Goal: Ask a question

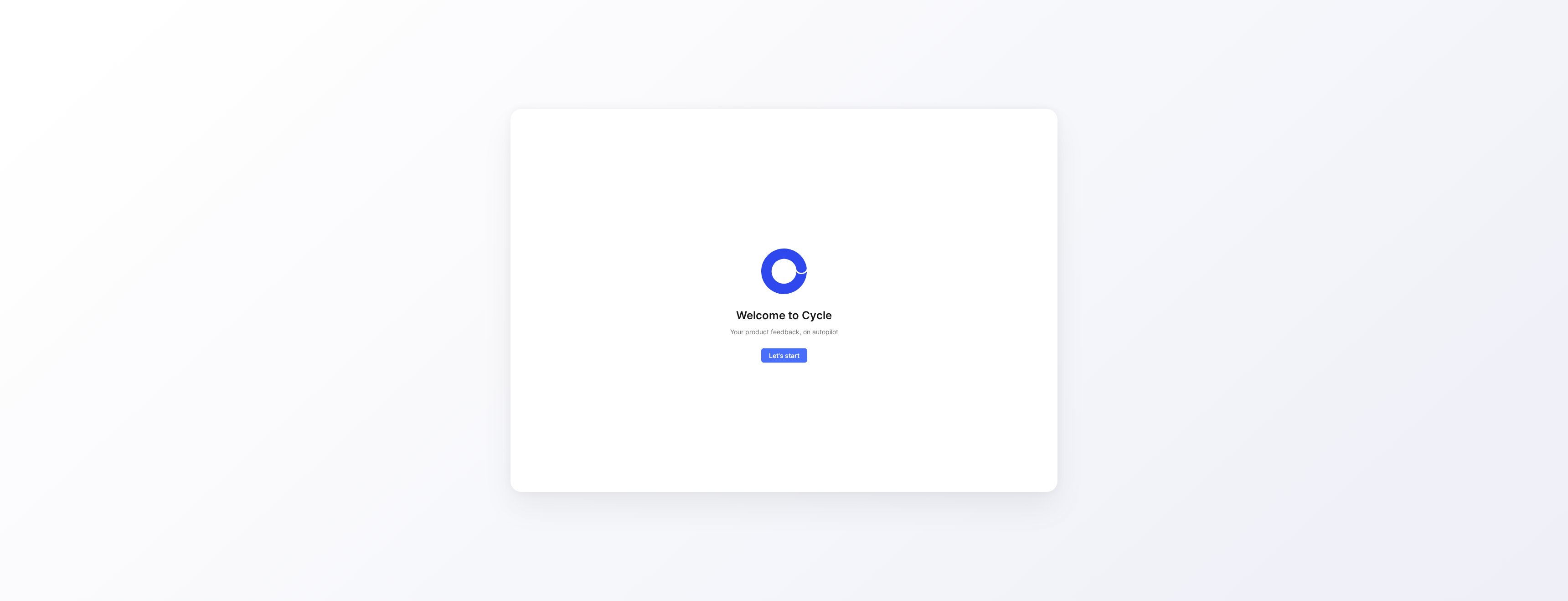
click at [792, 342] on div "Welcome to Cycle Your product feedback, on autopilot Let's start" at bounding box center [784, 335] width 108 height 55
click at [787, 353] on span "Let's start" at bounding box center [784, 354] width 30 height 11
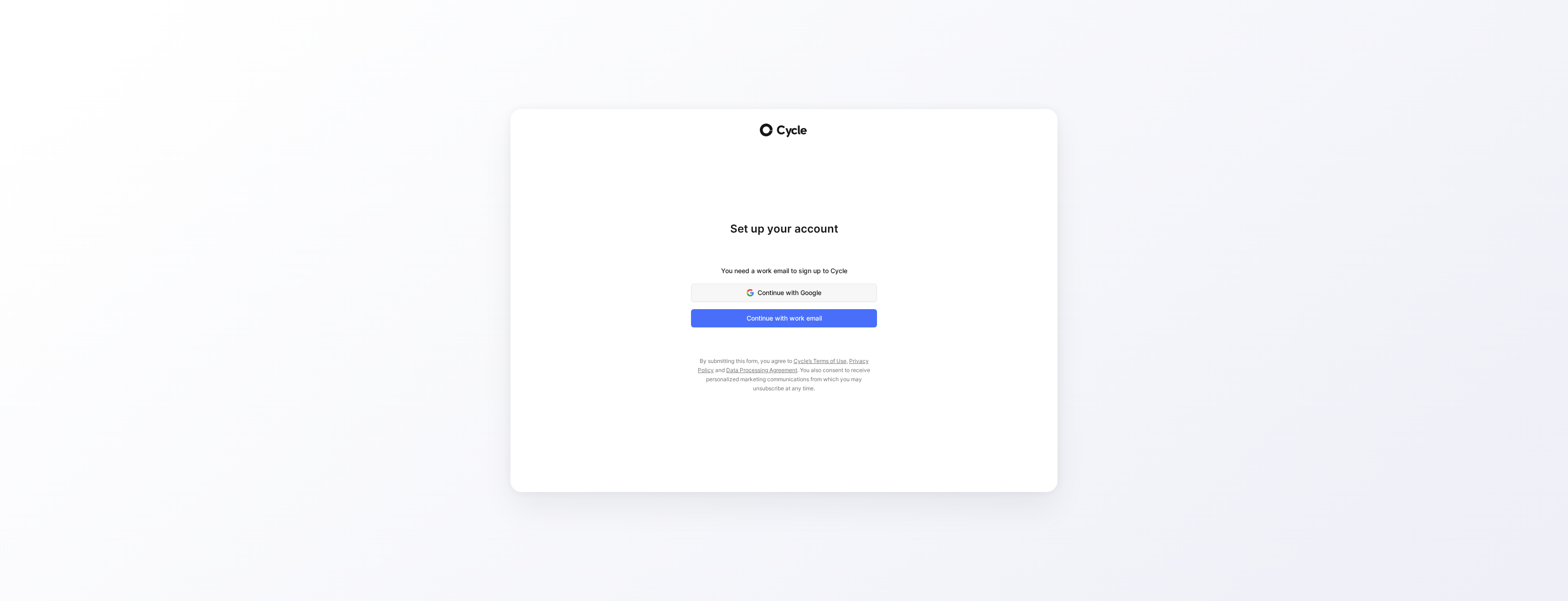
click at [784, 295] on span "Continue with Google" at bounding box center [784, 293] width 163 height 11
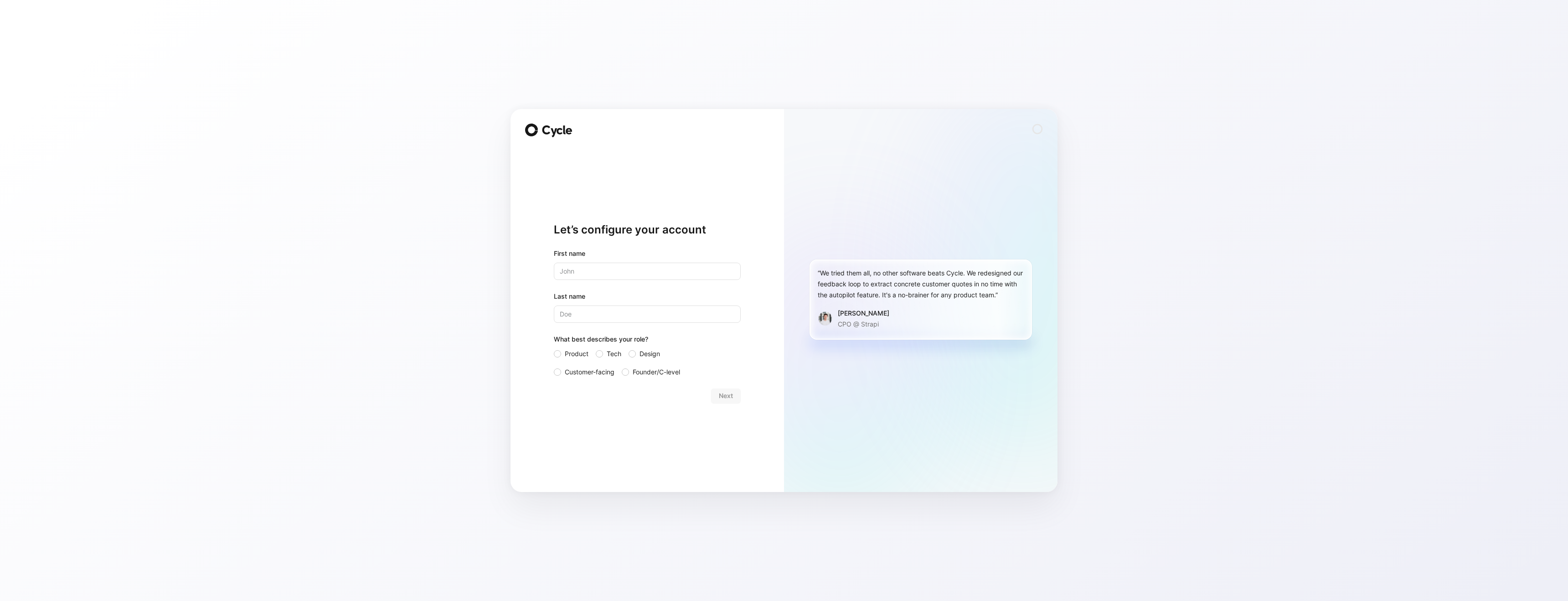
click at [576, 265] on input "text" at bounding box center [647, 271] width 187 height 17
type input "[PERSON_NAME]"
type input "Peschke"
click at [584, 368] on span "Customer-facing" at bounding box center [590, 372] width 50 height 11
click at [554, 367] on input "Customer-facing" at bounding box center [554, 367] width 0 height 0
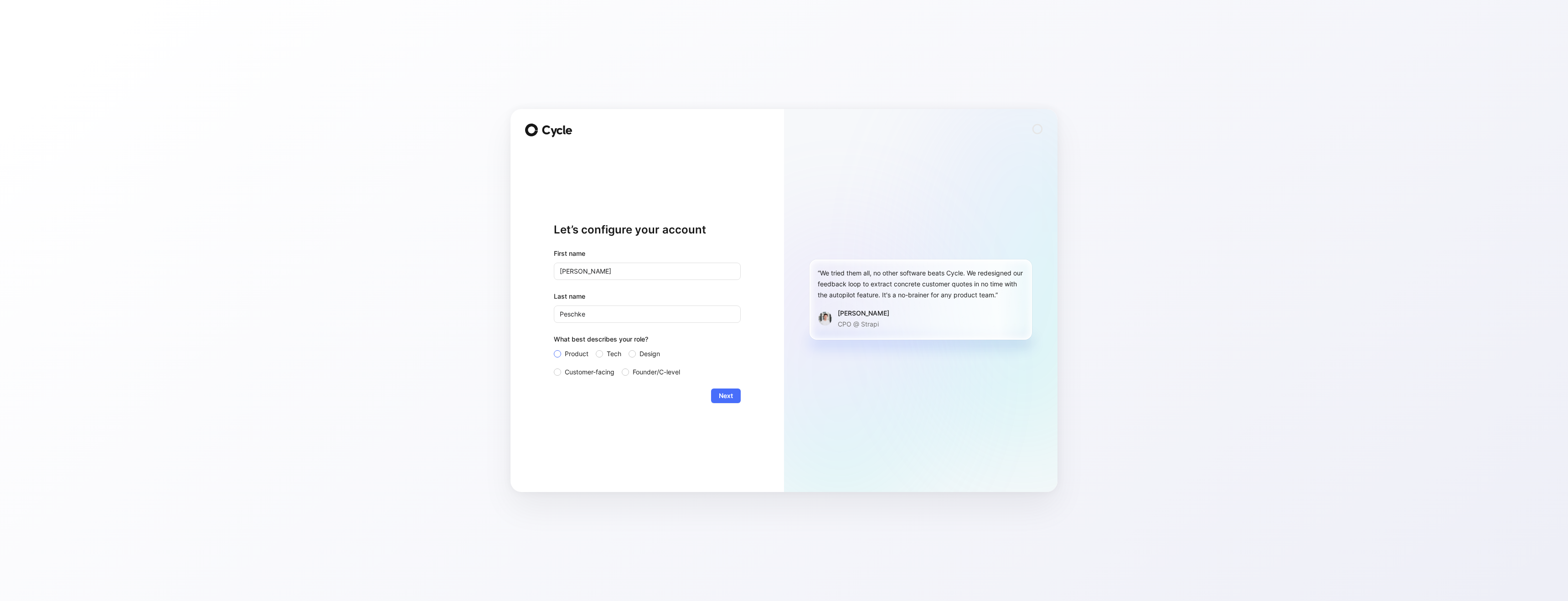
click at [564, 354] on label "Product" at bounding box center [571, 354] width 35 height 11
click at [554, 348] on input "Product" at bounding box center [554, 348] width 0 height 0
click at [594, 376] on span "Customer-facing" at bounding box center [590, 372] width 50 height 11
click at [554, 367] on input "Customer-facing" at bounding box center [554, 367] width 0 height 0
click at [576, 355] on span "Product" at bounding box center [576, 354] width 24 height 11
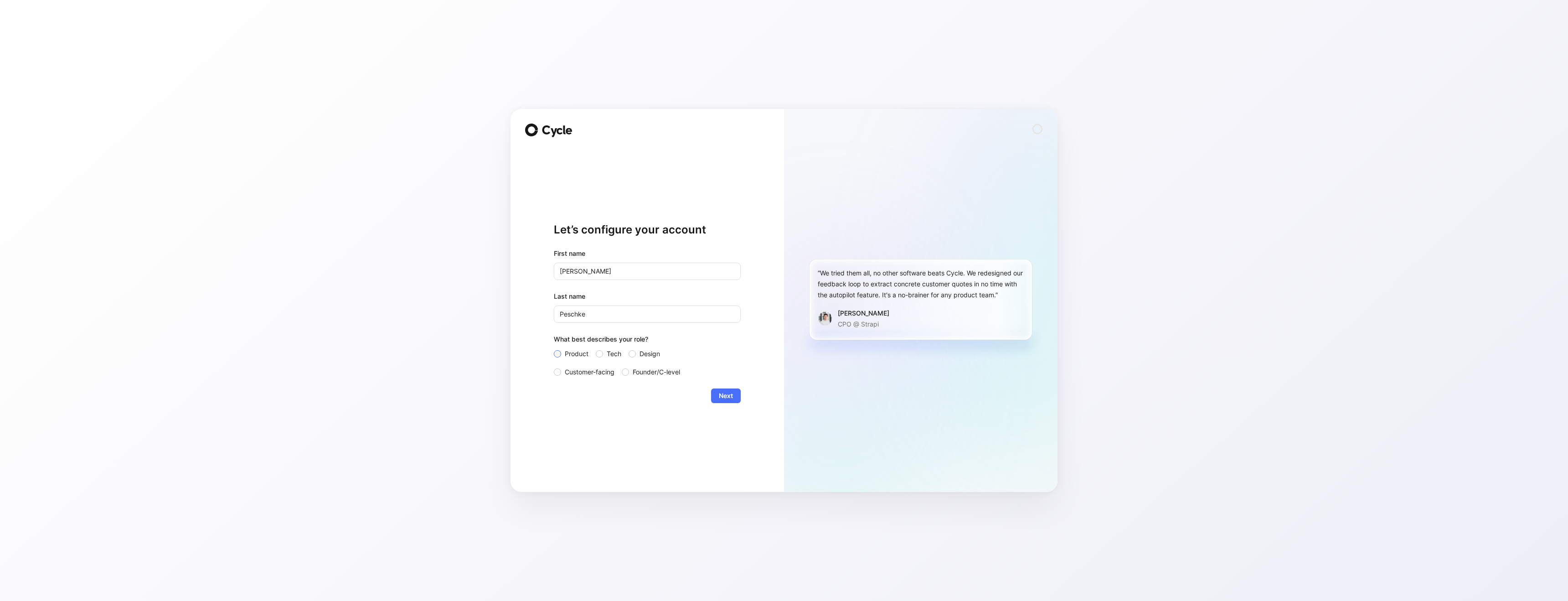
click at [554, 348] on input "Product" at bounding box center [554, 348] width 0 height 0
click at [712, 398] on button "Next" at bounding box center [726, 396] width 30 height 15
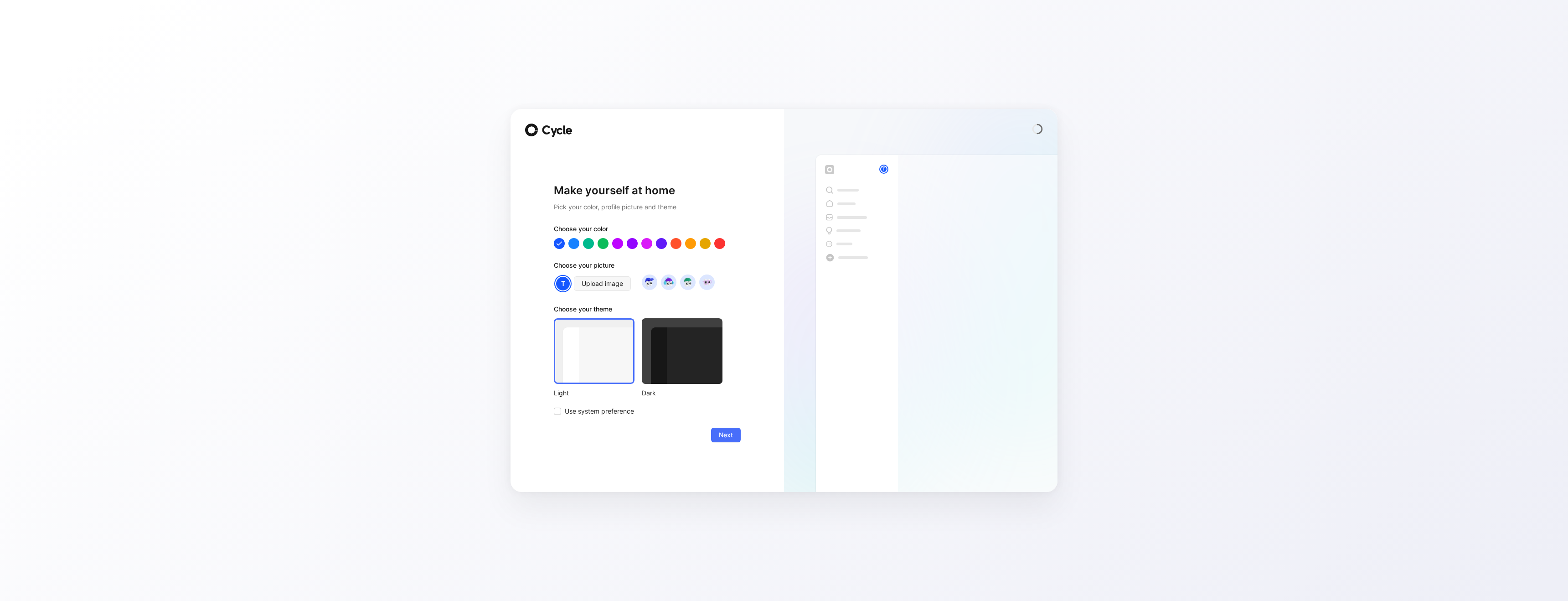
click at [677, 334] on div at bounding box center [682, 351] width 81 height 66
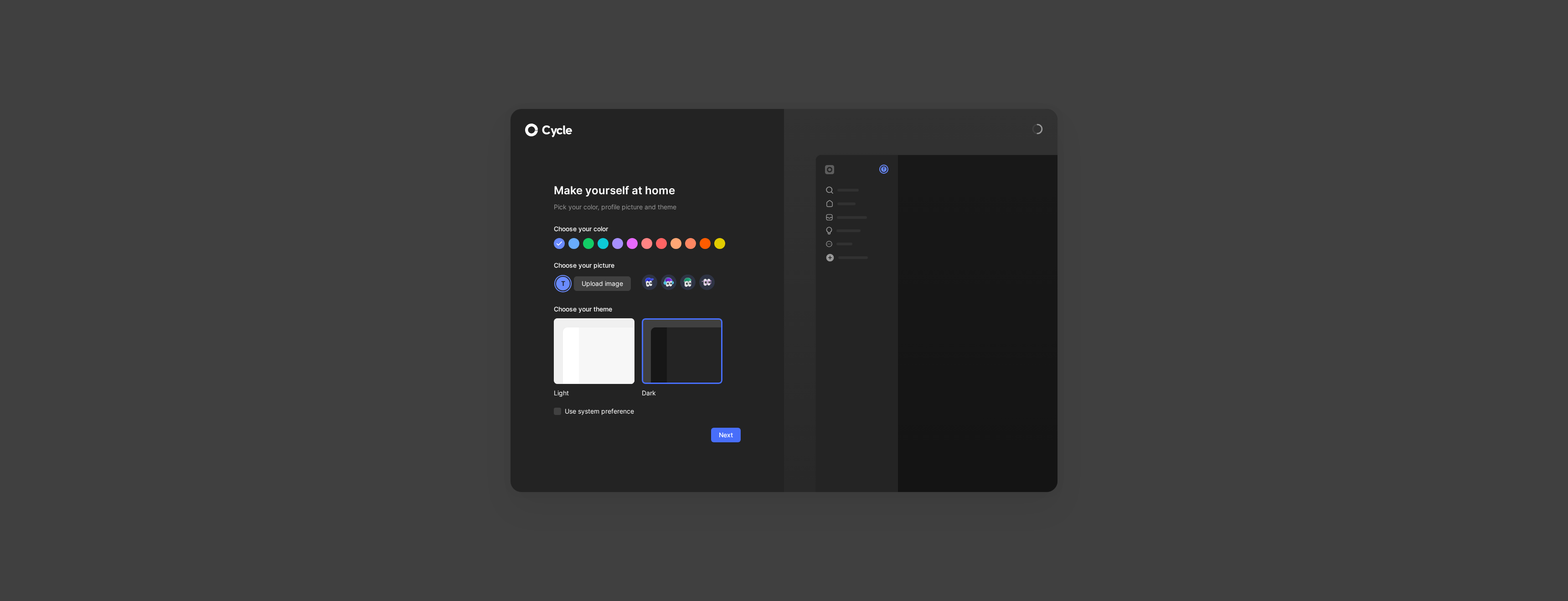
click at [586, 337] on div at bounding box center [594, 351] width 81 height 66
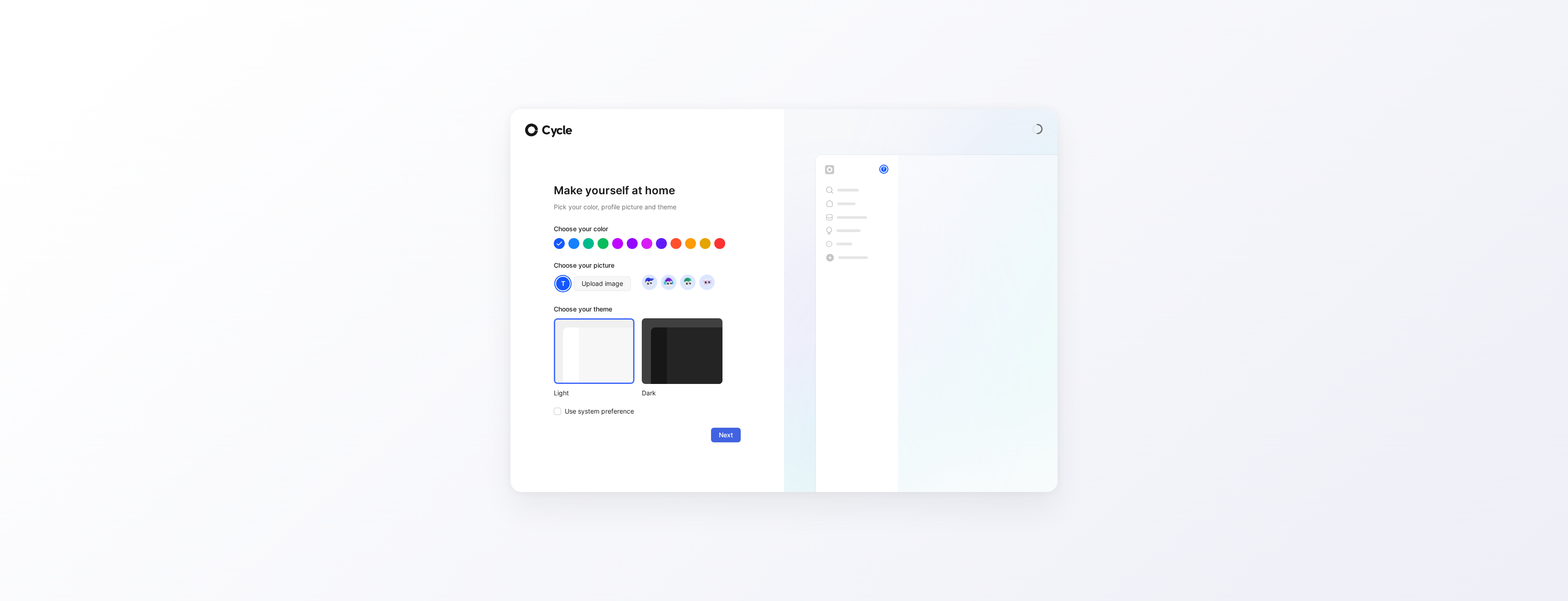
click at [729, 436] on span "Next" at bounding box center [726, 435] width 14 height 11
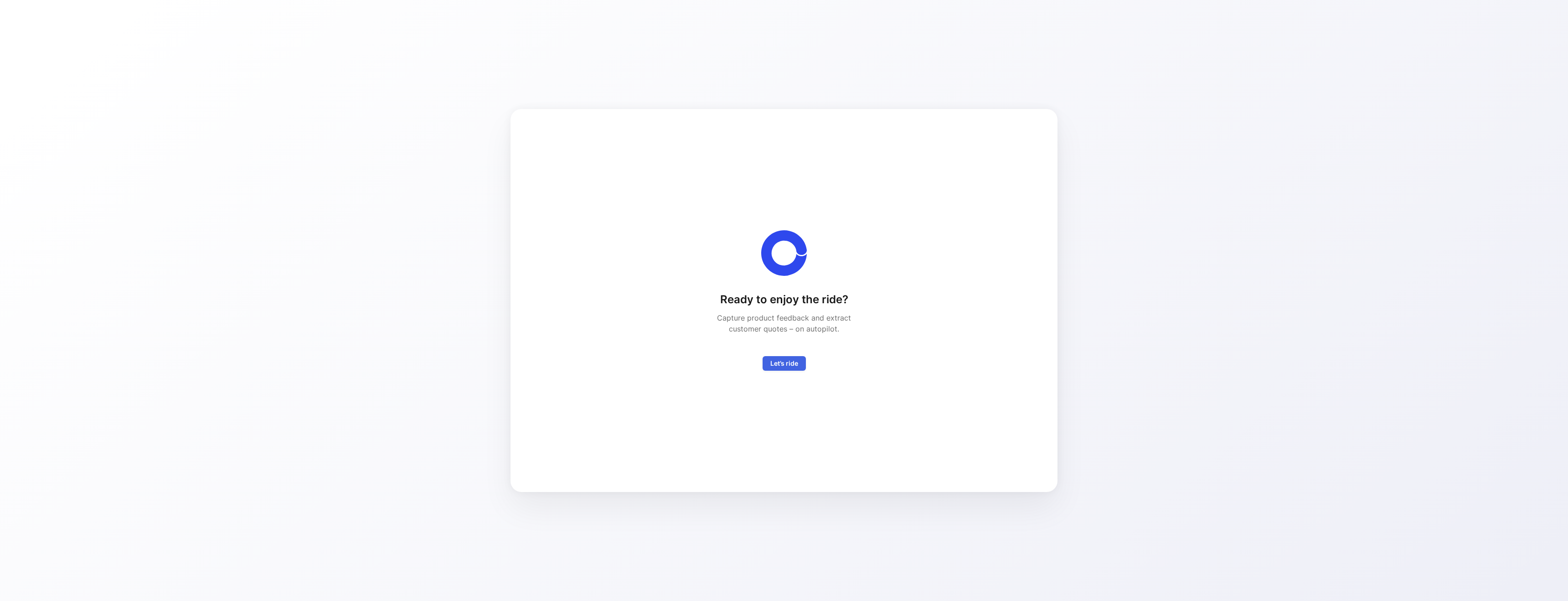
click at [784, 366] on span "Let’s ride" at bounding box center [785, 364] width 28 height 11
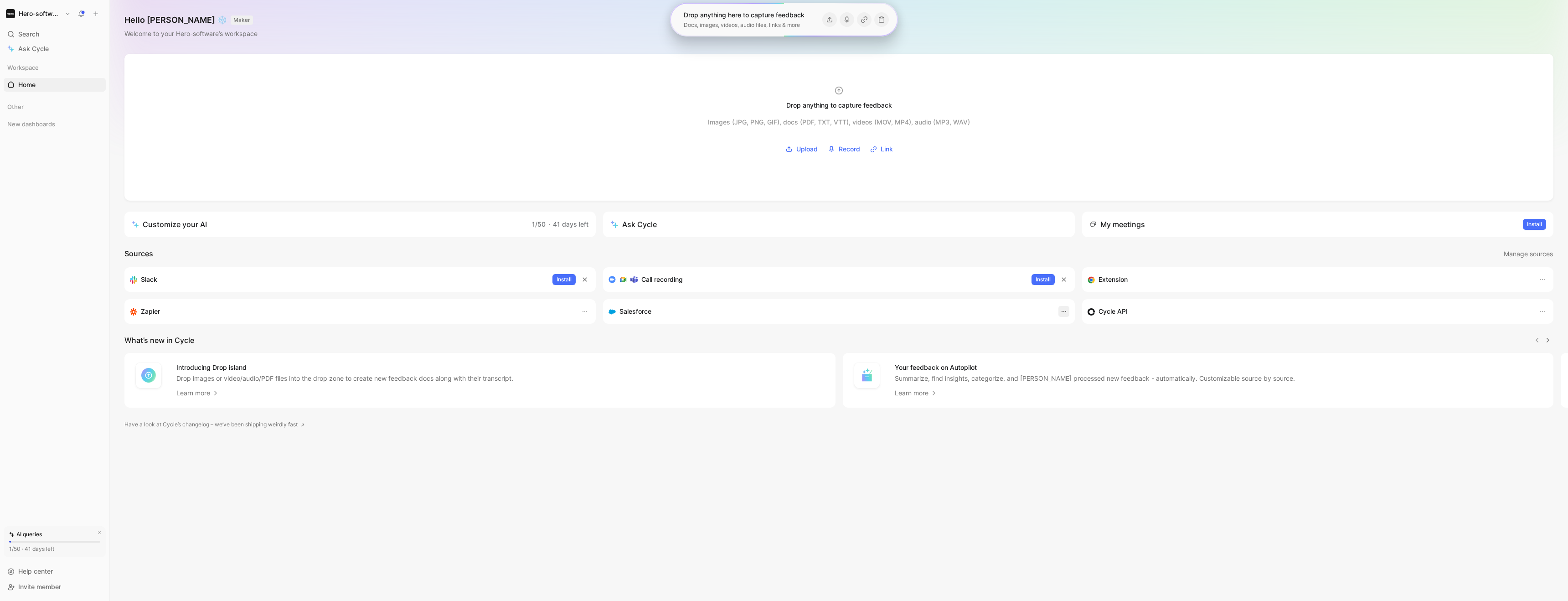
click at [1063, 311] on icon "button" at bounding box center [1064, 311] width 7 height 7
click at [651, 312] on h3 "Salesforce" at bounding box center [635, 311] width 32 height 11
click at [625, 313] on h3 "Salesforce" at bounding box center [635, 311] width 32 height 11
click at [609, 314] on icon at bounding box center [612, 312] width 7 height 7
click at [609, 313] on icon at bounding box center [612, 312] width 7 height 7
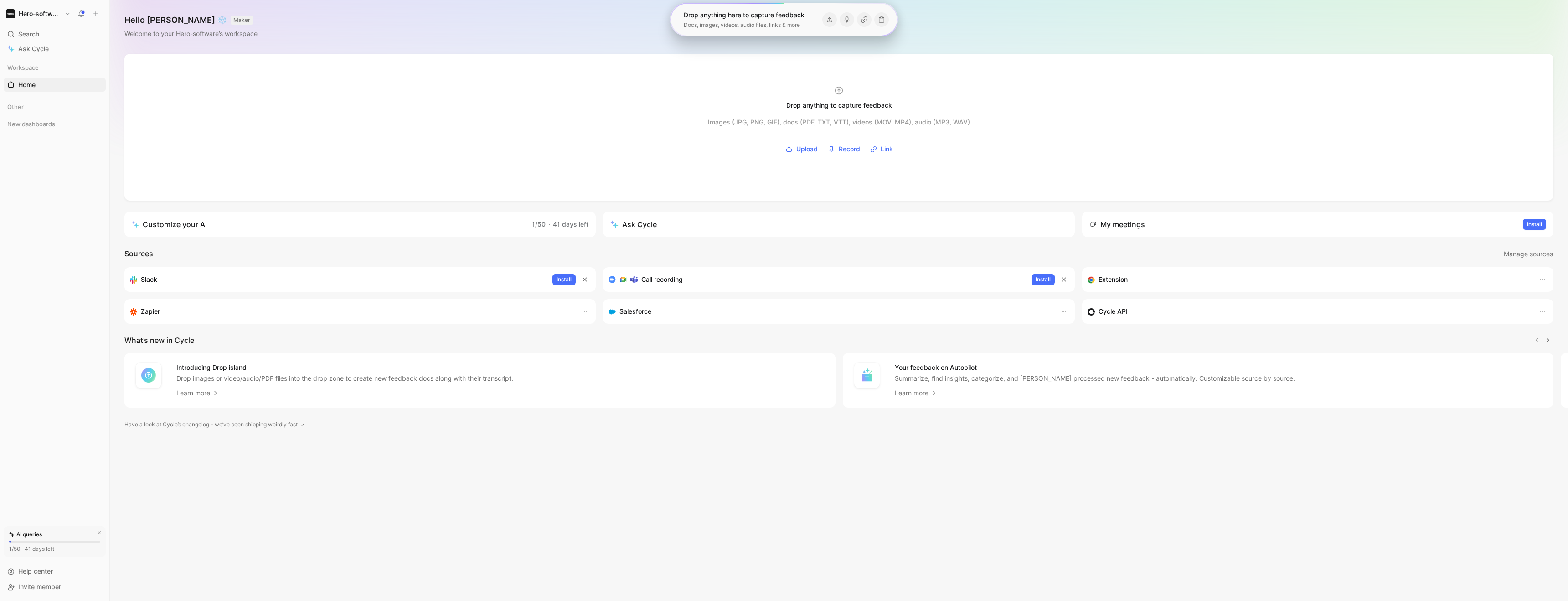
click at [611, 313] on use at bounding box center [612, 311] width 7 height 4
click at [33, 83] on span "Home" at bounding box center [27, 85] width 17 height 9
click at [1061, 314] on icon "button" at bounding box center [1064, 311] width 7 height 7
click at [43, 46] on span "Ask Cycle" at bounding box center [33, 49] width 30 height 11
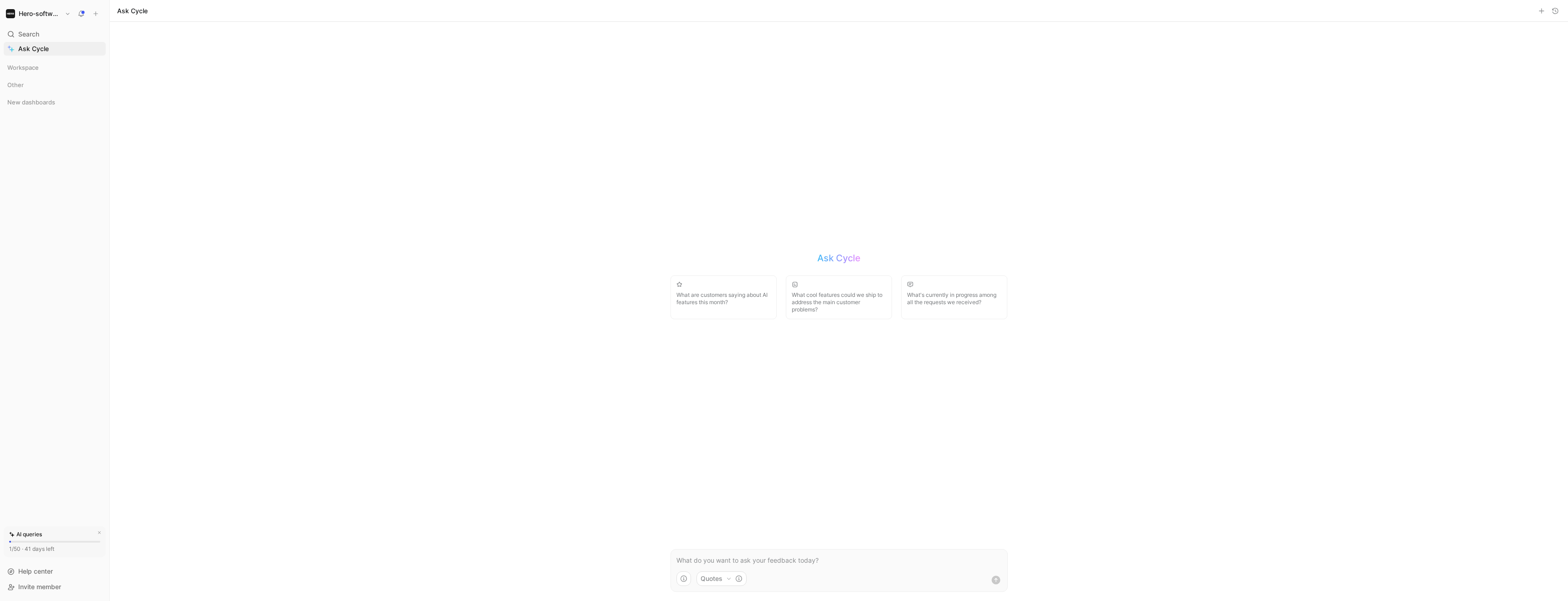
click at [31, 77] on div "Workspace" at bounding box center [55, 69] width 102 height 16
click at [31, 65] on span "Workspace" at bounding box center [23, 67] width 32 height 9
click at [29, 83] on span "Home" at bounding box center [27, 85] width 17 height 9
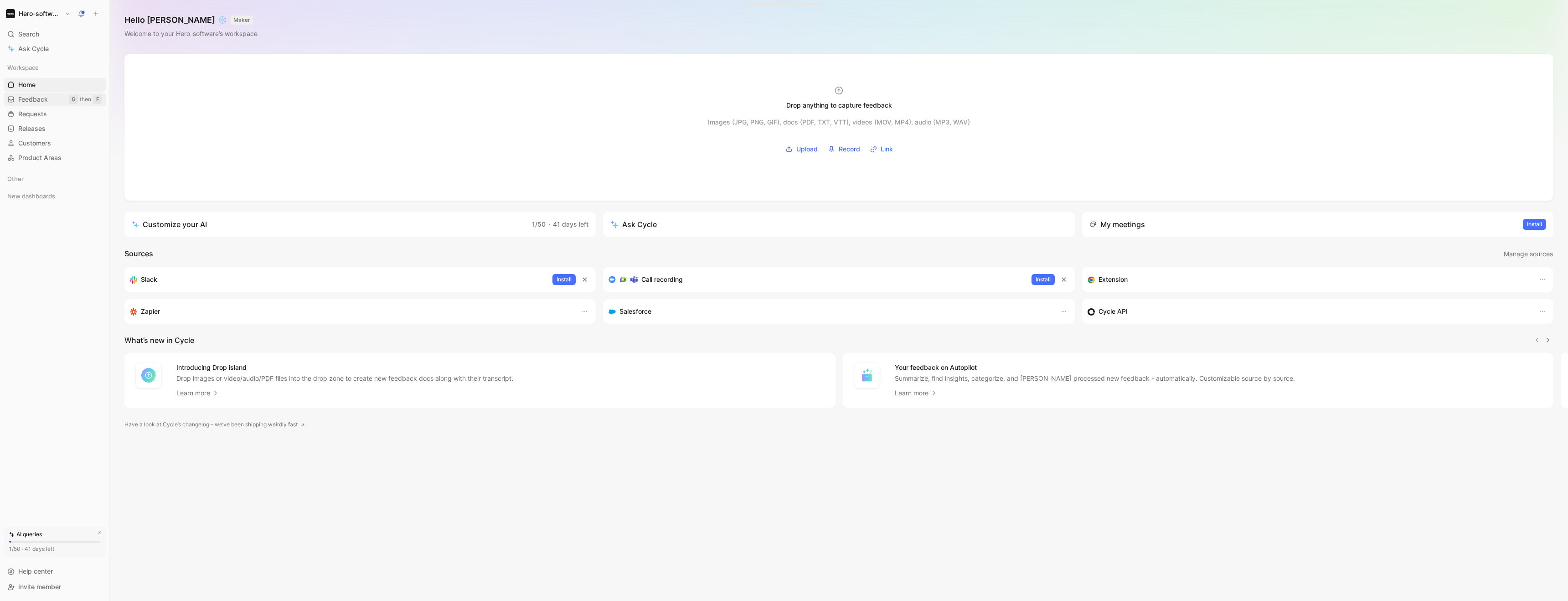
click at [33, 100] on span "Feedback" at bounding box center [33, 99] width 30 height 9
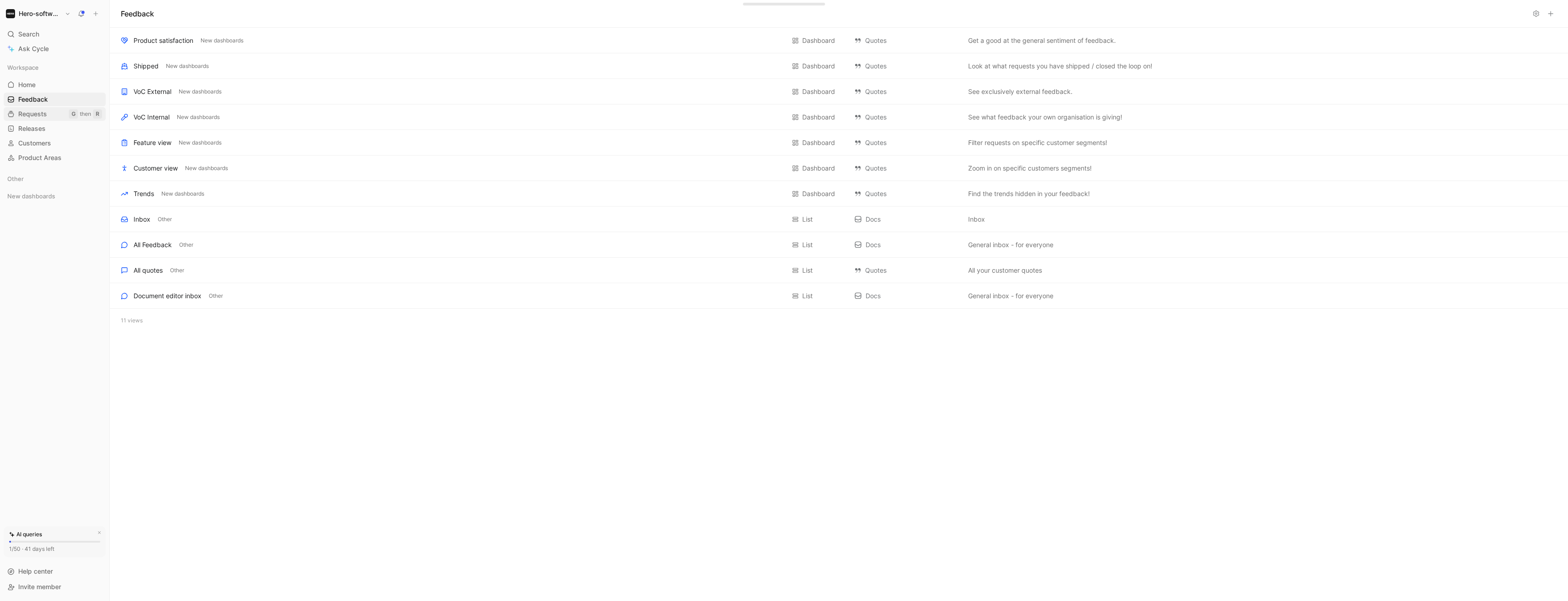
click at [34, 110] on span "Requests" at bounding box center [32, 114] width 29 height 9
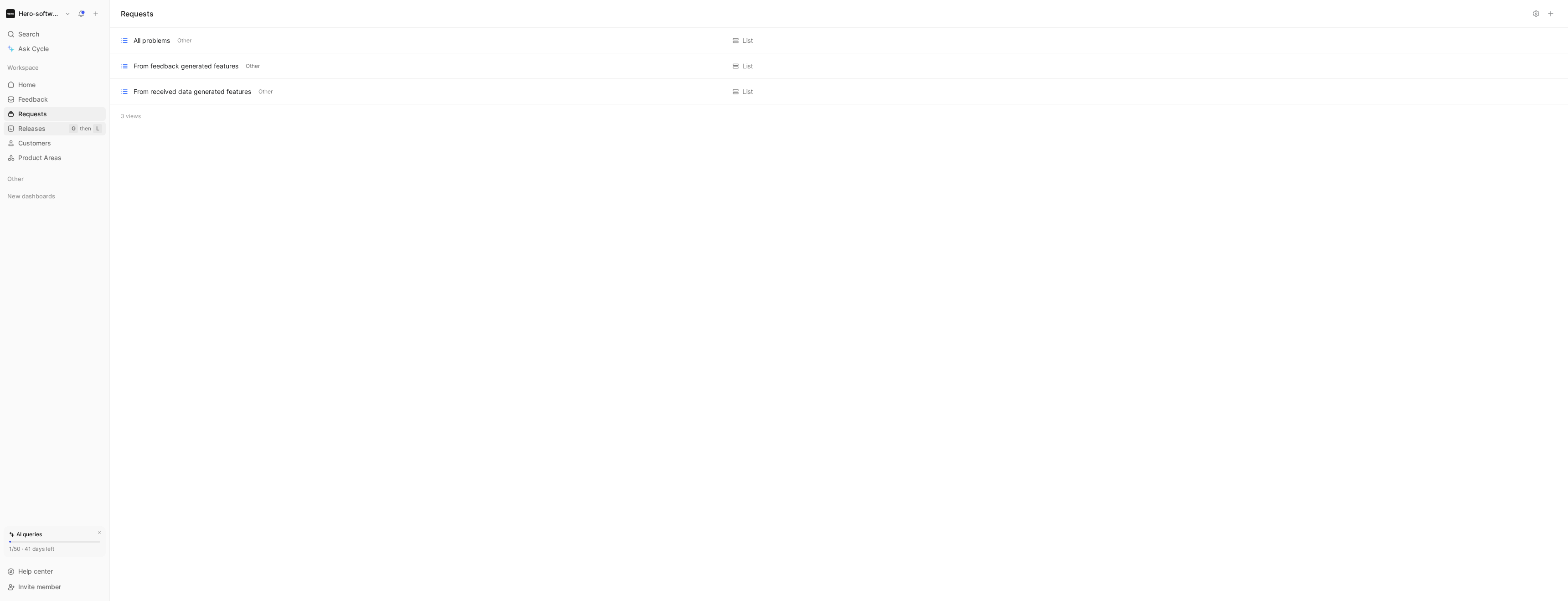
click at [33, 134] on link "Releases G then L" at bounding box center [55, 128] width 102 height 13
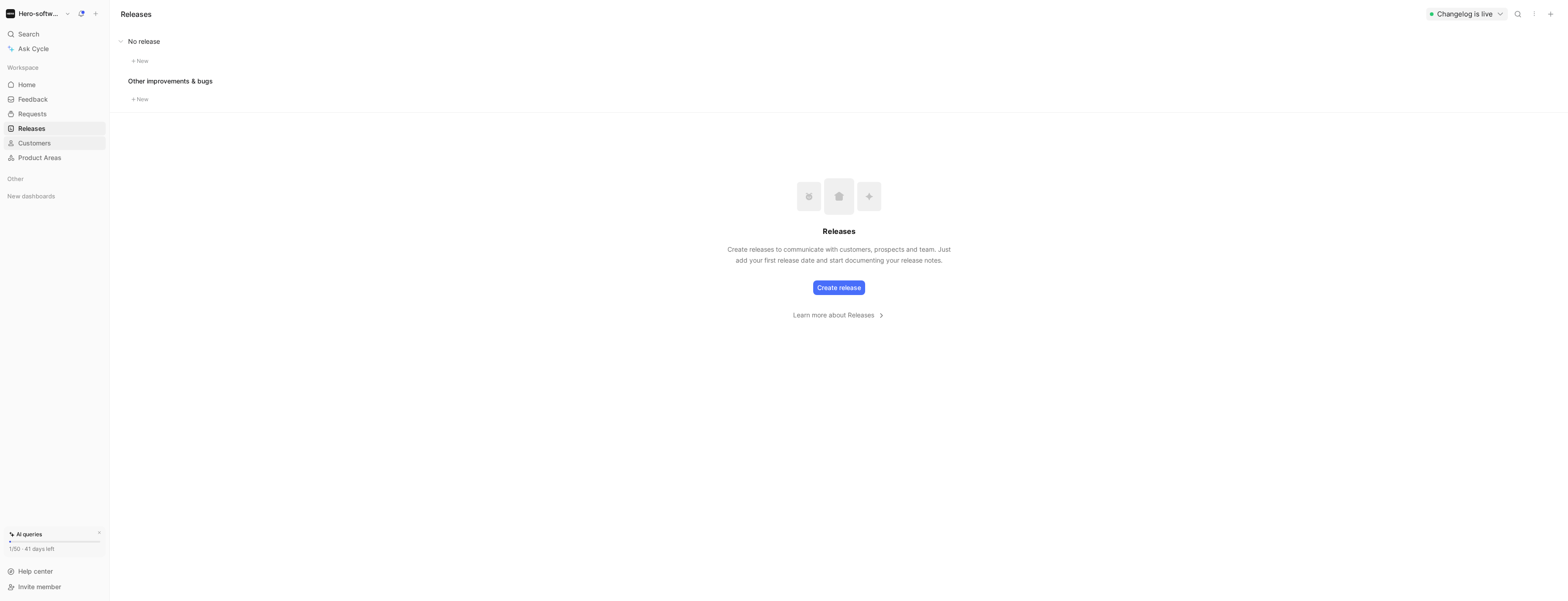
click at [30, 145] on span "Customers" at bounding box center [35, 143] width 33 height 9
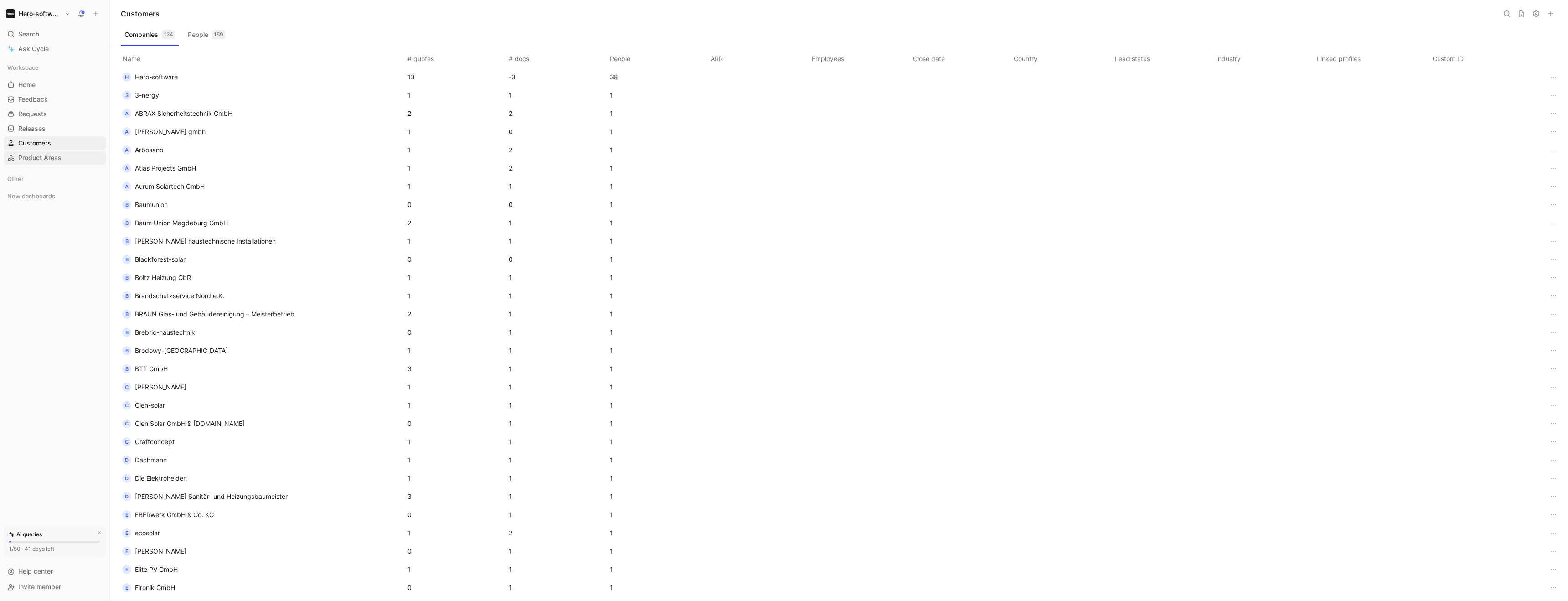
click at [43, 161] on span "Product Areas" at bounding box center [40, 158] width 43 height 9
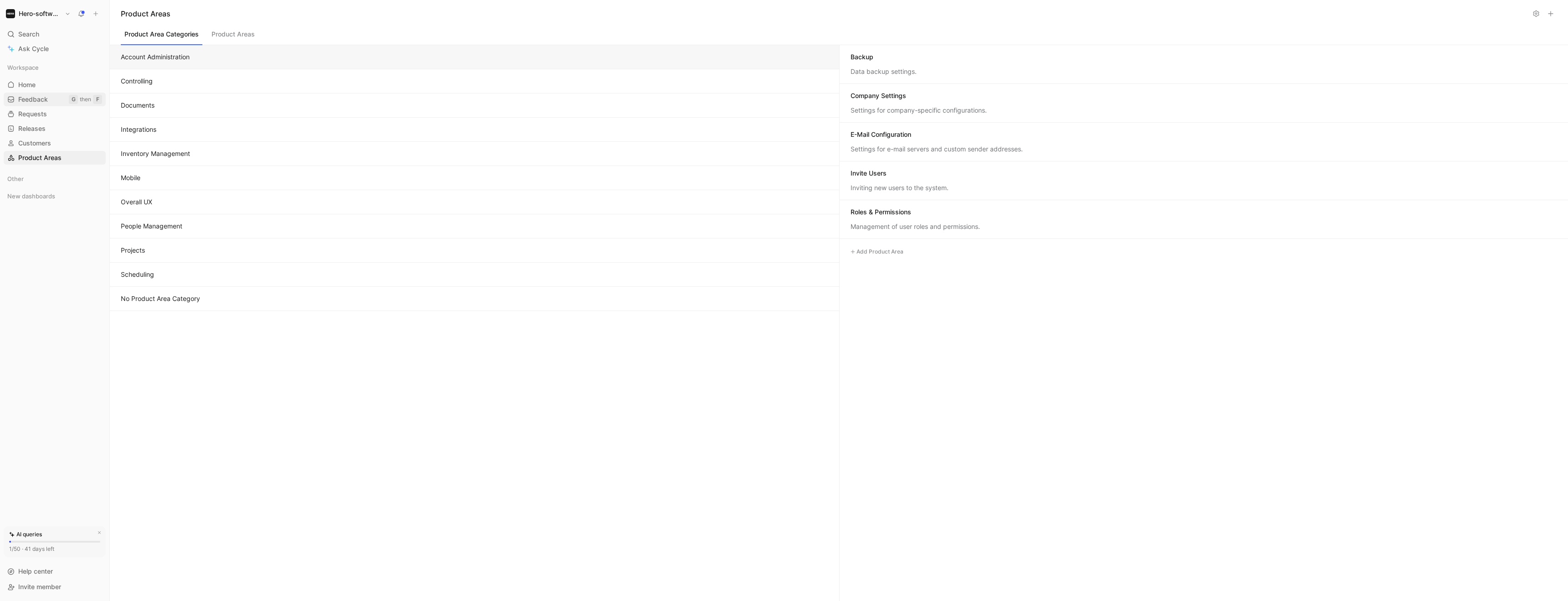
click at [33, 100] on span "Feedback" at bounding box center [33, 99] width 30 height 9
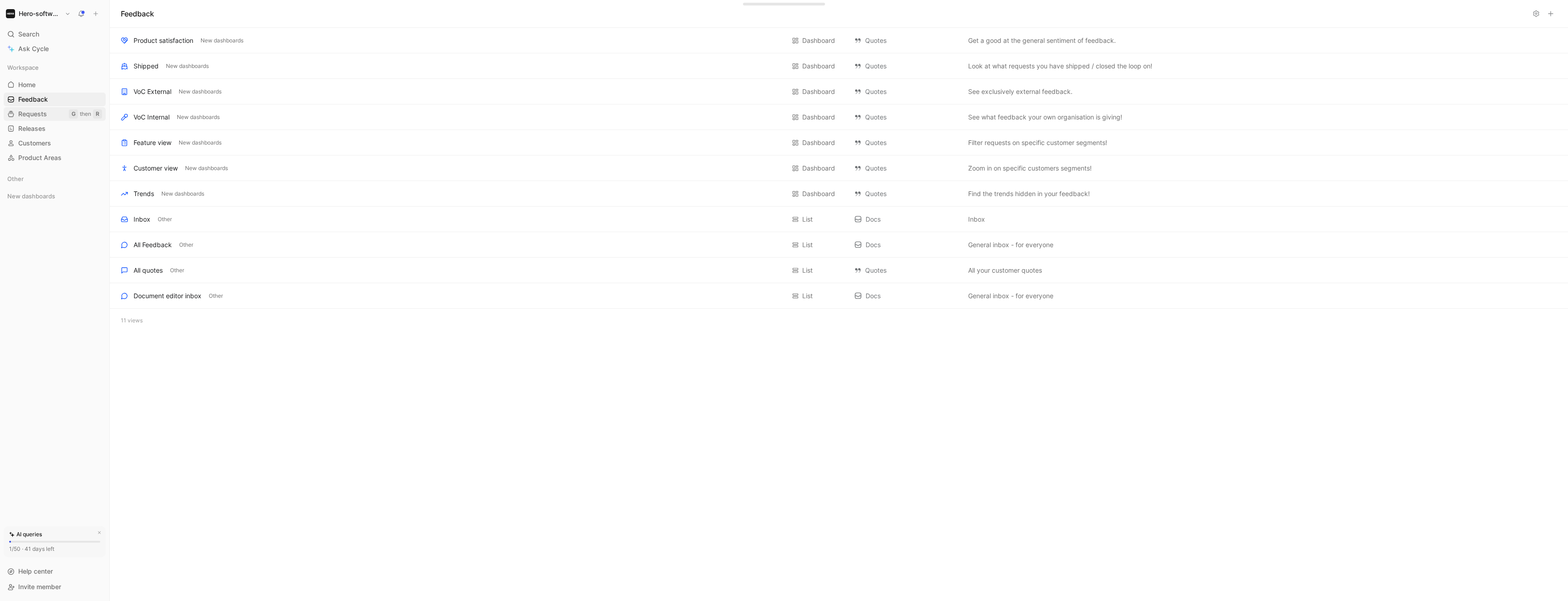
click at [28, 110] on span "Requests" at bounding box center [32, 114] width 29 height 9
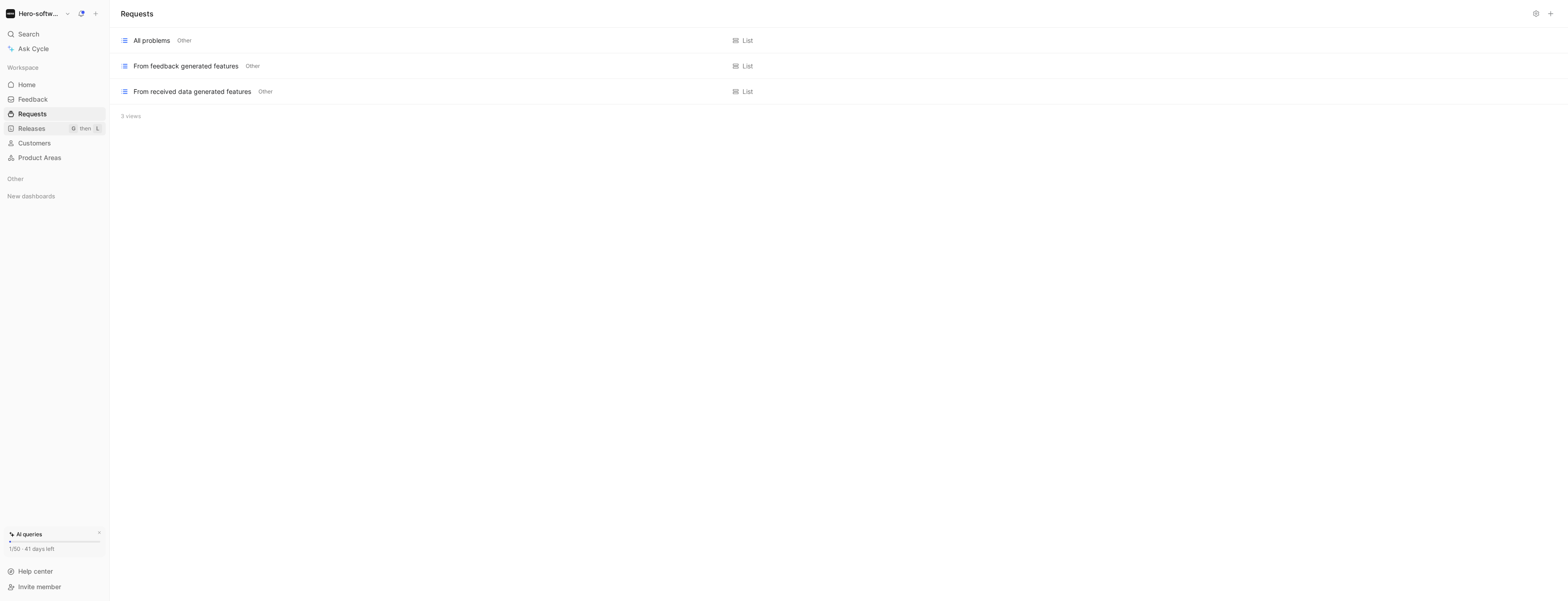
click at [37, 128] on span "Releases" at bounding box center [32, 128] width 27 height 9
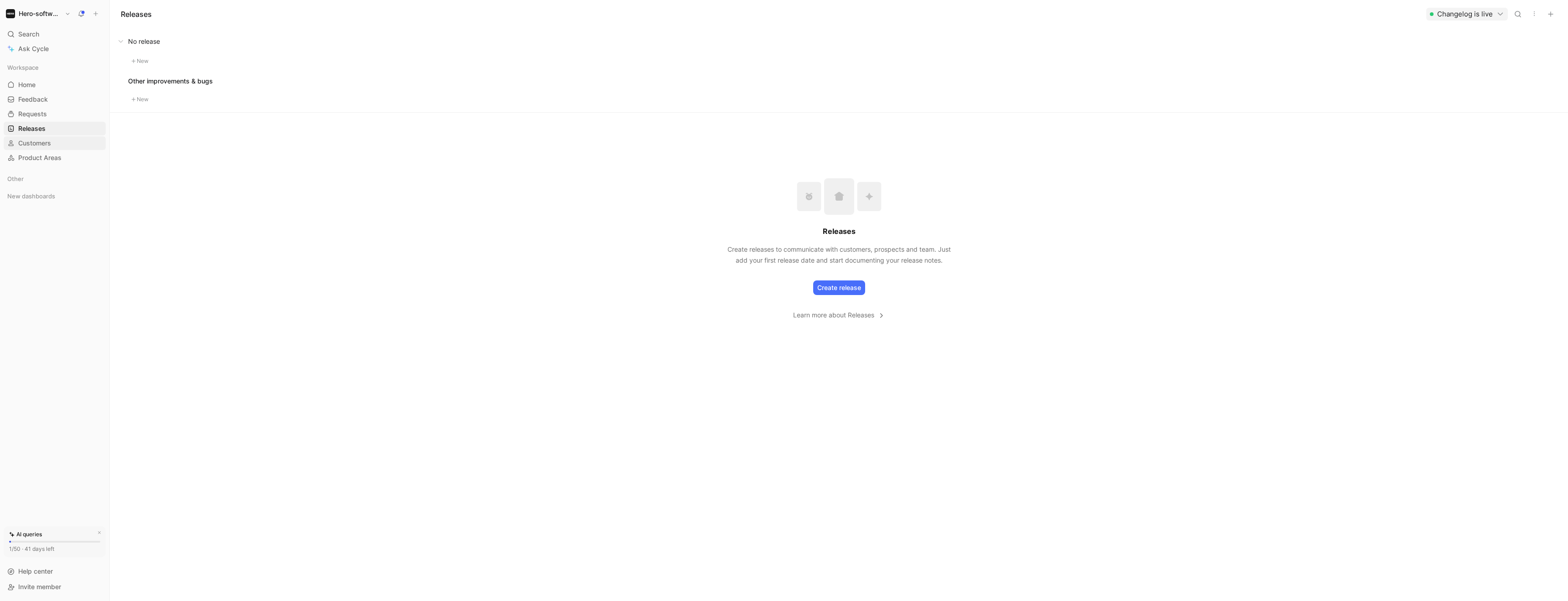
click at [50, 139] on span "Customers" at bounding box center [35, 143] width 33 height 9
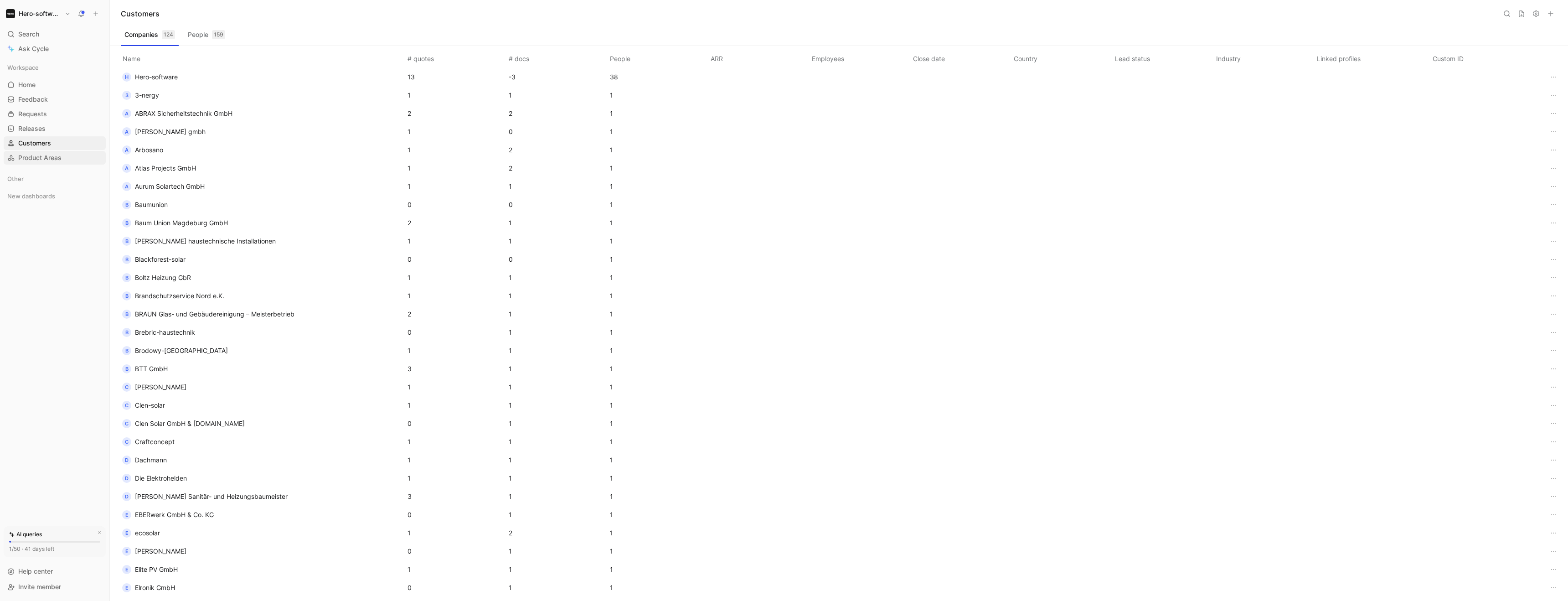
click at [51, 157] on span "Product Areas" at bounding box center [40, 158] width 43 height 9
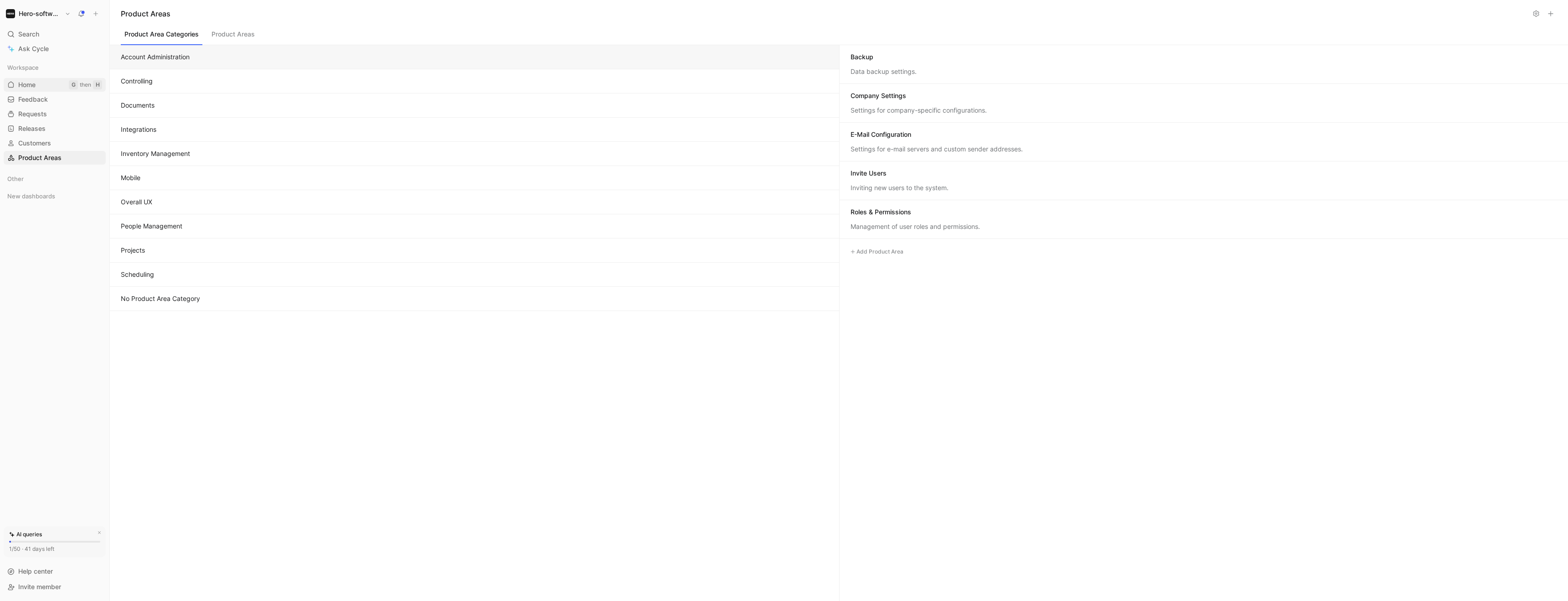
click at [33, 90] on link "Home G then H" at bounding box center [55, 85] width 102 height 13
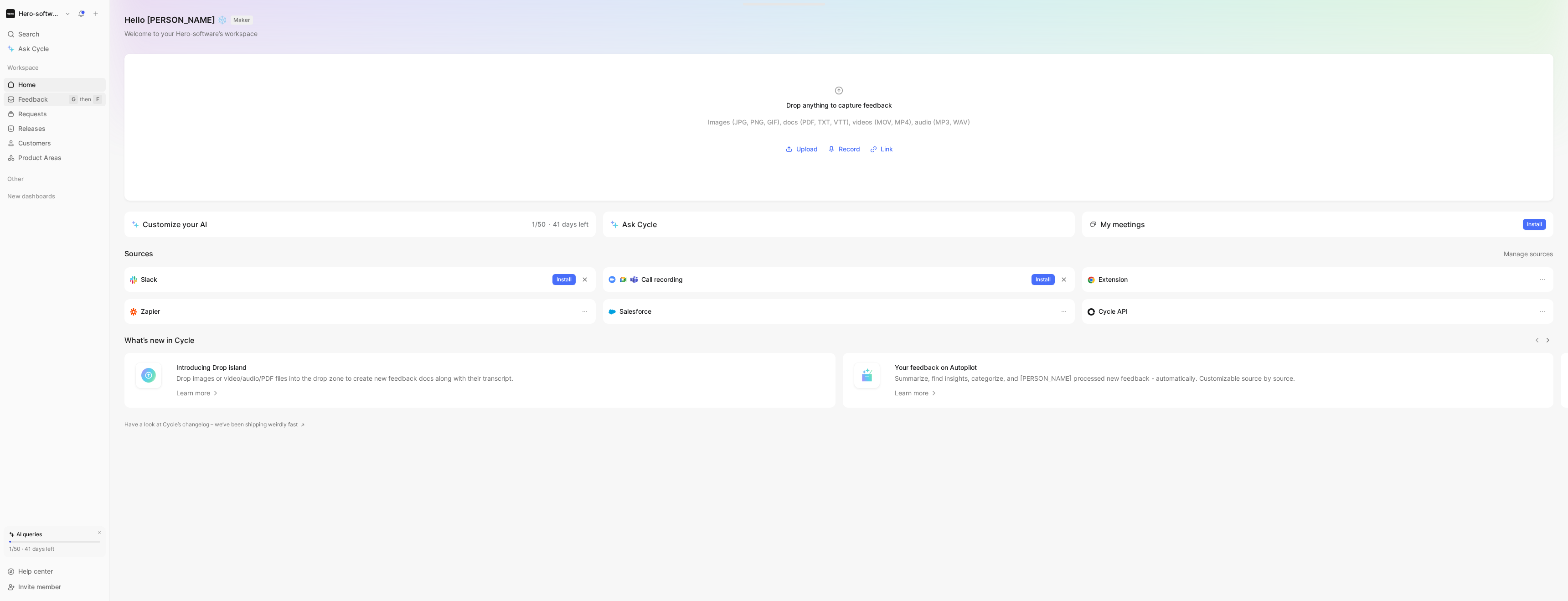
click at [37, 102] on span "Feedback" at bounding box center [33, 99] width 30 height 9
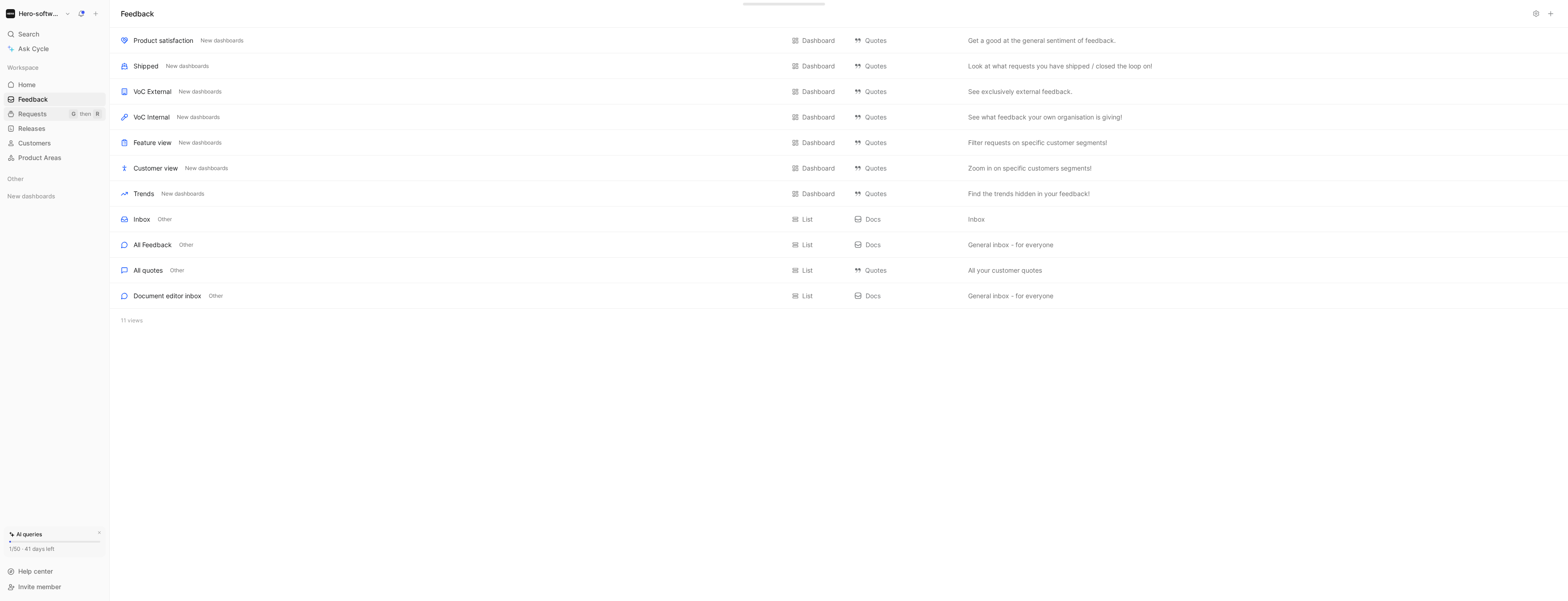
click at [37, 113] on span "Requests" at bounding box center [32, 114] width 29 height 9
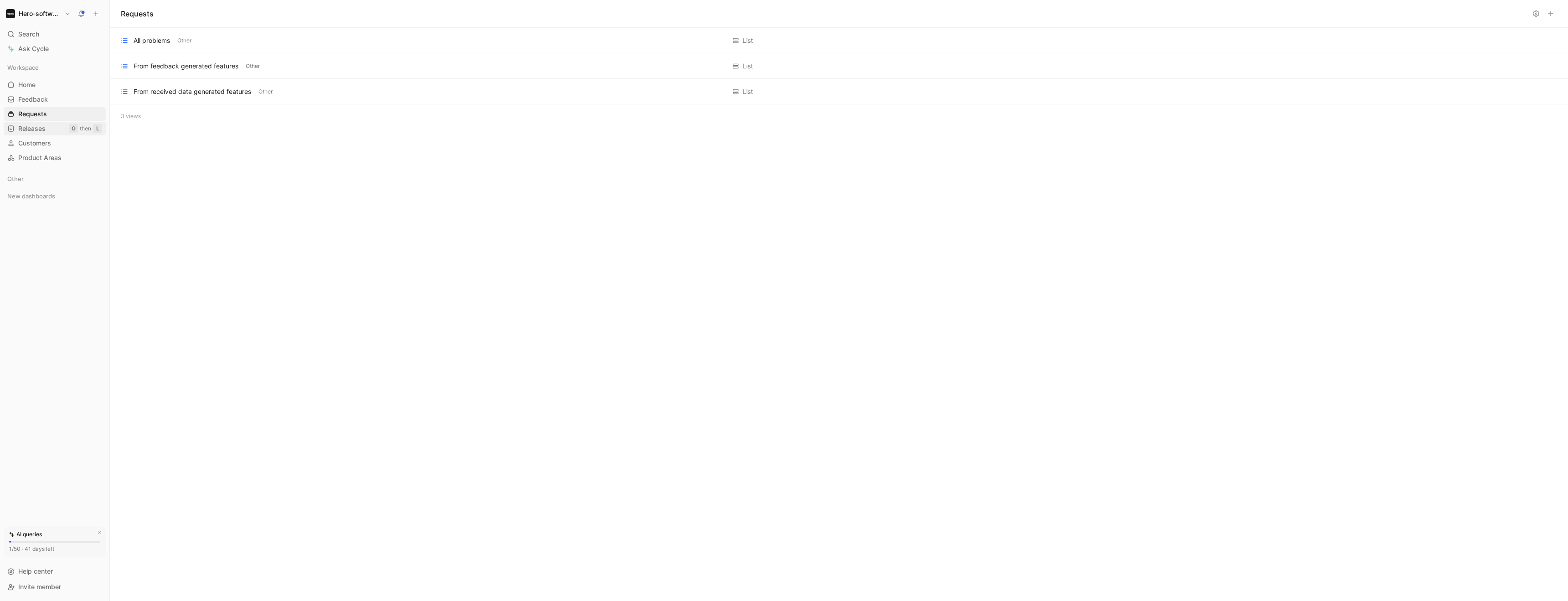
click at [38, 128] on span "Releases" at bounding box center [32, 128] width 27 height 9
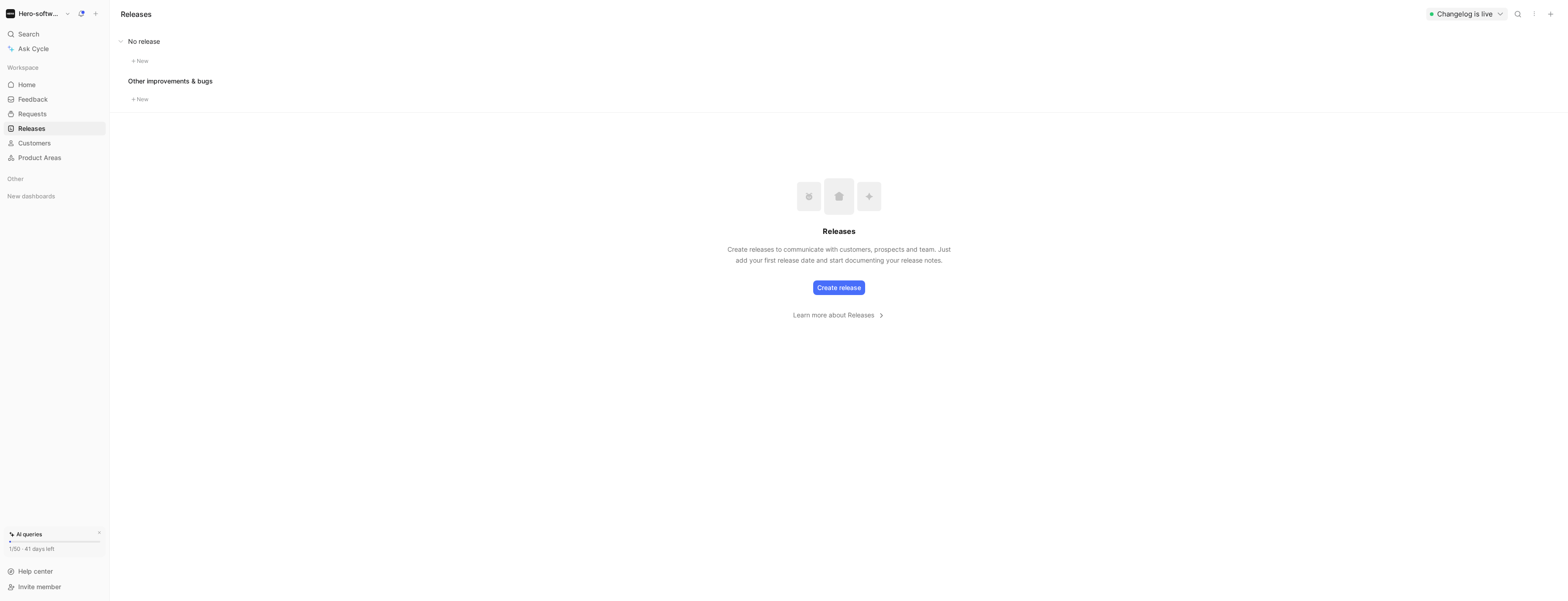
click at [40, 121] on div "Workspace Home G then H Feedback G then F Requests G then R Releases G then L C…" at bounding box center [55, 113] width 102 height 104
click at [40, 117] on span "Requests" at bounding box center [32, 114] width 29 height 9
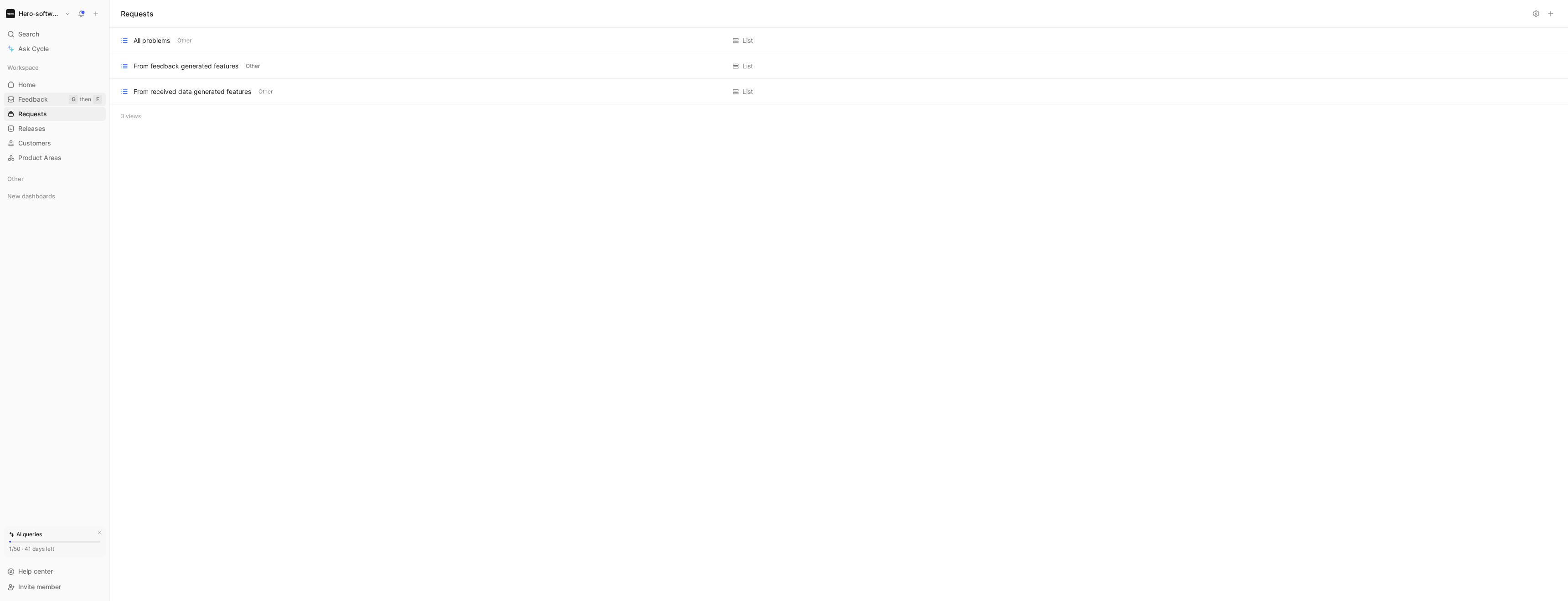
click at [39, 102] on span "Feedback" at bounding box center [33, 99] width 30 height 9
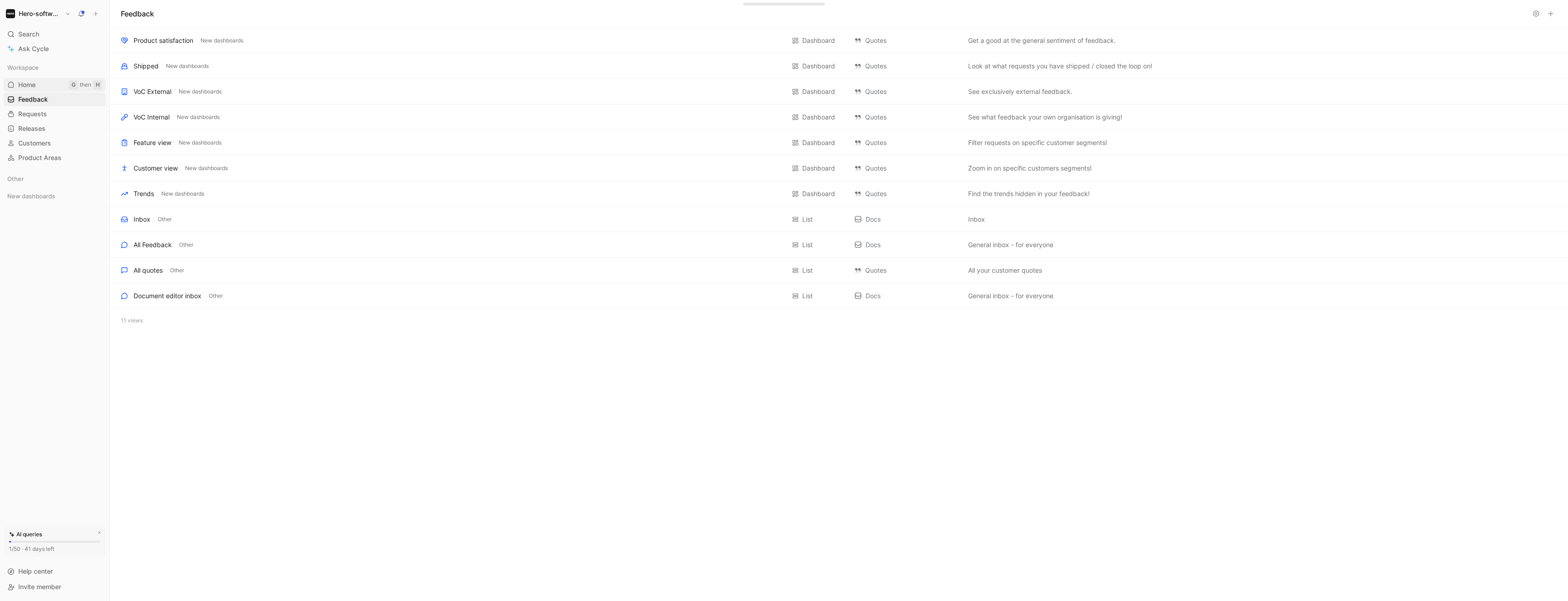
click at [38, 90] on link "Home G then H" at bounding box center [55, 85] width 102 height 13
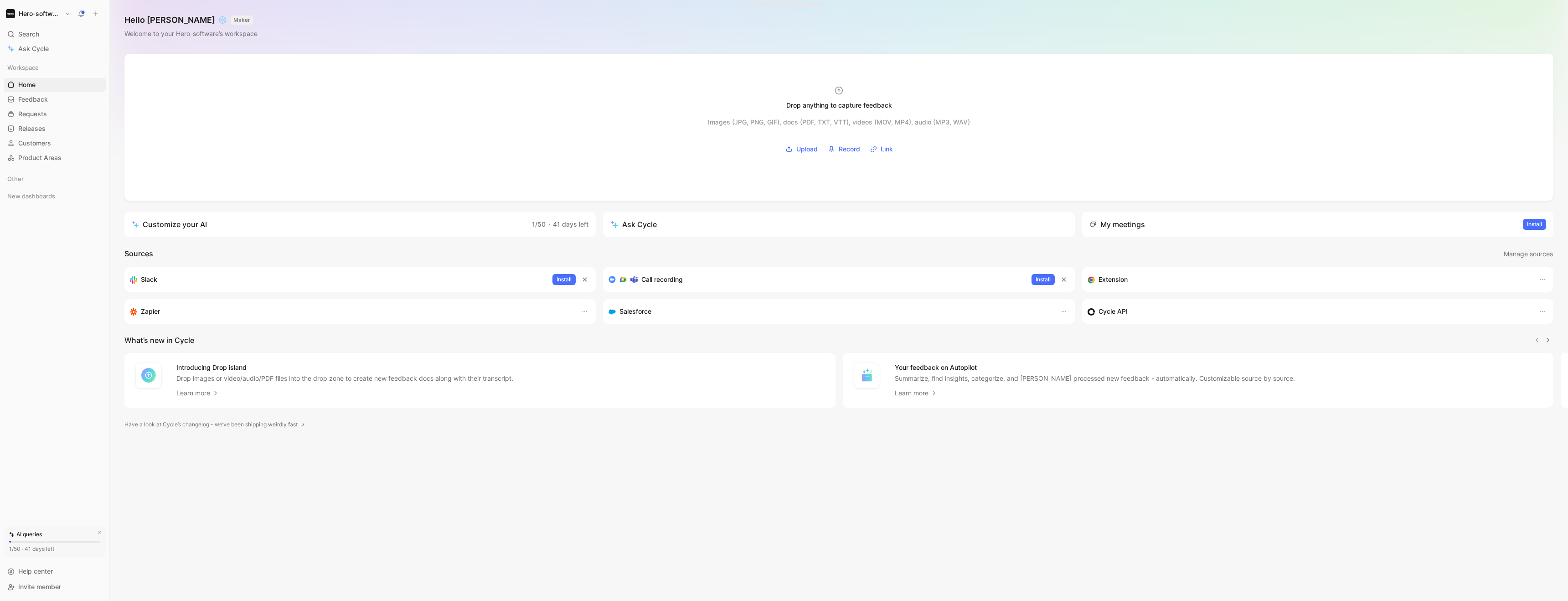
click at [477, 228] on link "Customize your AI 1/50 · 41 days left" at bounding box center [360, 224] width 471 height 26
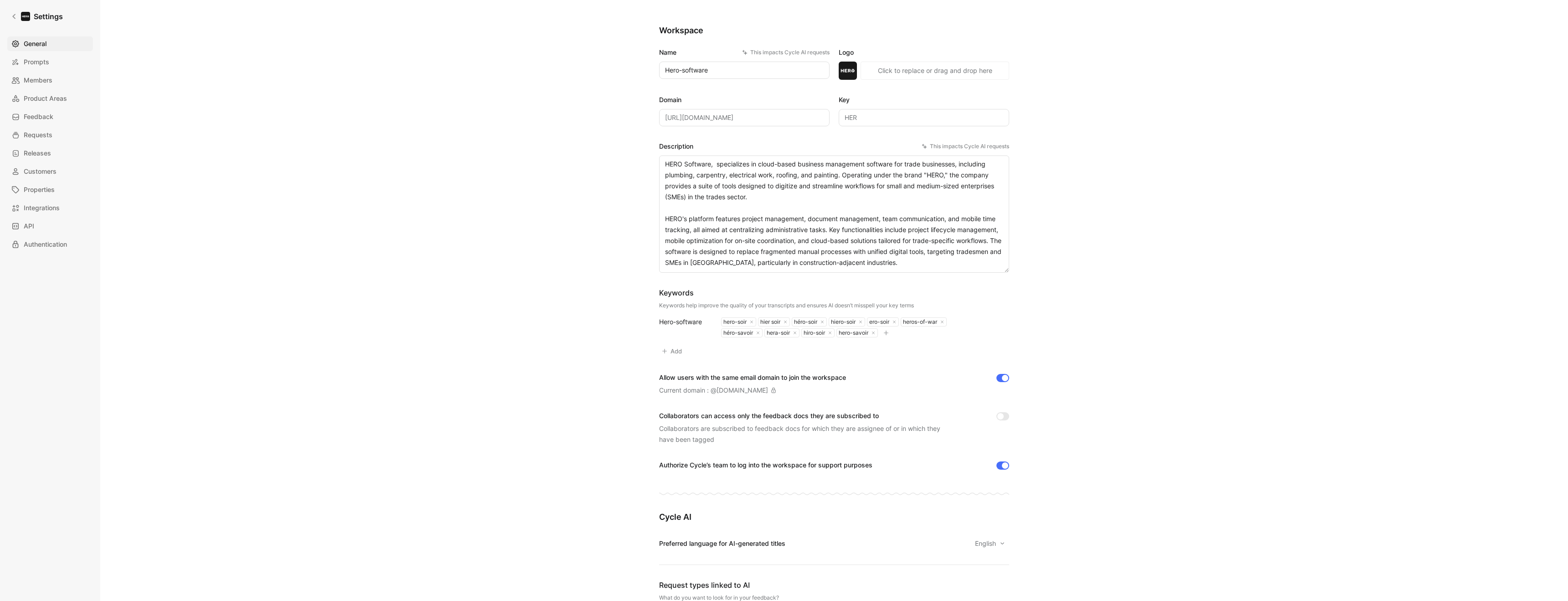
scroll to position [32, 0]
click at [589, 219] on div "General Saved Workspace Name This impacts Cycle AI requests Hero-software Logo …" at bounding box center [834, 606] width 656 height 1248
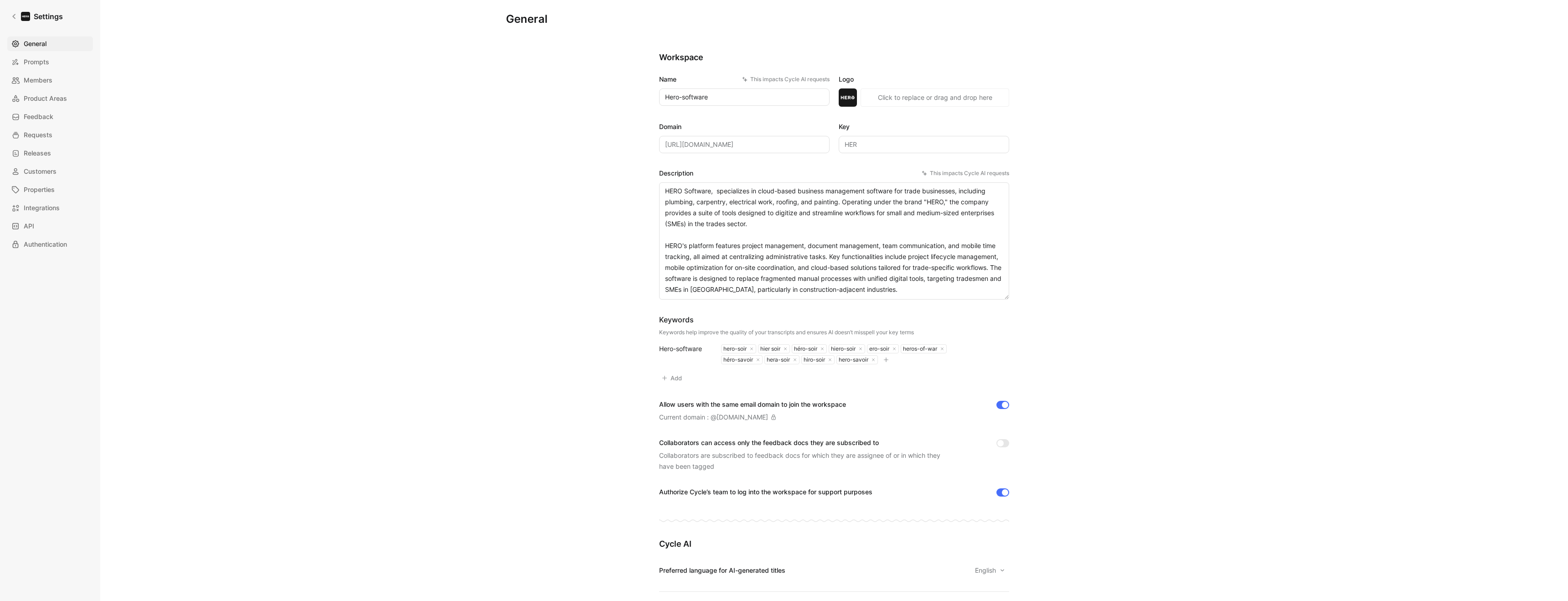
scroll to position [0, 0]
click at [13, 15] on icon at bounding box center [14, 16] width 6 height 6
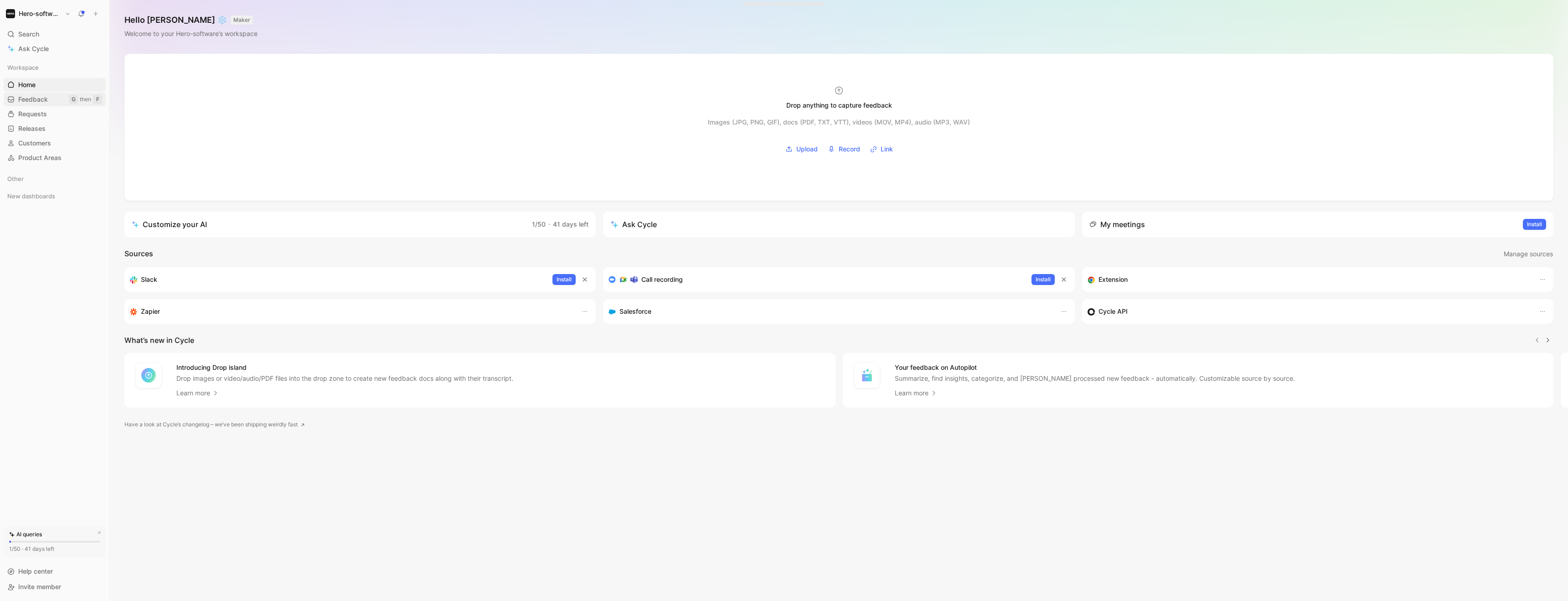
click at [27, 95] on span "Feedback" at bounding box center [33, 99] width 30 height 9
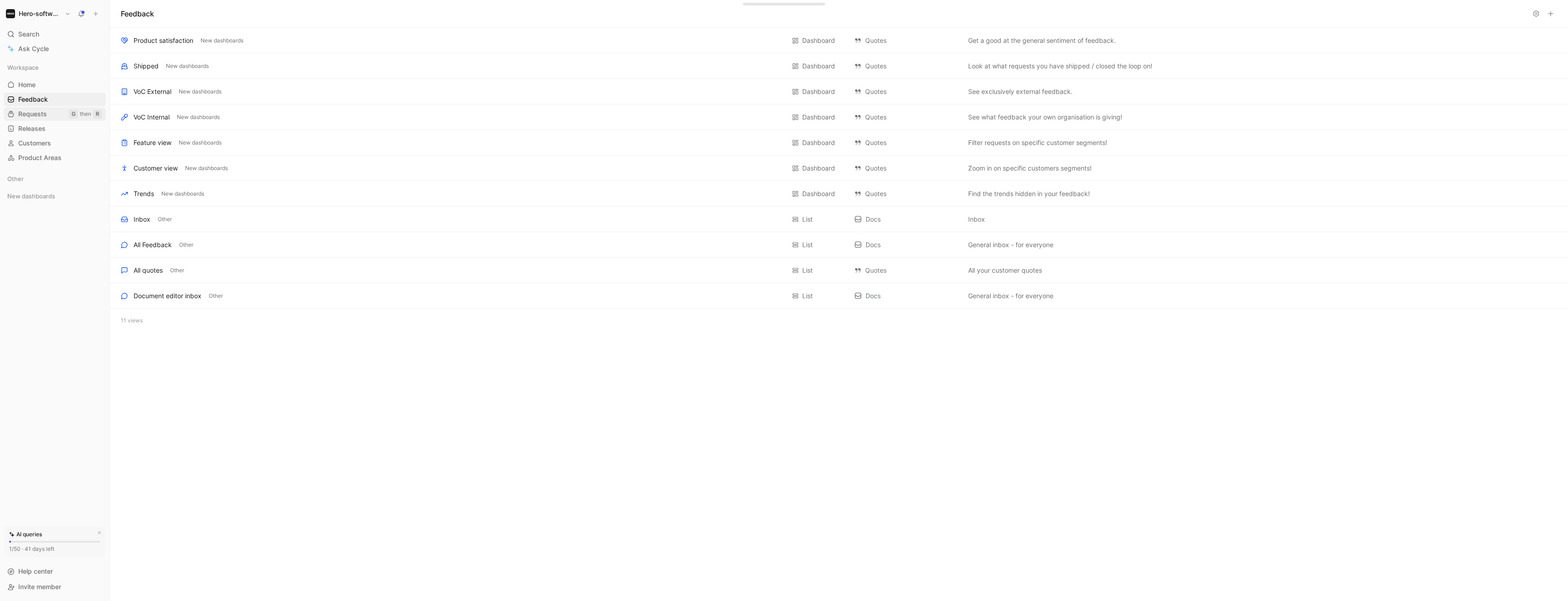
click at [29, 108] on link "Requests G then R" at bounding box center [55, 114] width 102 height 13
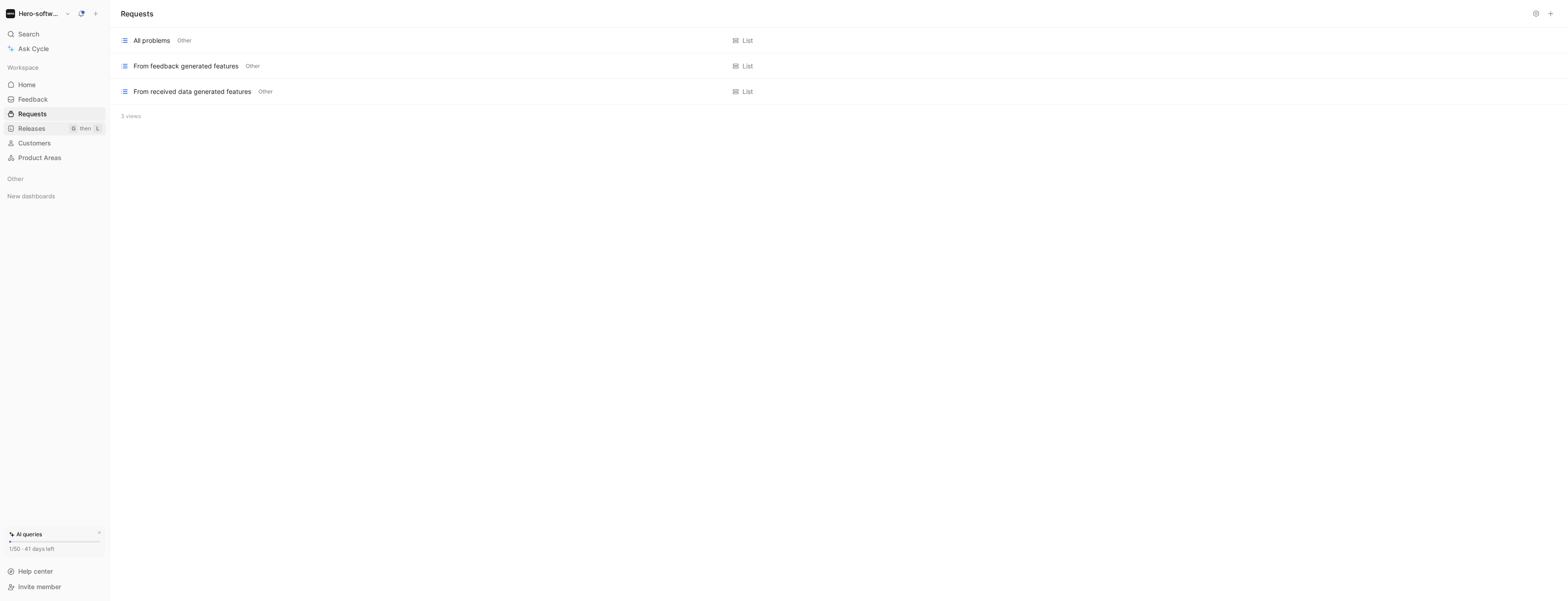
drag, startPoint x: 28, startPoint y: 119, endPoint x: 29, endPoint y: 124, distance: 5.1
click at [29, 124] on div "Workspace Home G then H Feedback G then F Requests G then R Releases G then L C…" at bounding box center [55, 113] width 102 height 104
click at [30, 124] on span "Releases" at bounding box center [32, 128] width 27 height 9
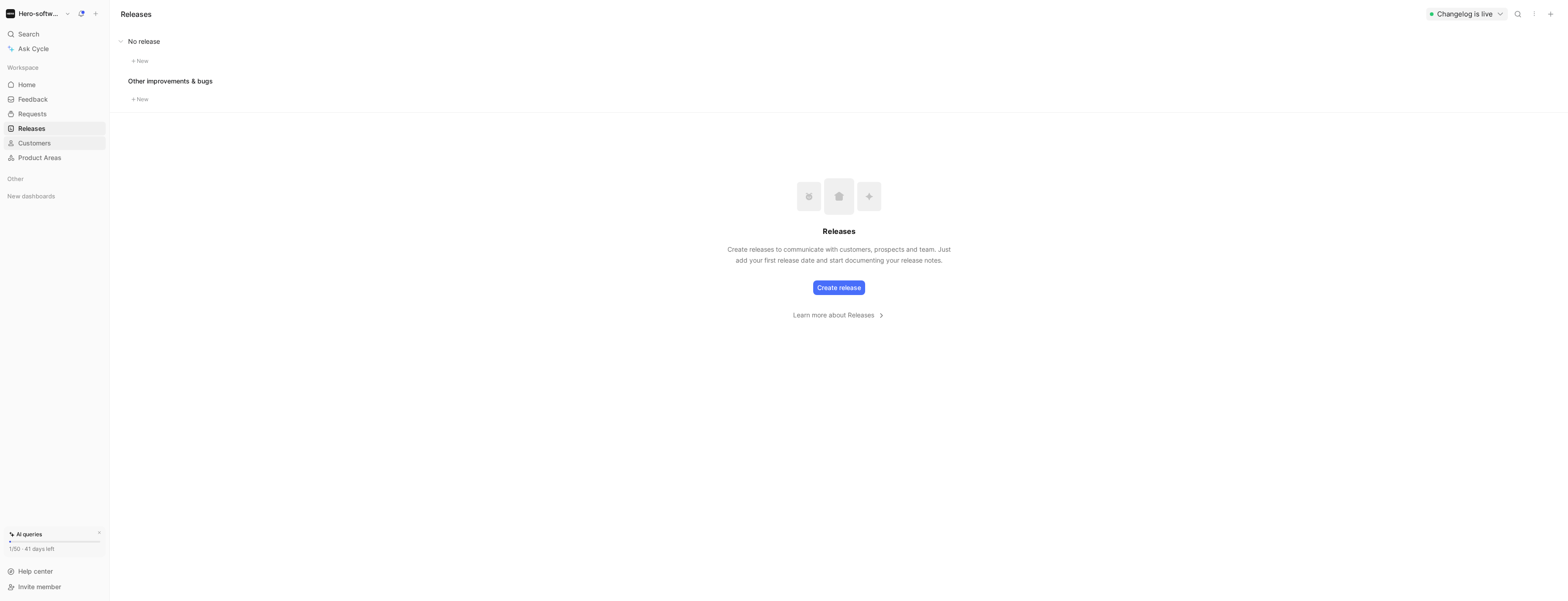
click at [33, 138] on link "Customers" at bounding box center [55, 143] width 102 height 13
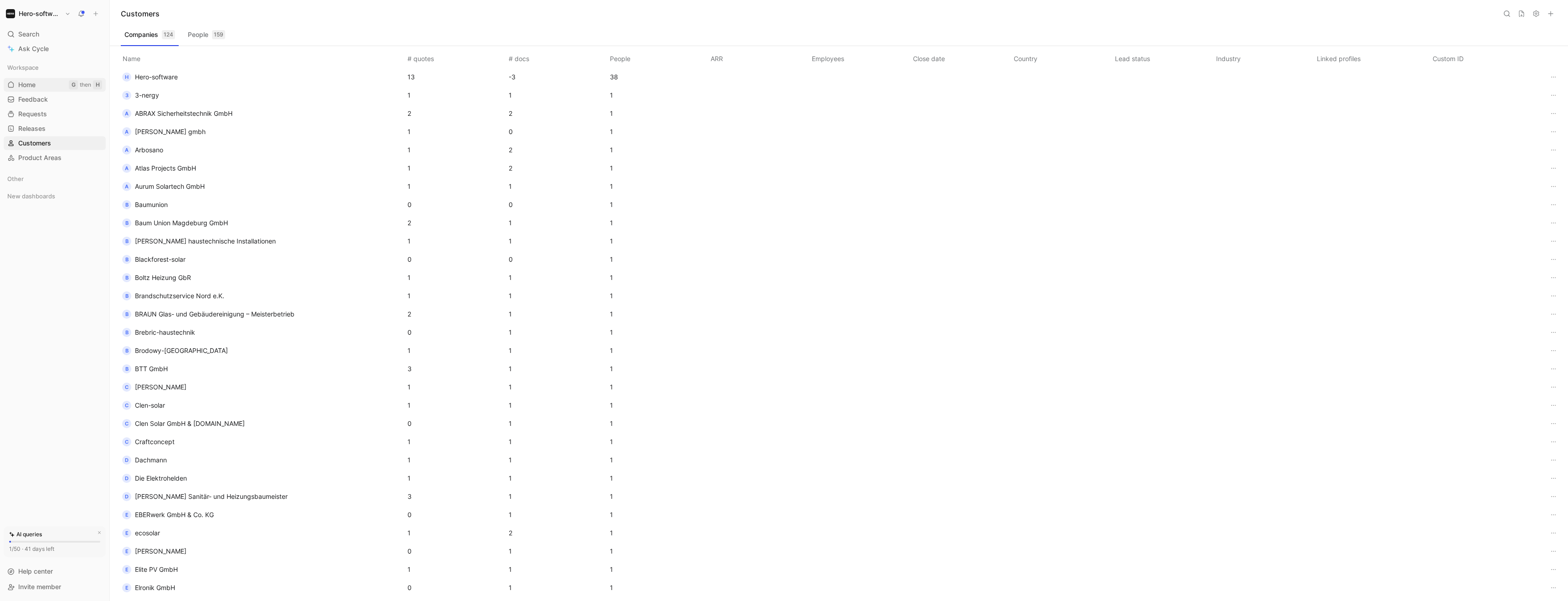
click at [35, 79] on link "Home G then H" at bounding box center [55, 85] width 102 height 13
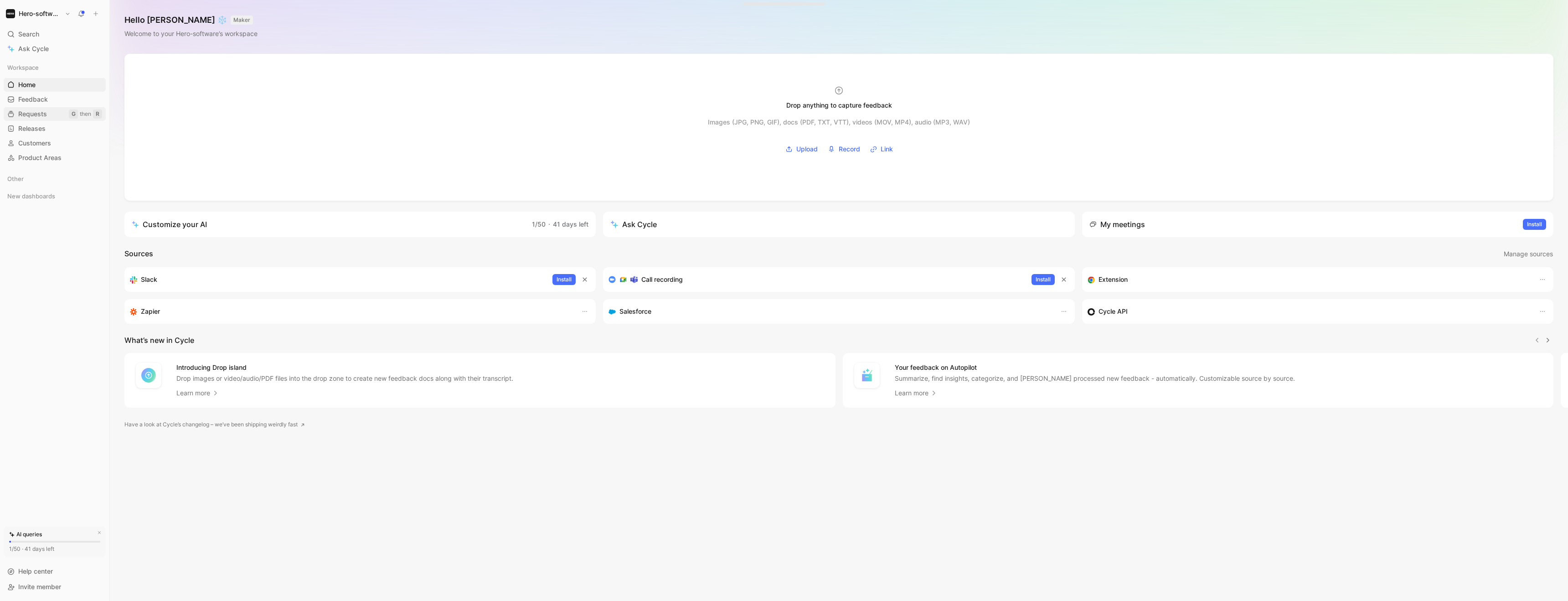
click at [47, 102] on span "Feedback" at bounding box center [33, 99] width 30 height 9
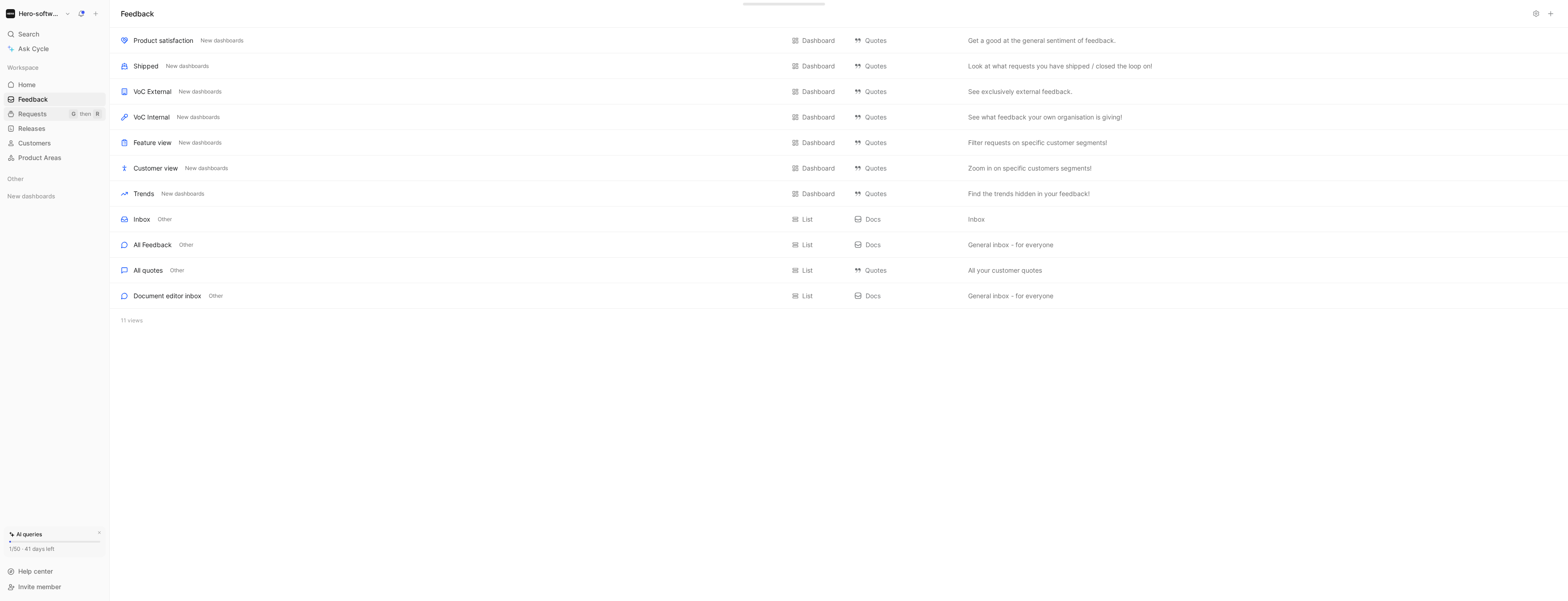
click at [50, 117] on link "Requests G then R" at bounding box center [55, 114] width 102 height 13
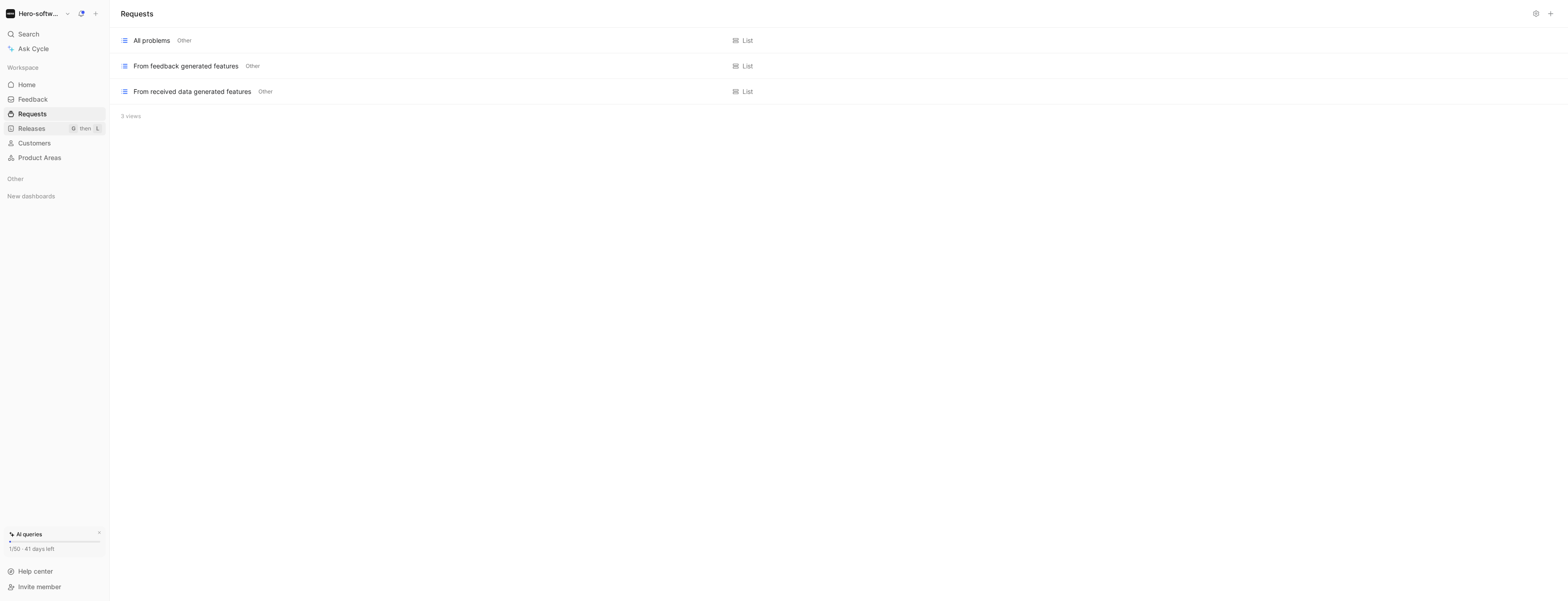
click at [49, 130] on link "Releases G then L" at bounding box center [55, 128] width 102 height 13
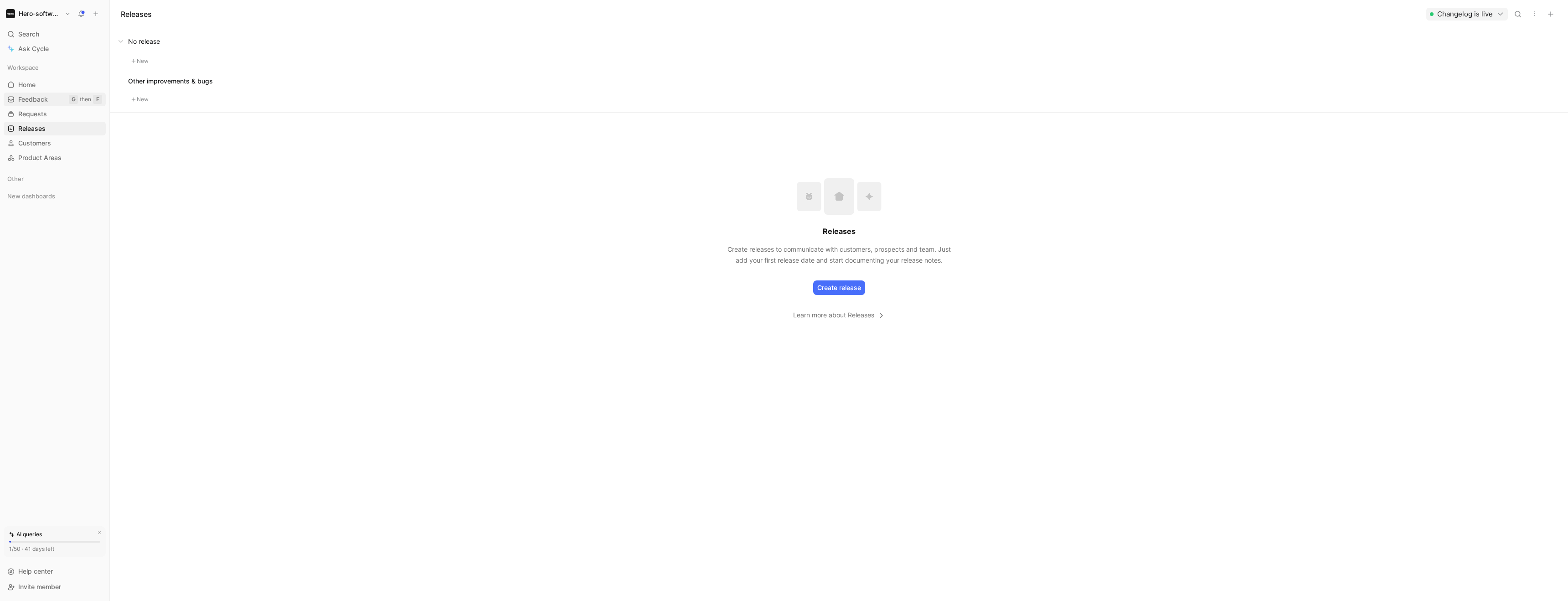
click at [39, 102] on span "Feedback" at bounding box center [33, 99] width 30 height 9
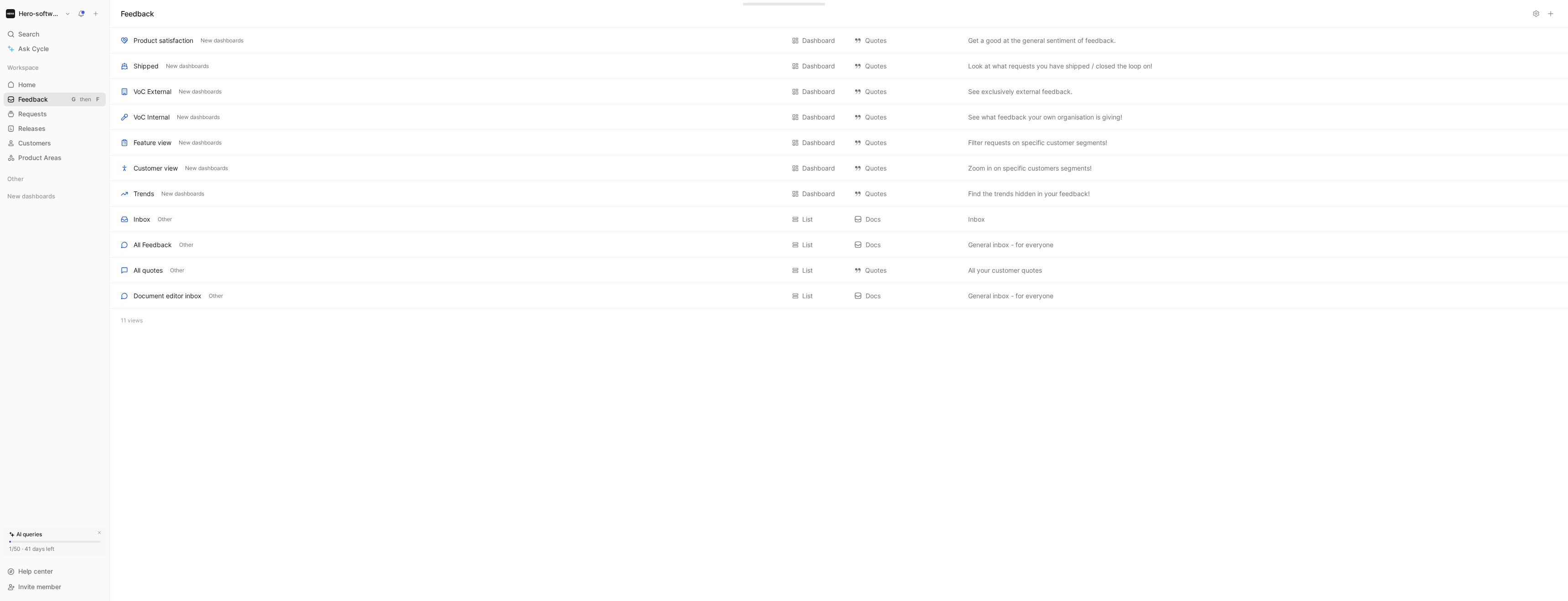
click at [40, 93] on link "Feedback G then F" at bounding box center [55, 99] width 102 height 13
click at [40, 90] on link "Home G then H" at bounding box center [55, 85] width 102 height 13
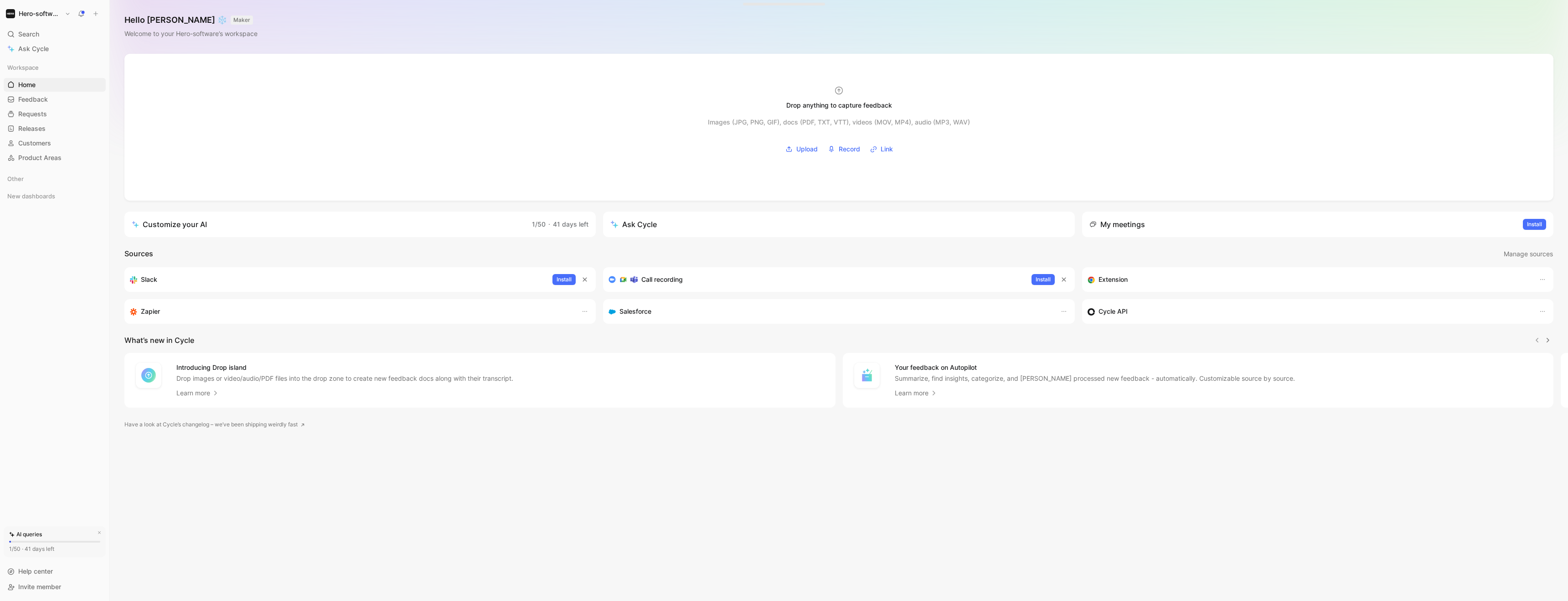
click at [46, 135] on div "Workspace Home G then H Feedback G then F Requests G then R Releases G then L C…" at bounding box center [55, 113] width 102 height 104
click at [44, 121] on div "Workspace Home G then H Feedback G then F Requests G then R Releases G then L C…" at bounding box center [55, 113] width 102 height 104
click at [44, 118] on span "Requests" at bounding box center [32, 114] width 29 height 9
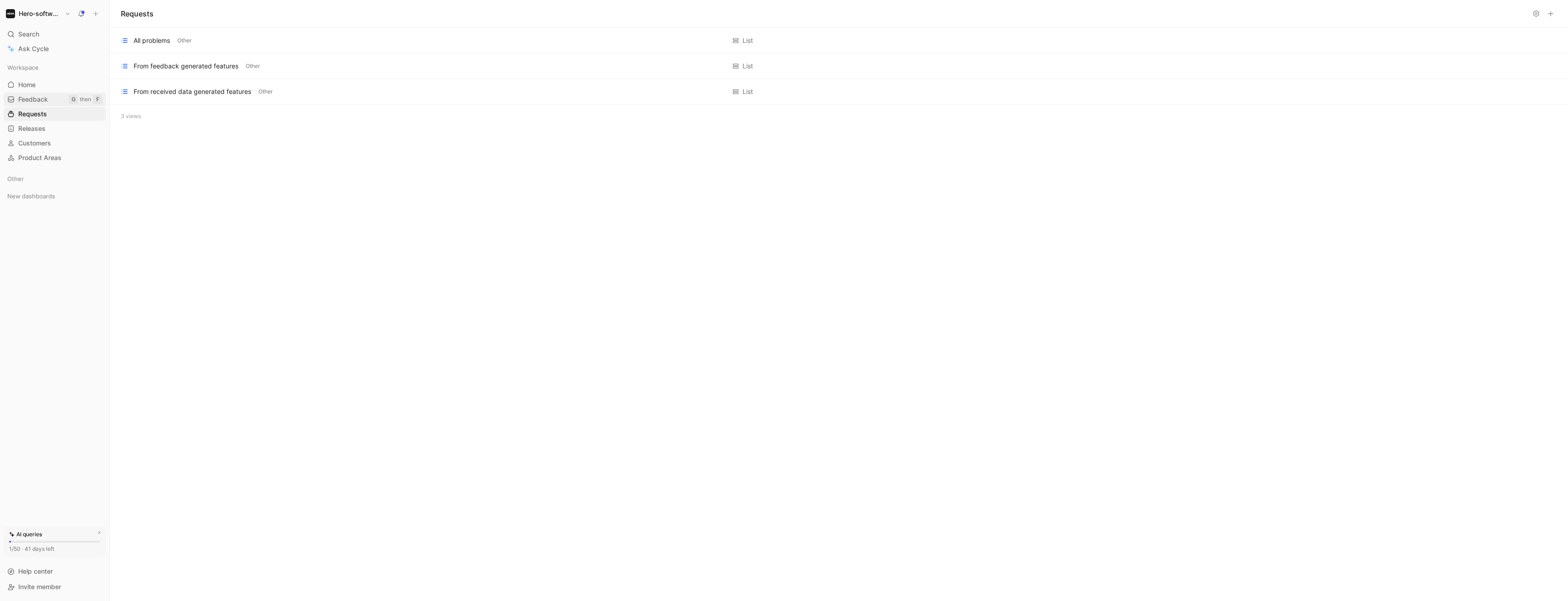
click at [40, 102] on span "Feedback" at bounding box center [33, 99] width 30 height 9
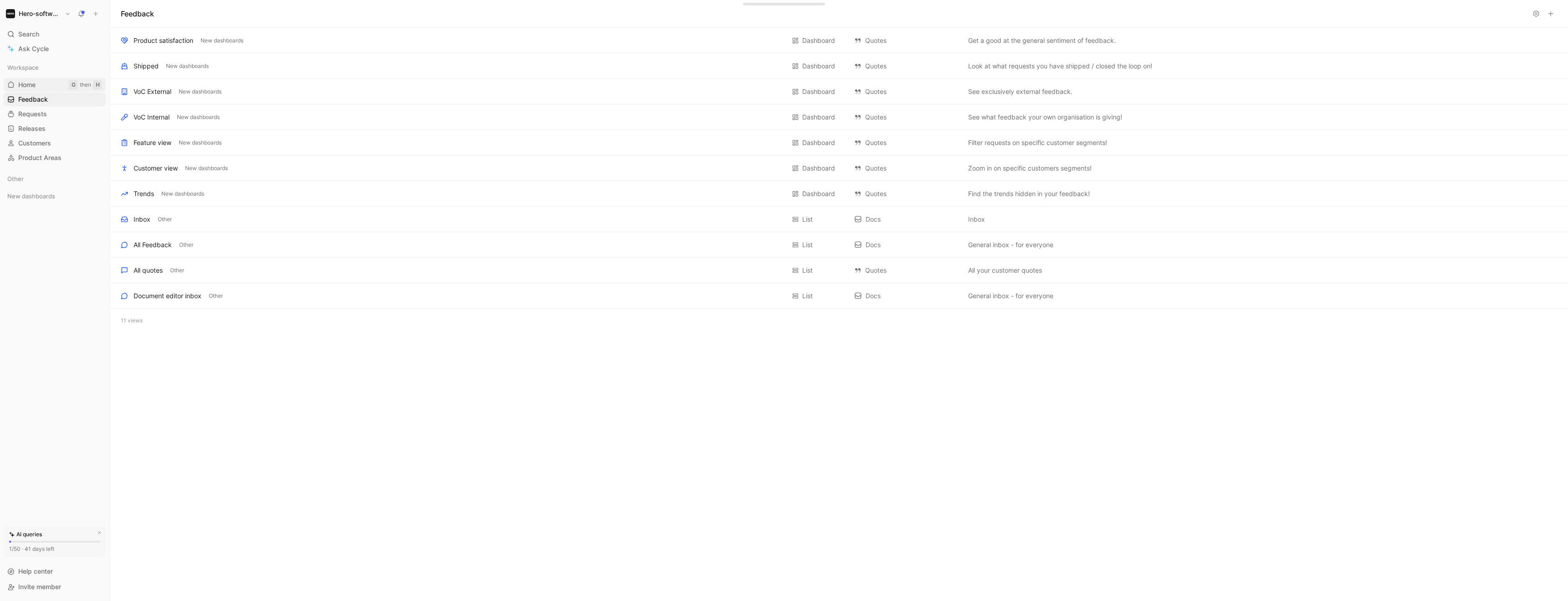
click at [33, 87] on span "Home" at bounding box center [27, 85] width 17 height 9
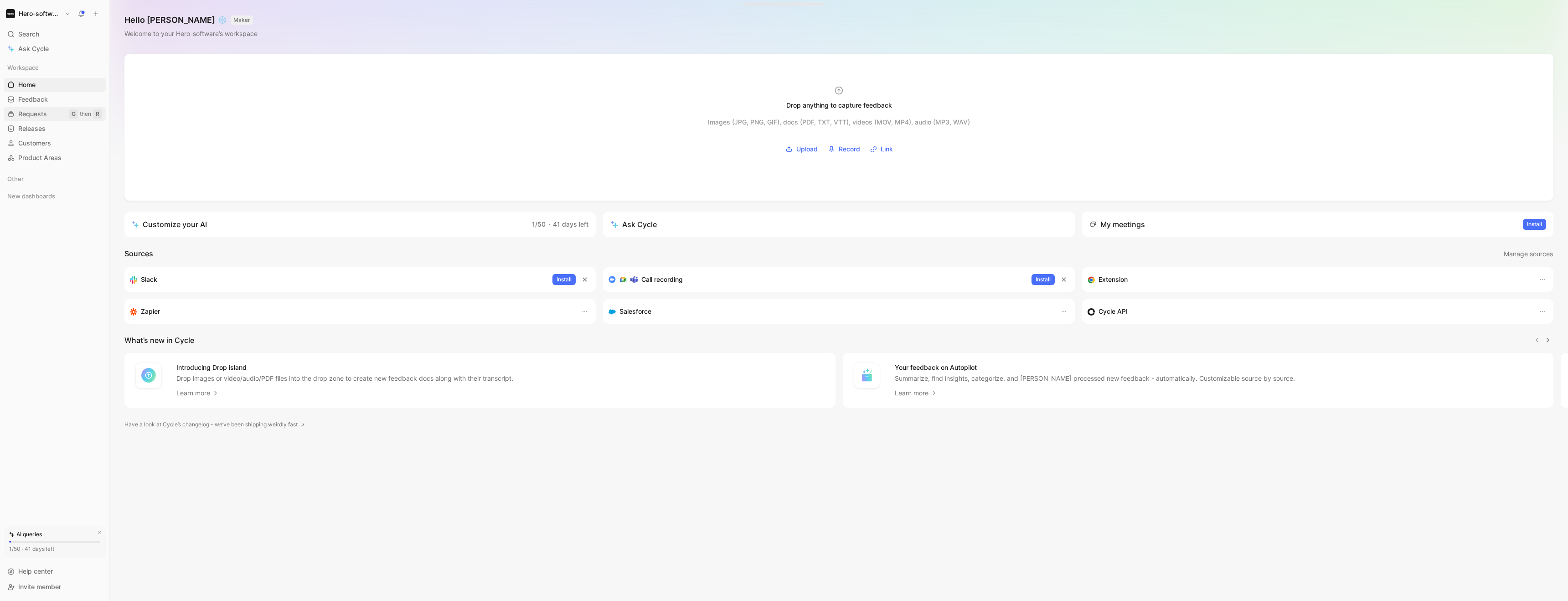
click at [63, 118] on link "Requests G then R" at bounding box center [55, 114] width 102 height 13
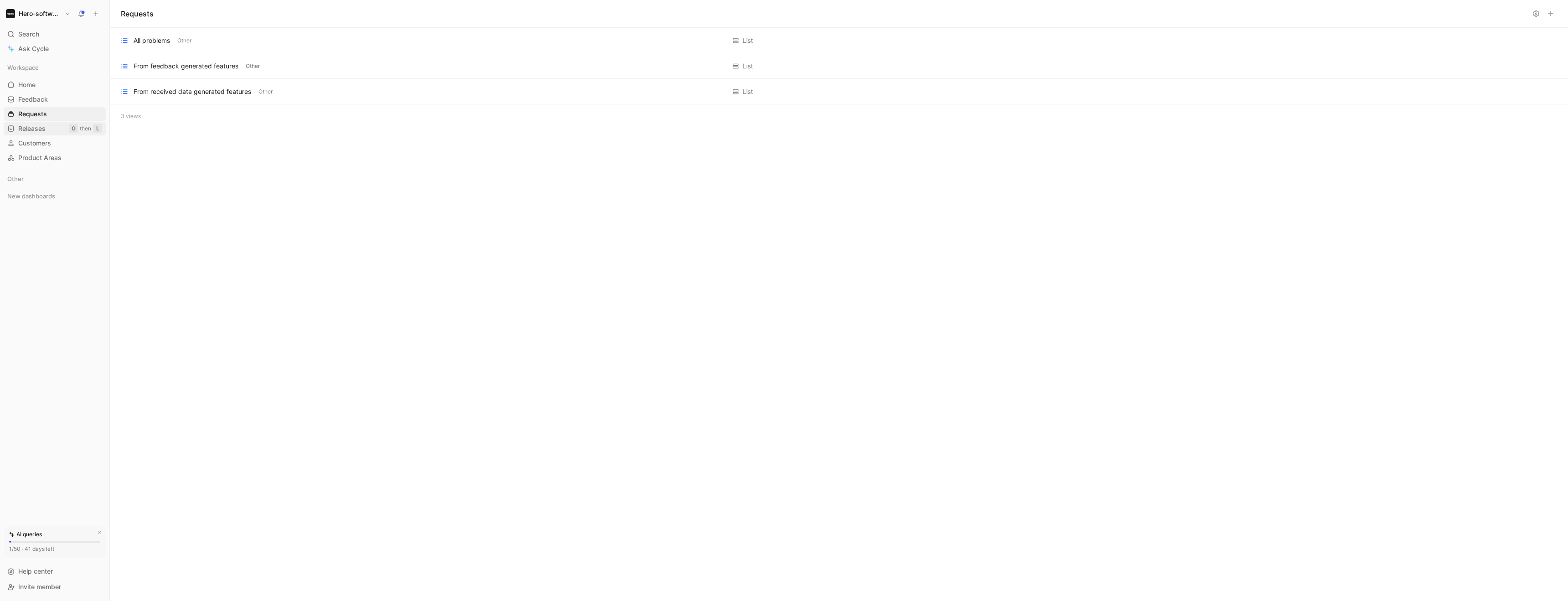
click at [38, 130] on span "Releases" at bounding box center [32, 128] width 27 height 9
click at [38, 142] on span "Customers" at bounding box center [35, 143] width 33 height 9
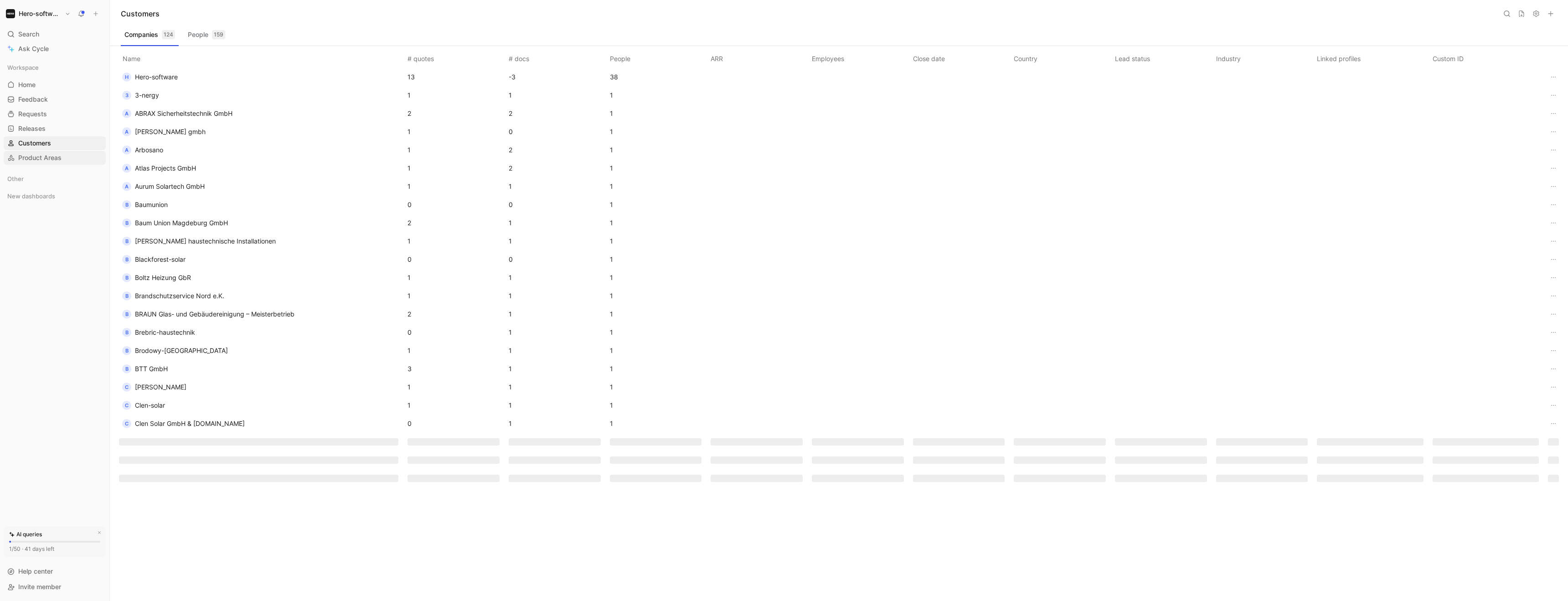
click at [37, 160] on span "Product Areas" at bounding box center [40, 158] width 43 height 9
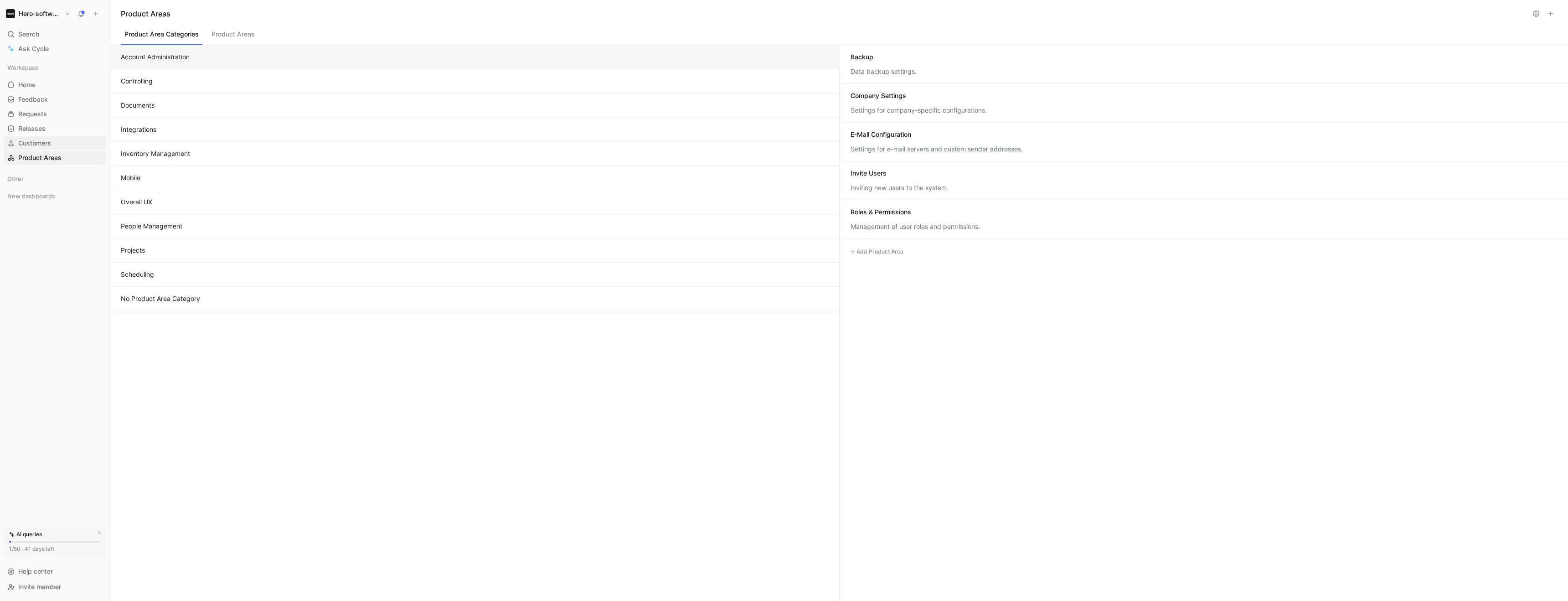
click at [38, 143] on span "Customers" at bounding box center [35, 143] width 33 height 9
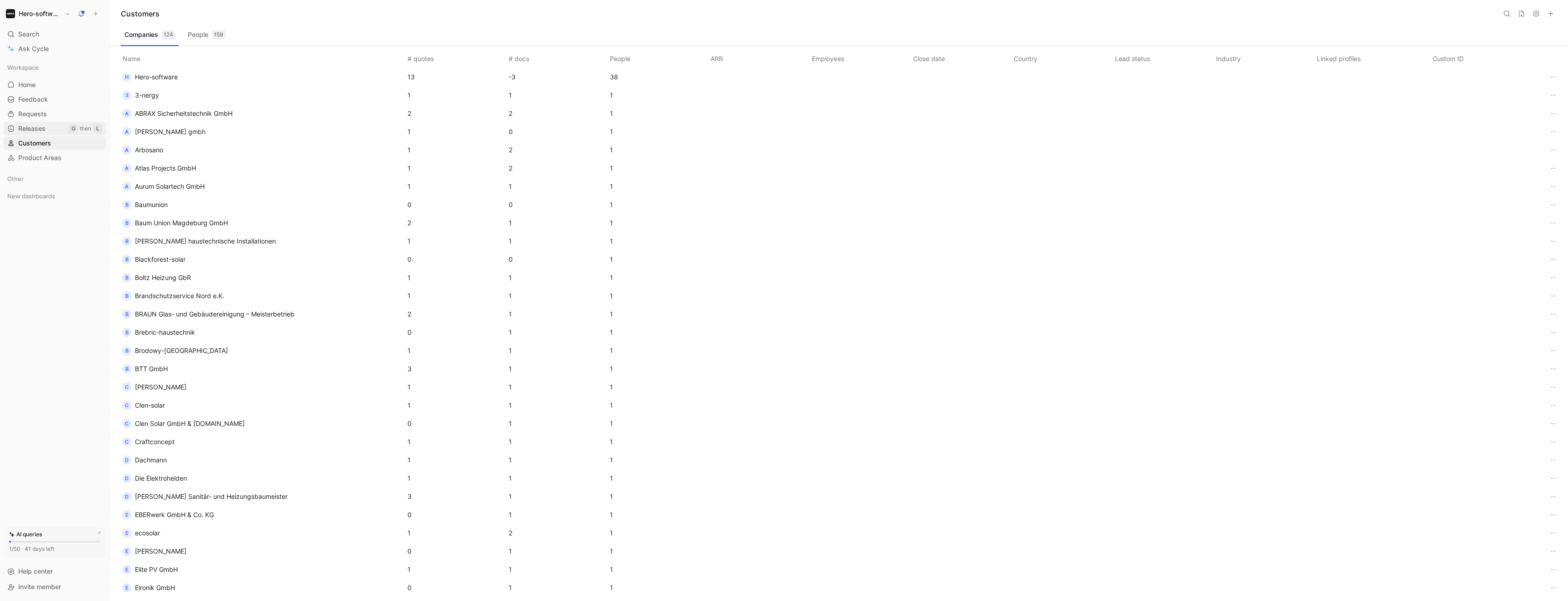
click at [41, 130] on span "Releases" at bounding box center [32, 128] width 27 height 9
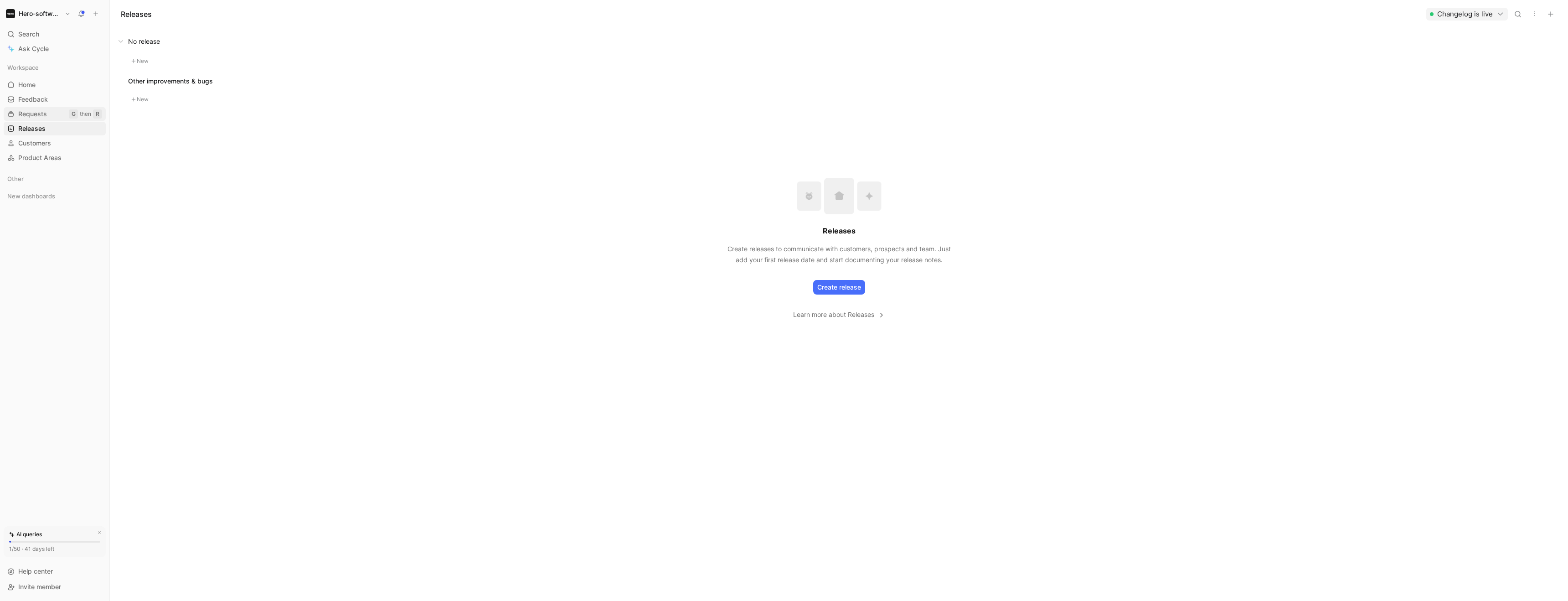
click at [39, 116] on span "Requests" at bounding box center [32, 114] width 29 height 9
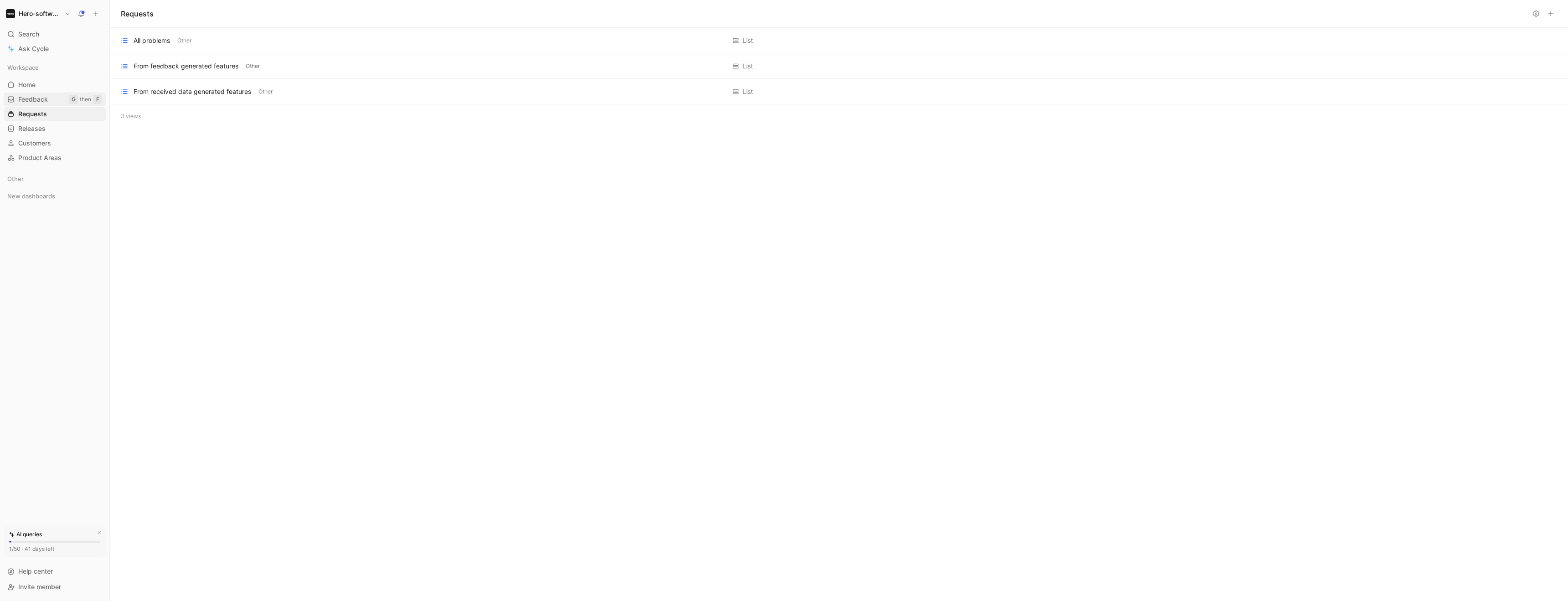
click at [39, 97] on span "Feedback" at bounding box center [33, 99] width 30 height 9
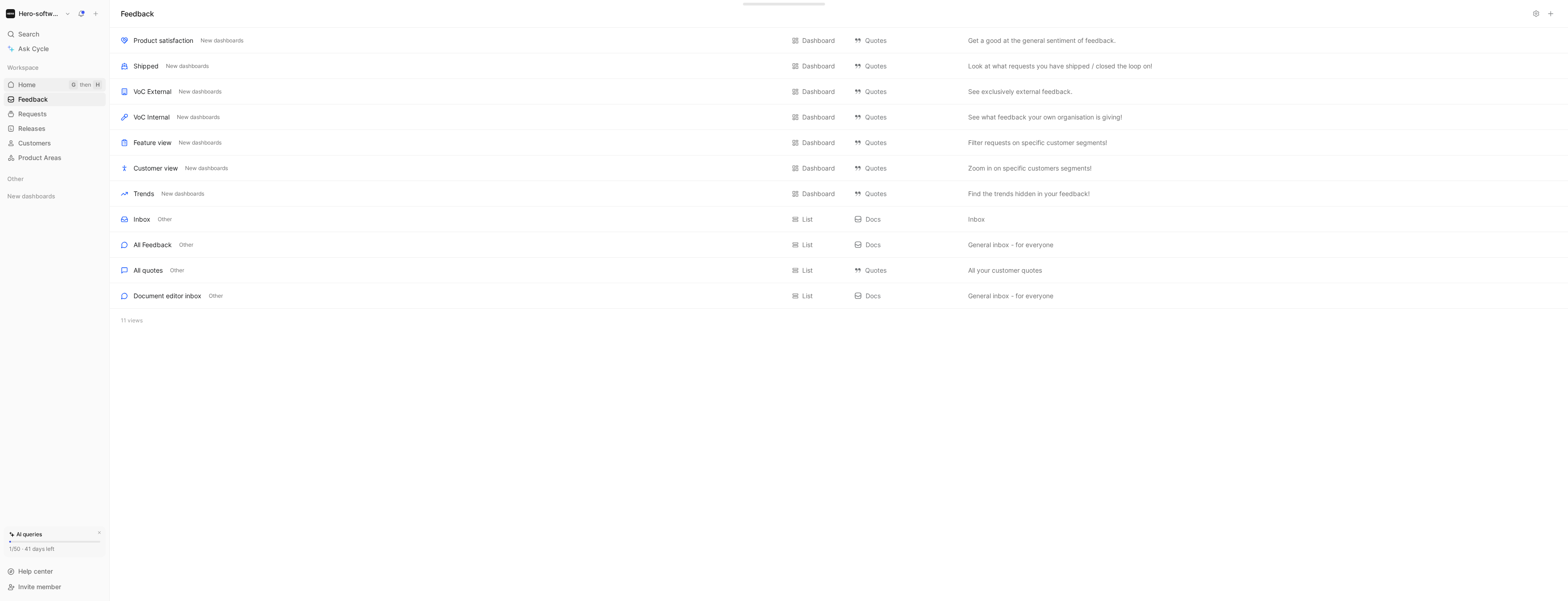
click at [39, 86] on link "Home G then H" at bounding box center [55, 85] width 102 height 13
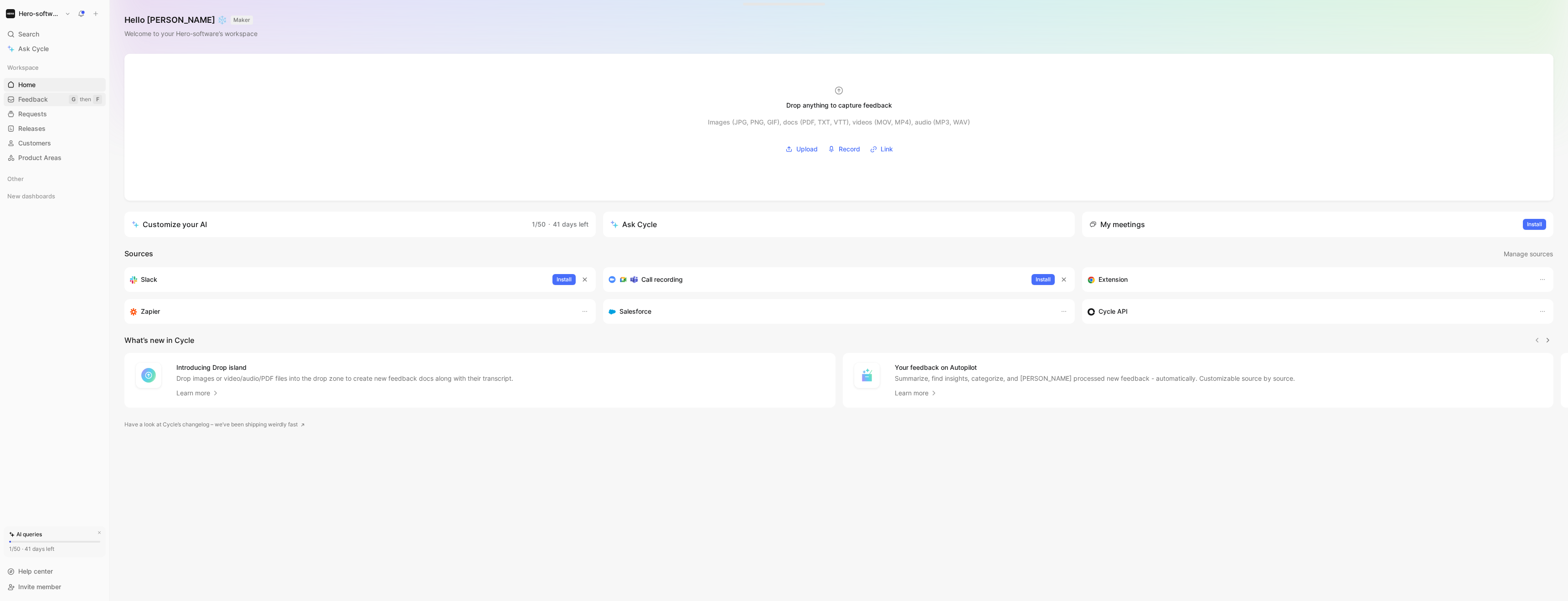
click at [35, 104] on span "Feedback" at bounding box center [33, 99] width 30 height 9
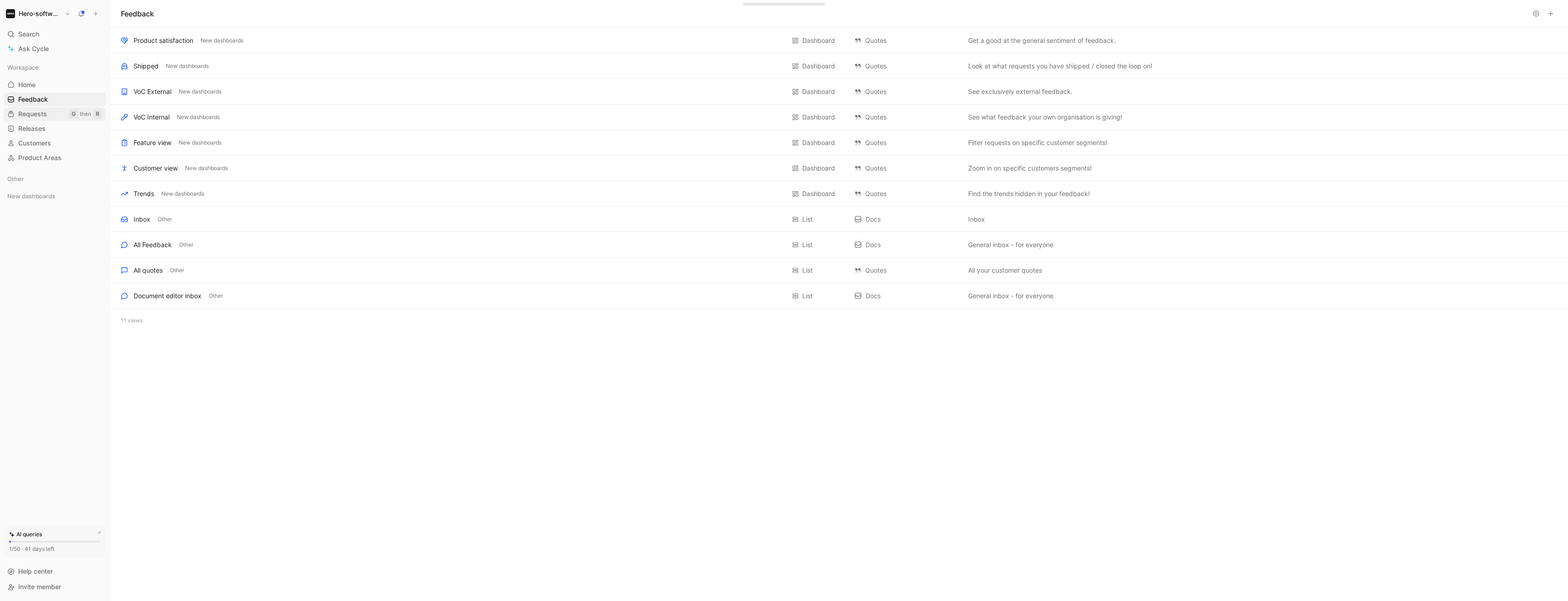
click at [33, 114] on span "Requests" at bounding box center [32, 114] width 29 height 9
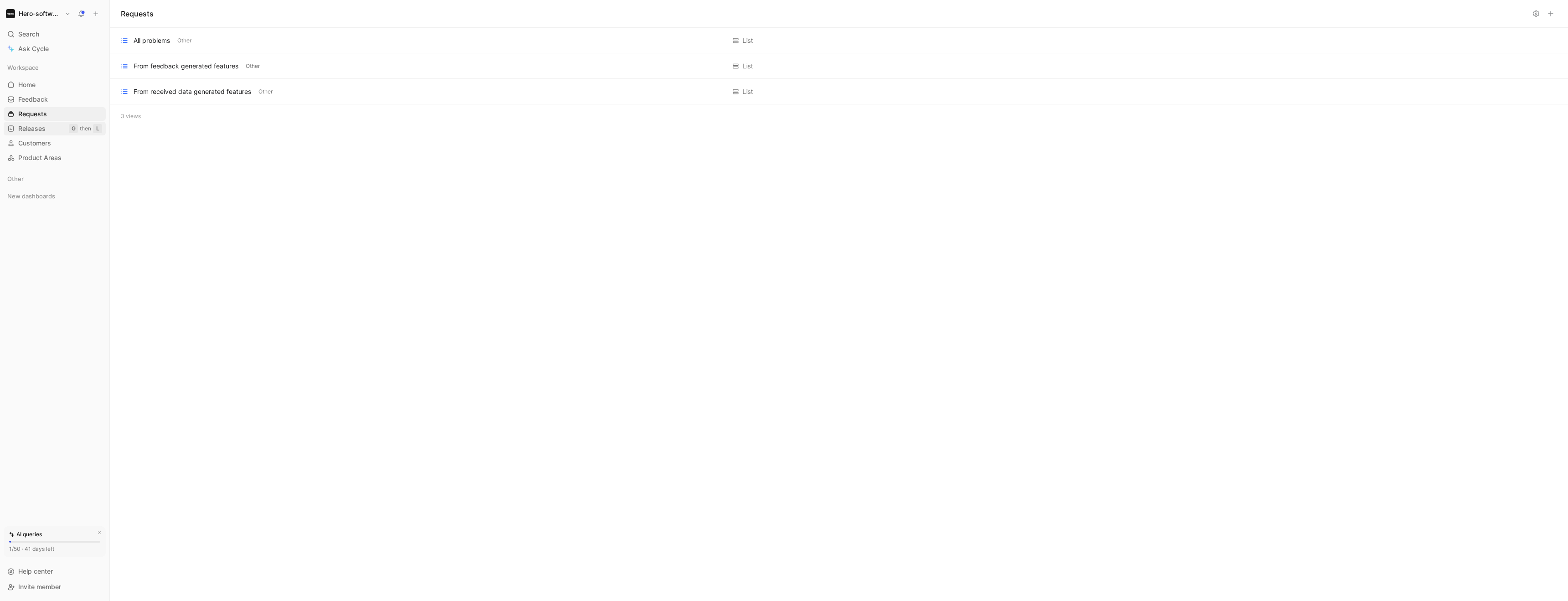
click at [33, 126] on span "Releases" at bounding box center [32, 128] width 27 height 9
click at [33, 142] on span "Customers" at bounding box center [35, 143] width 33 height 9
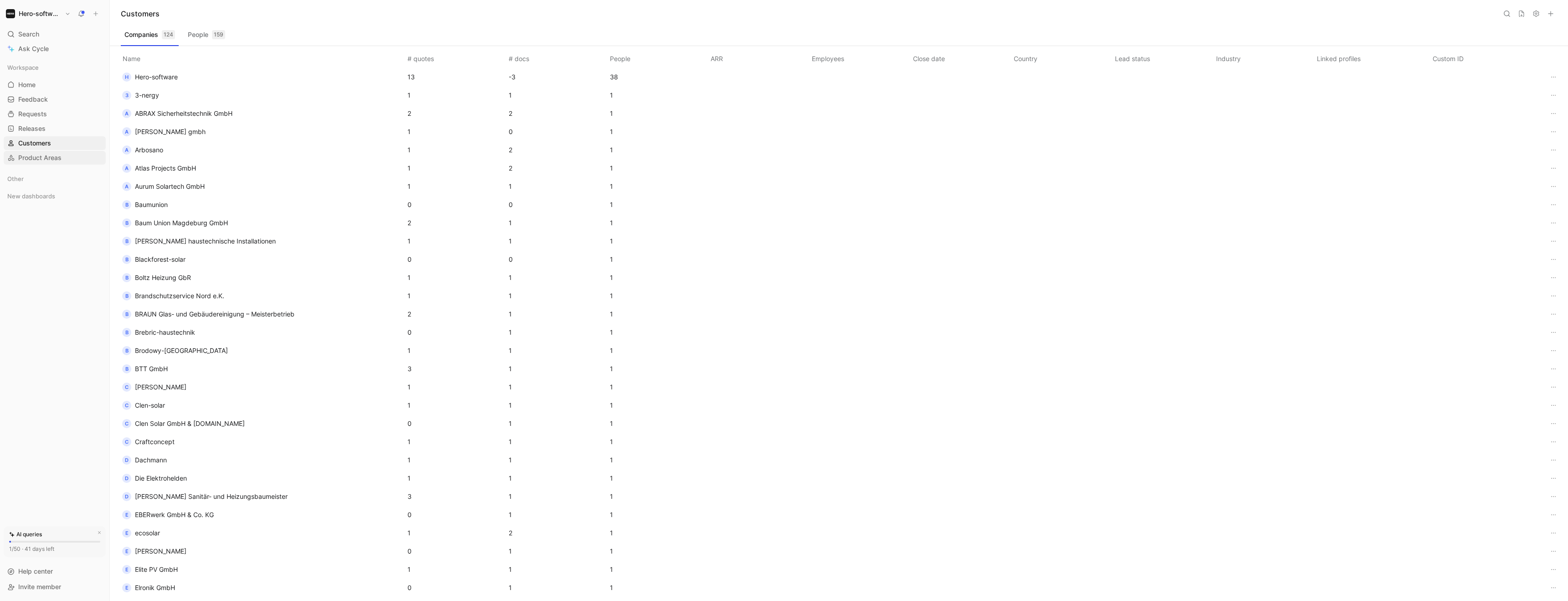
click at [33, 153] on span "Product Areas" at bounding box center [40, 158] width 43 height 9
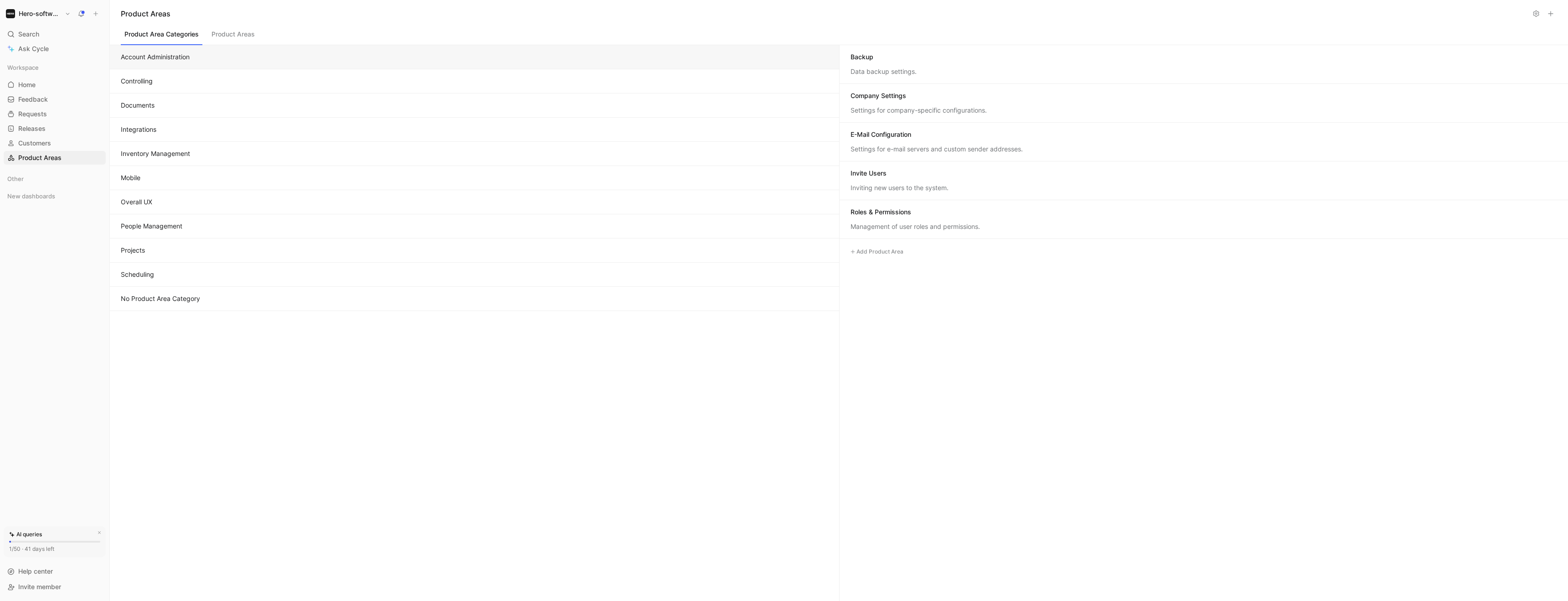
click at [228, 29] on button "Product Areas" at bounding box center [233, 37] width 51 height 17
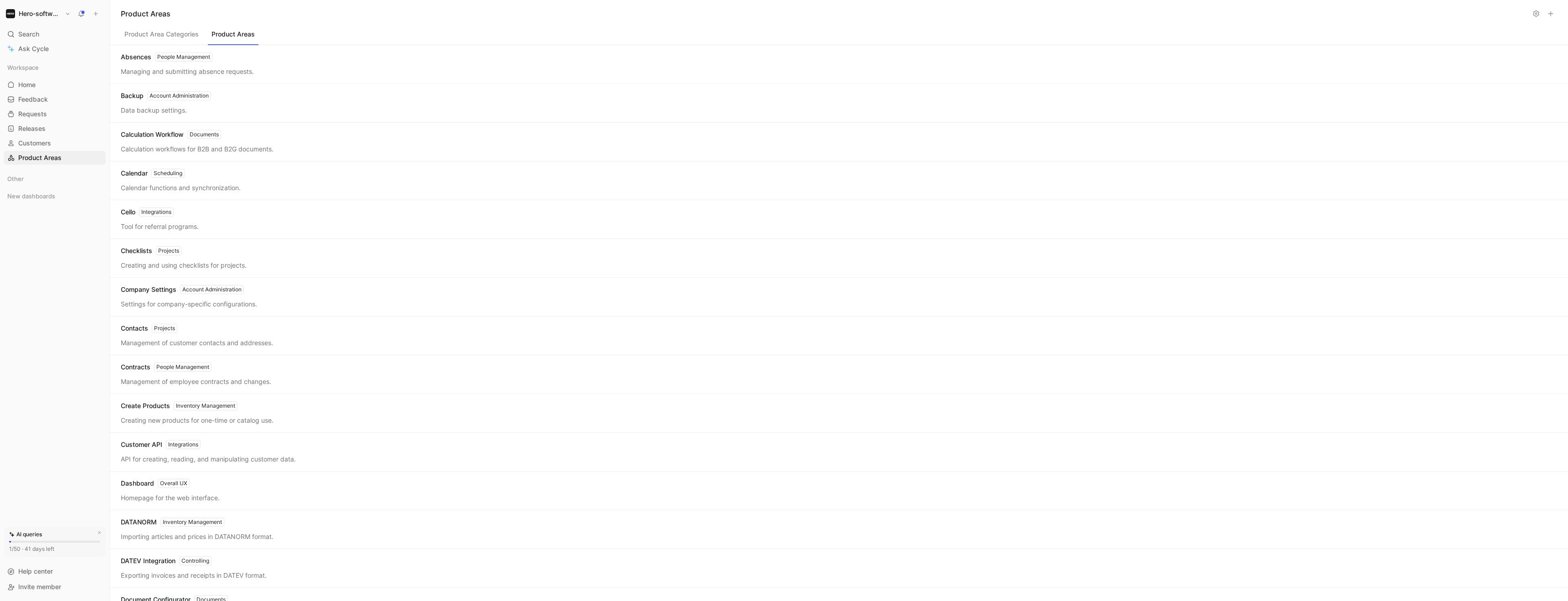
click at [179, 41] on button "Product Area Categories" at bounding box center [161, 37] width 82 height 17
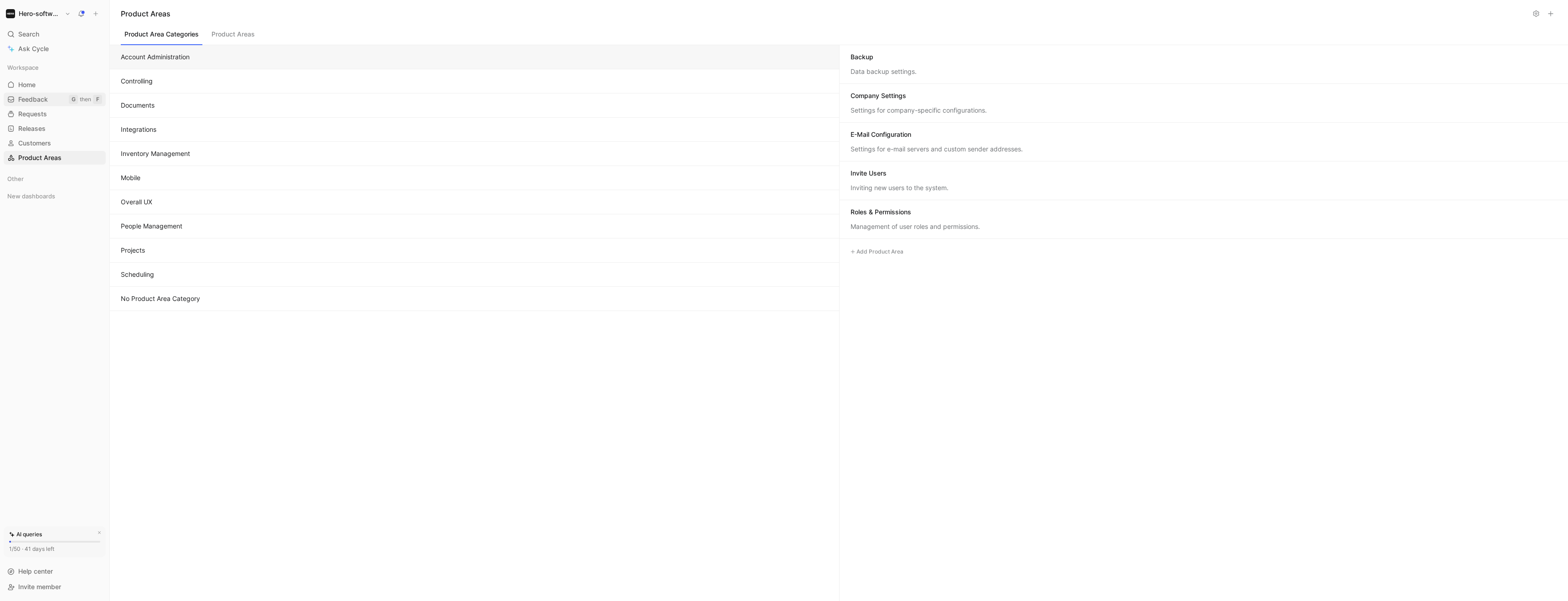
click at [54, 94] on link "Feedback G then F" at bounding box center [55, 99] width 102 height 13
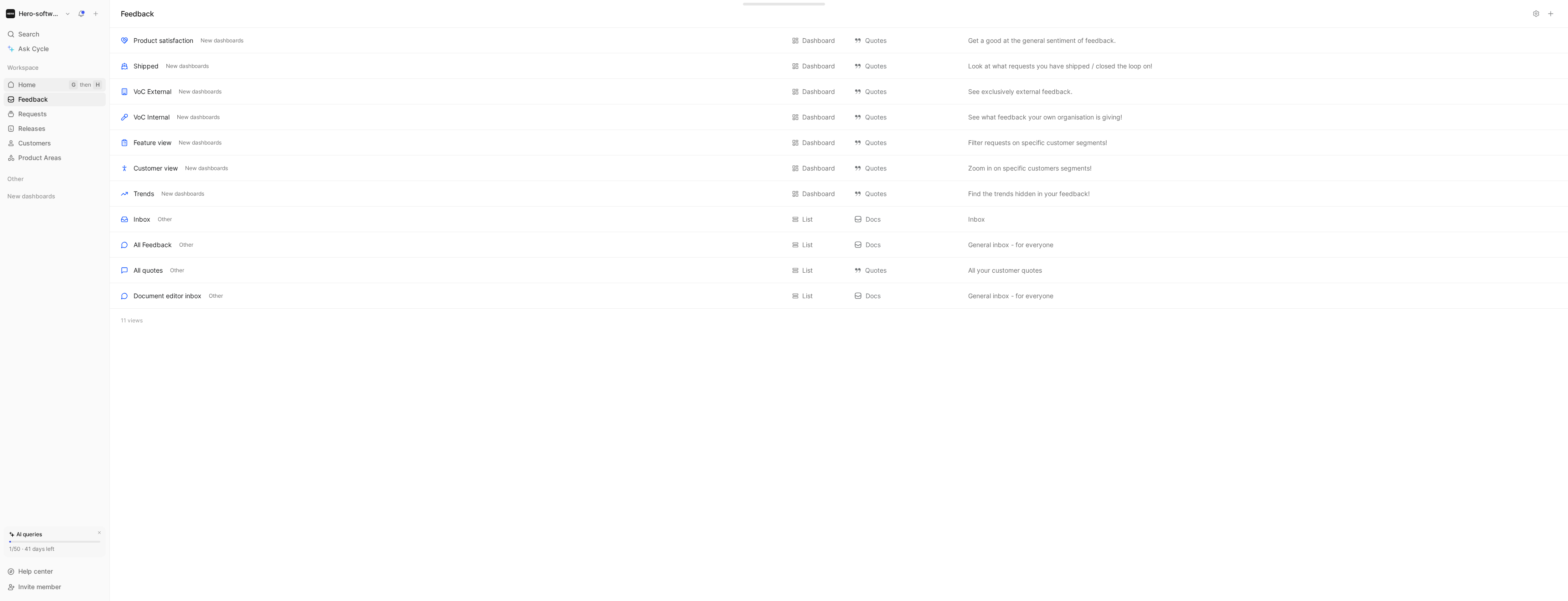
click at [48, 88] on link "Home G then H" at bounding box center [55, 85] width 102 height 13
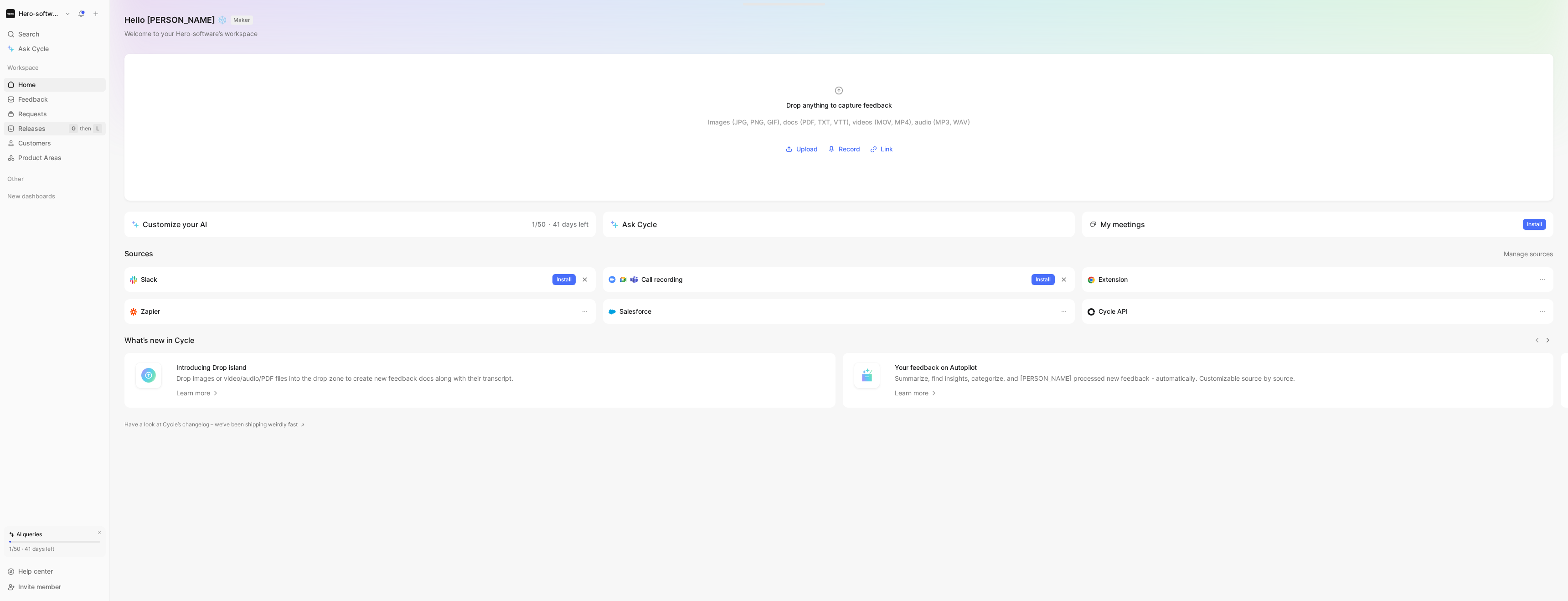
click at [54, 123] on link "Releases G then L" at bounding box center [55, 128] width 102 height 13
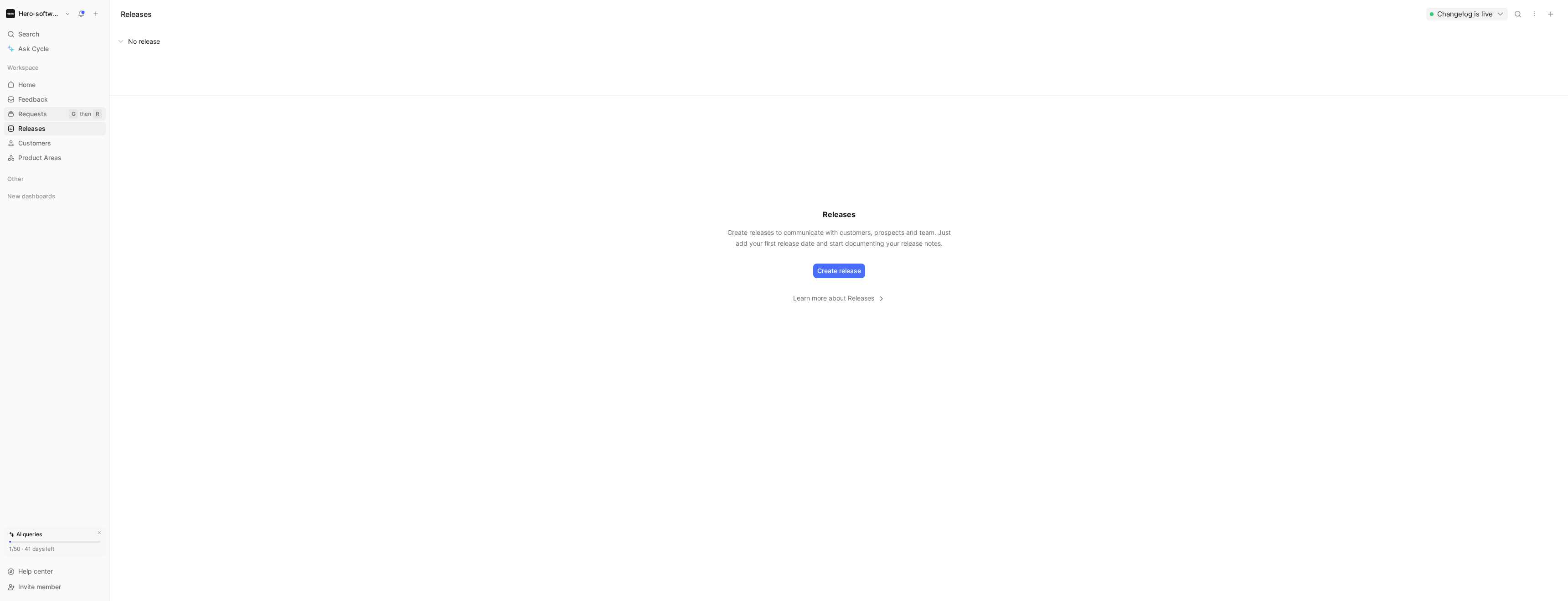
click at [55, 117] on link "Requests G then R" at bounding box center [55, 114] width 102 height 13
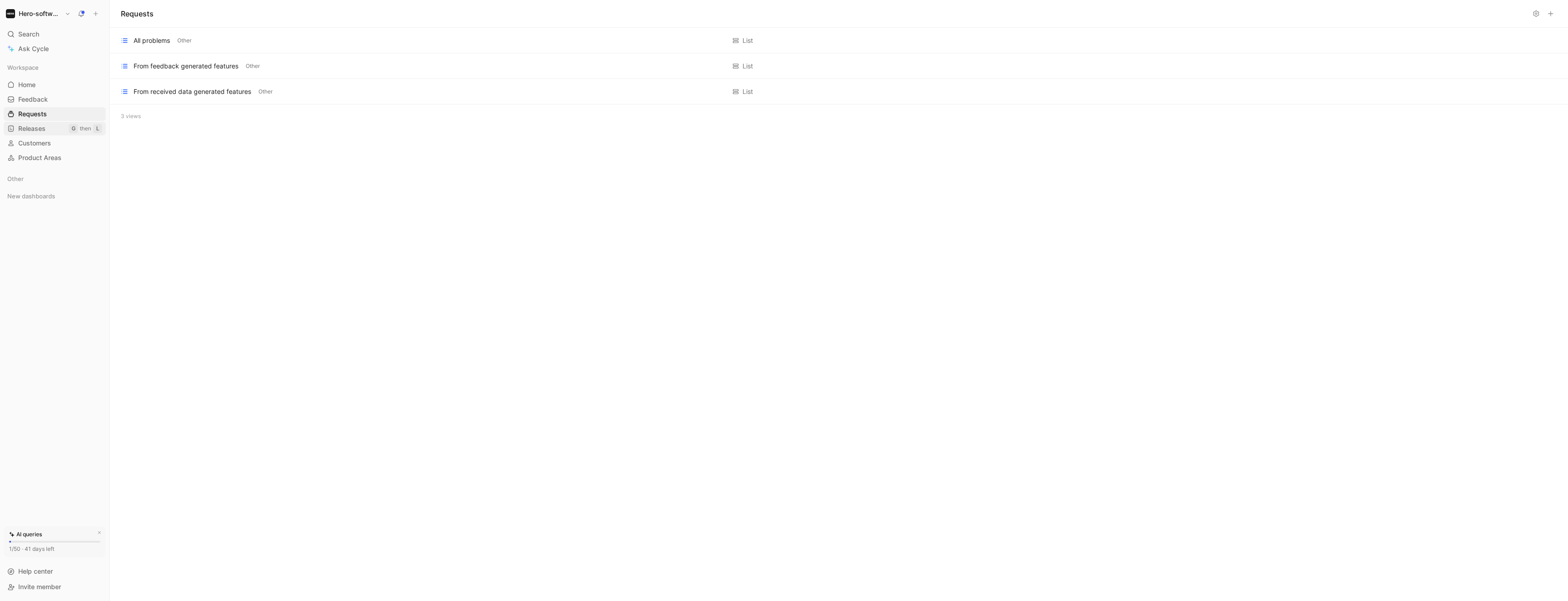
click at [58, 128] on link "Releases G then L" at bounding box center [55, 128] width 102 height 13
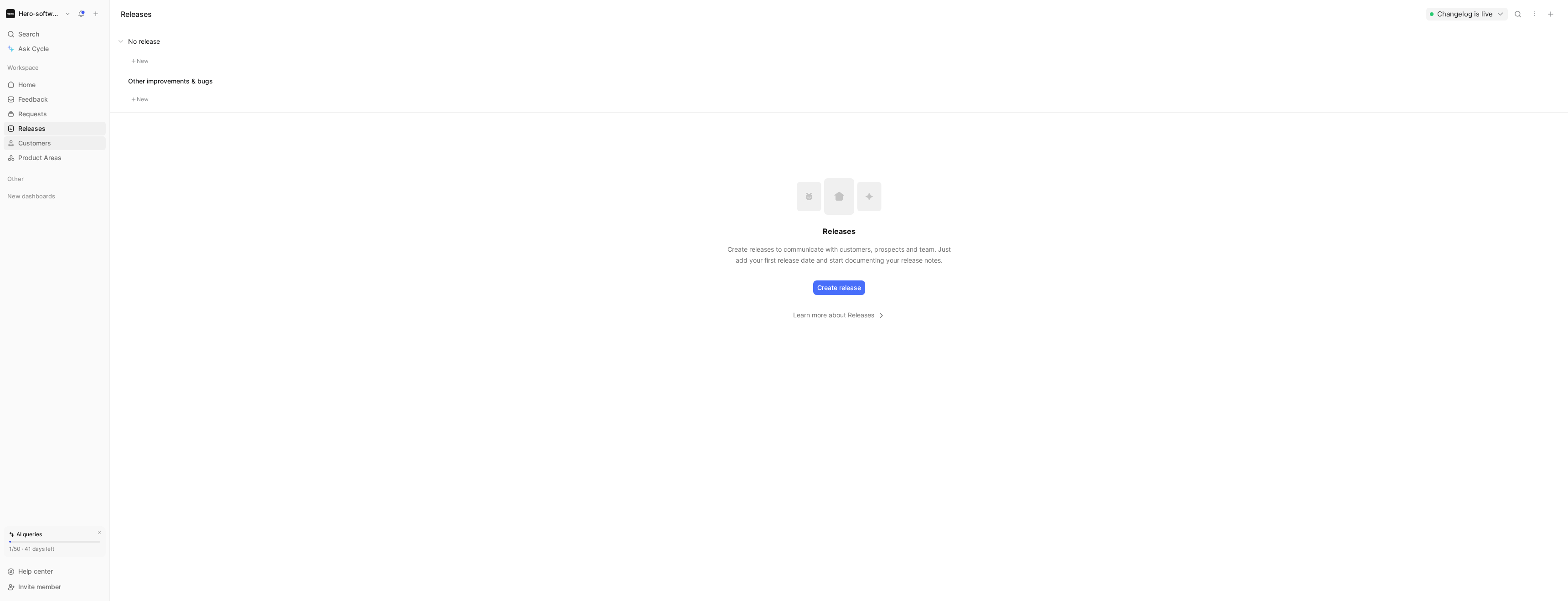
click at [63, 139] on link "Customers" at bounding box center [55, 143] width 102 height 13
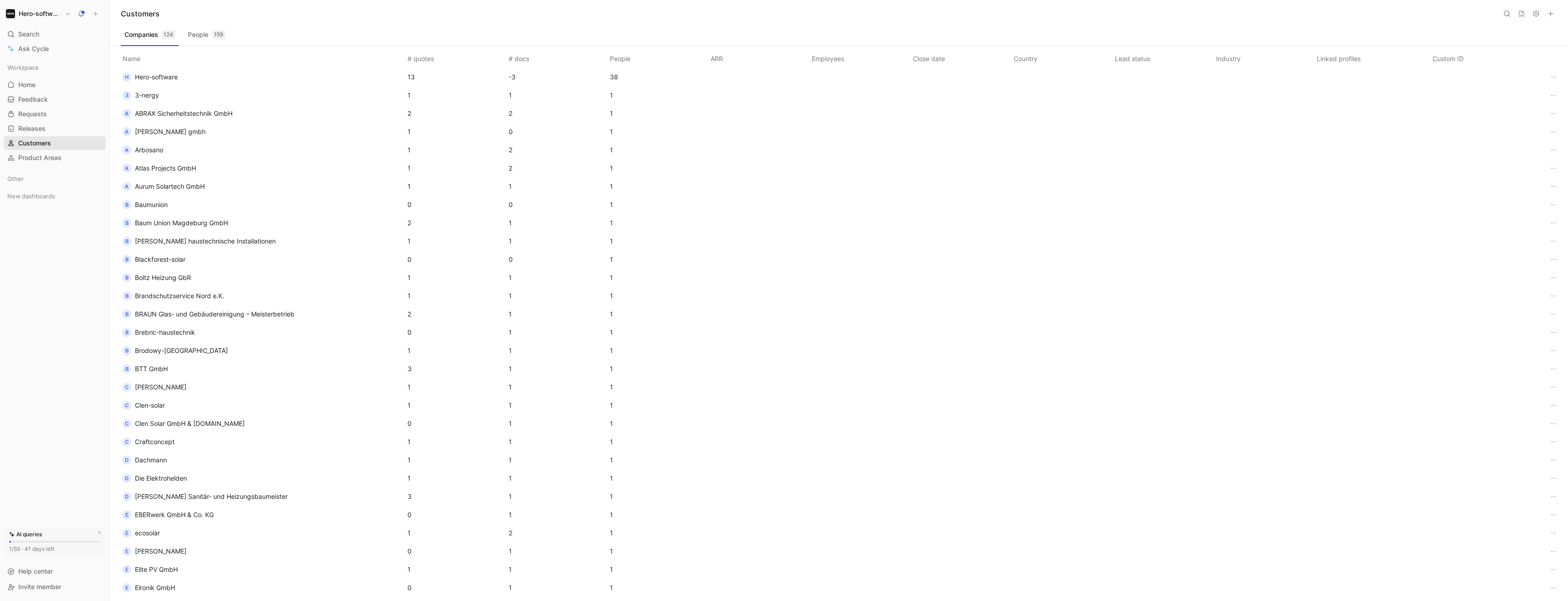
click at [61, 148] on link "Customers" at bounding box center [55, 143] width 102 height 13
click at [63, 158] on link "Product Areas" at bounding box center [55, 158] width 102 height 13
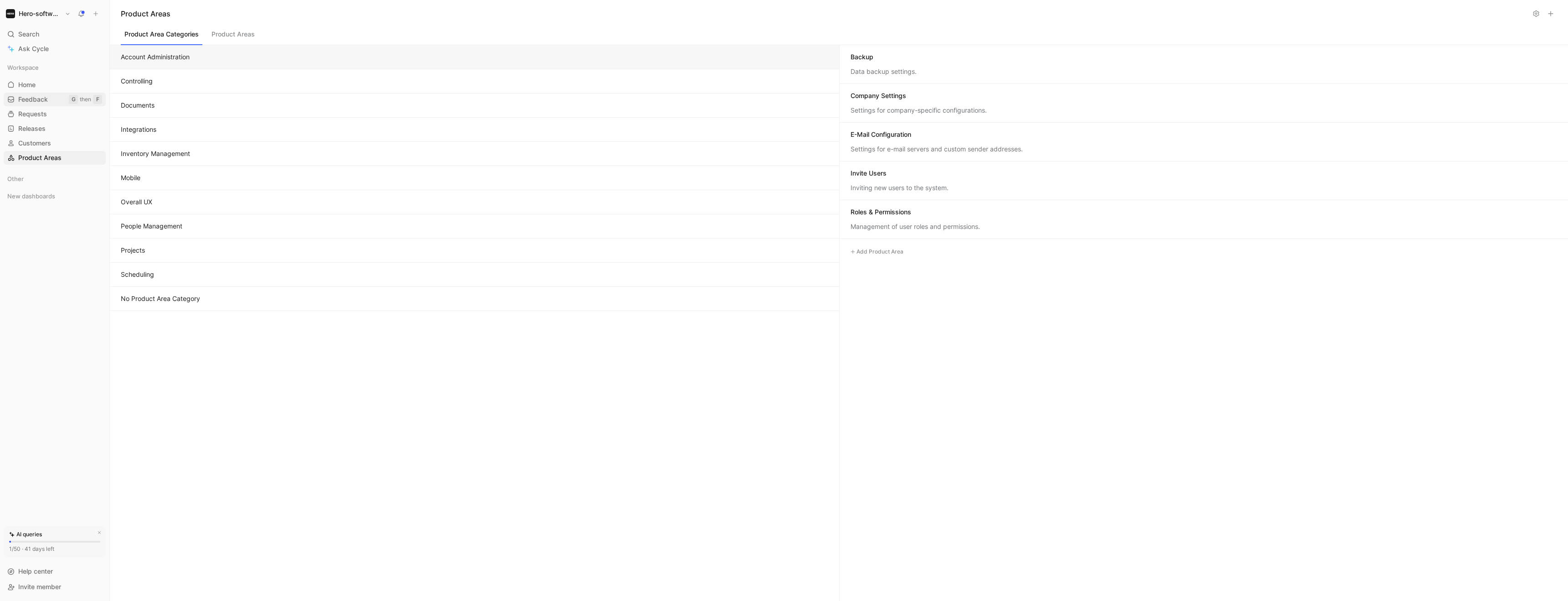
click at [65, 102] on link "Feedback G then F" at bounding box center [55, 99] width 102 height 13
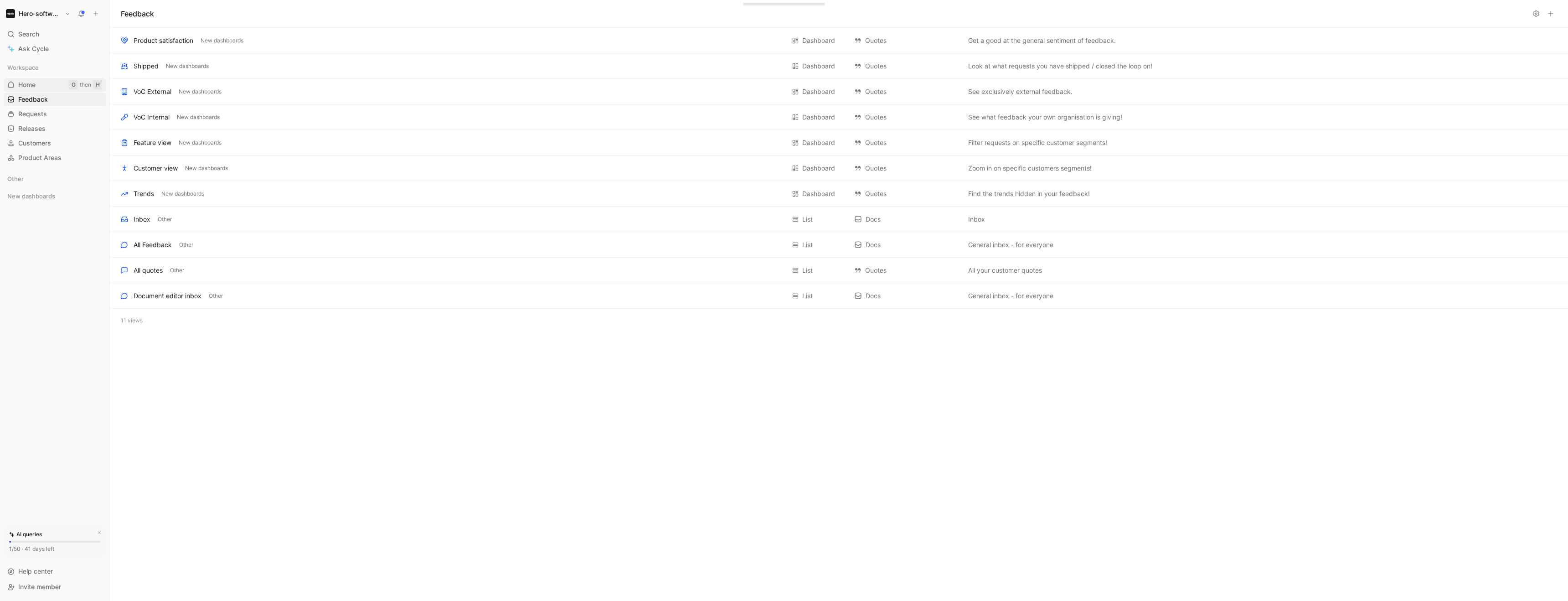
click at [60, 81] on link "Home G then H" at bounding box center [55, 85] width 102 height 13
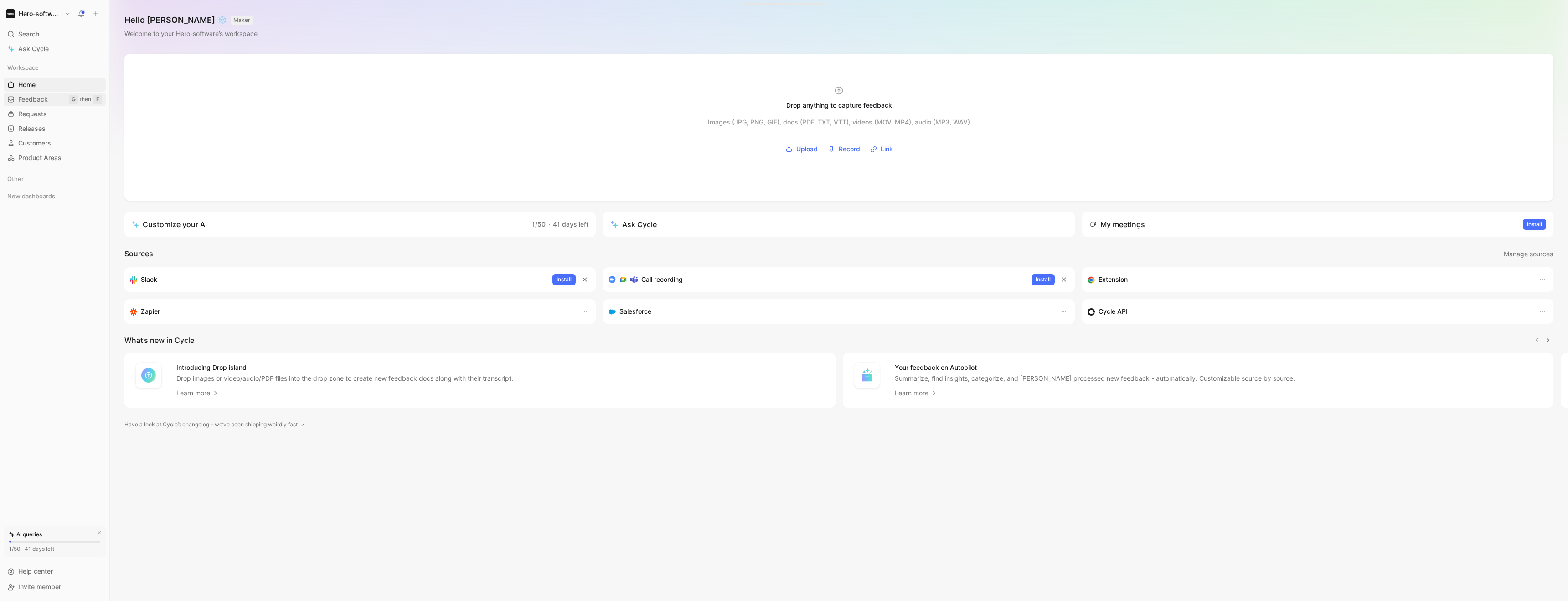
click at [55, 104] on link "Feedback G then F" at bounding box center [55, 99] width 102 height 13
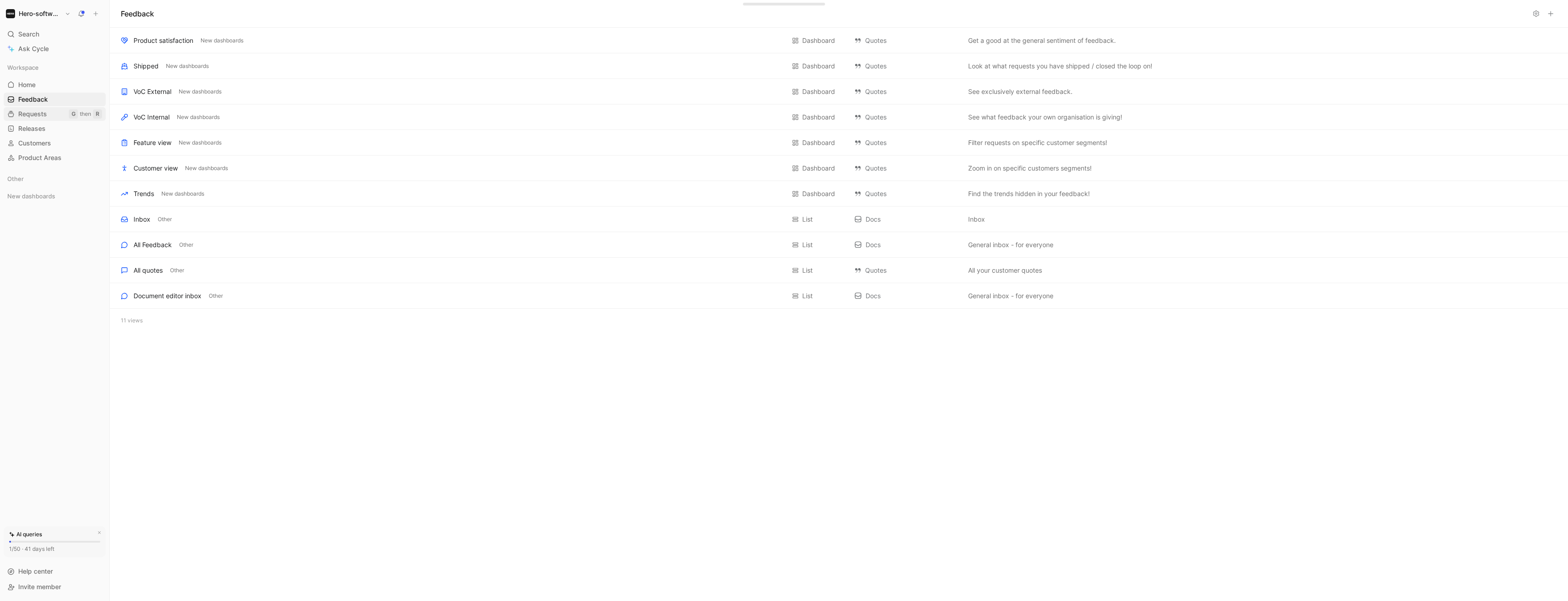
click at [52, 115] on link "Requests G then R" at bounding box center [55, 114] width 102 height 13
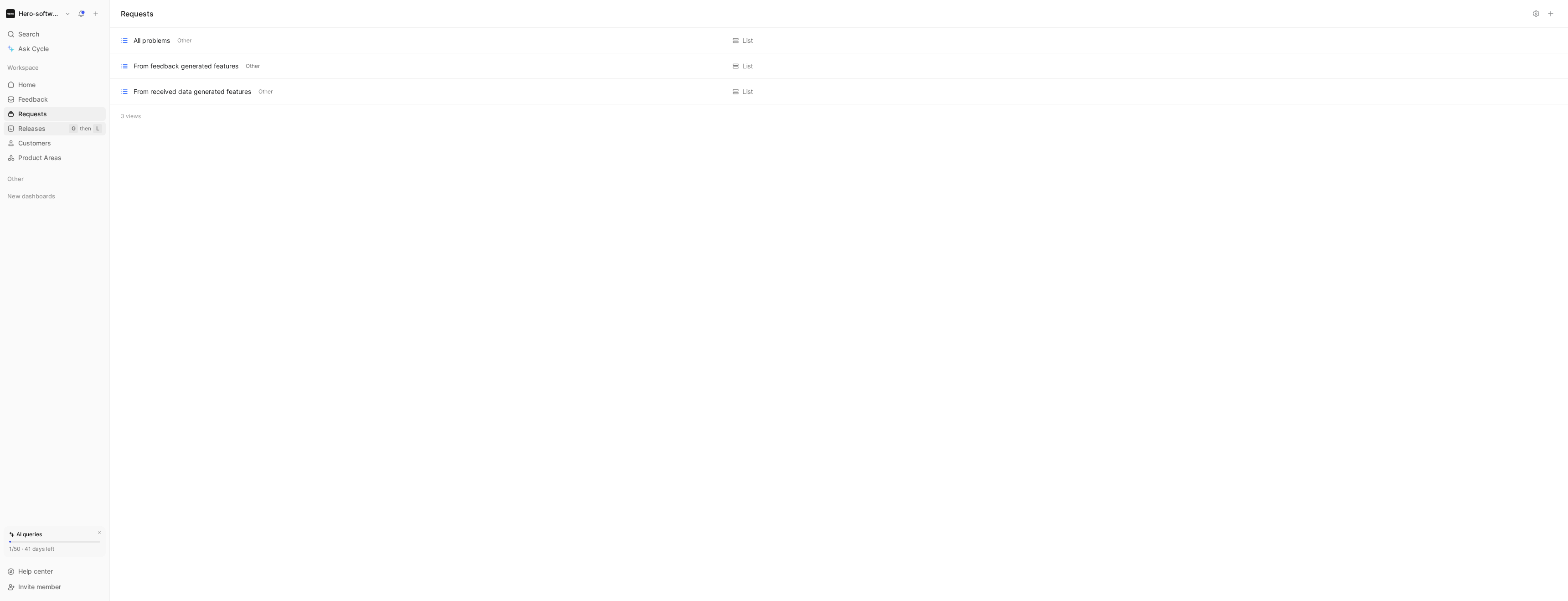
click at [50, 131] on link "Releases G then L" at bounding box center [55, 128] width 102 height 13
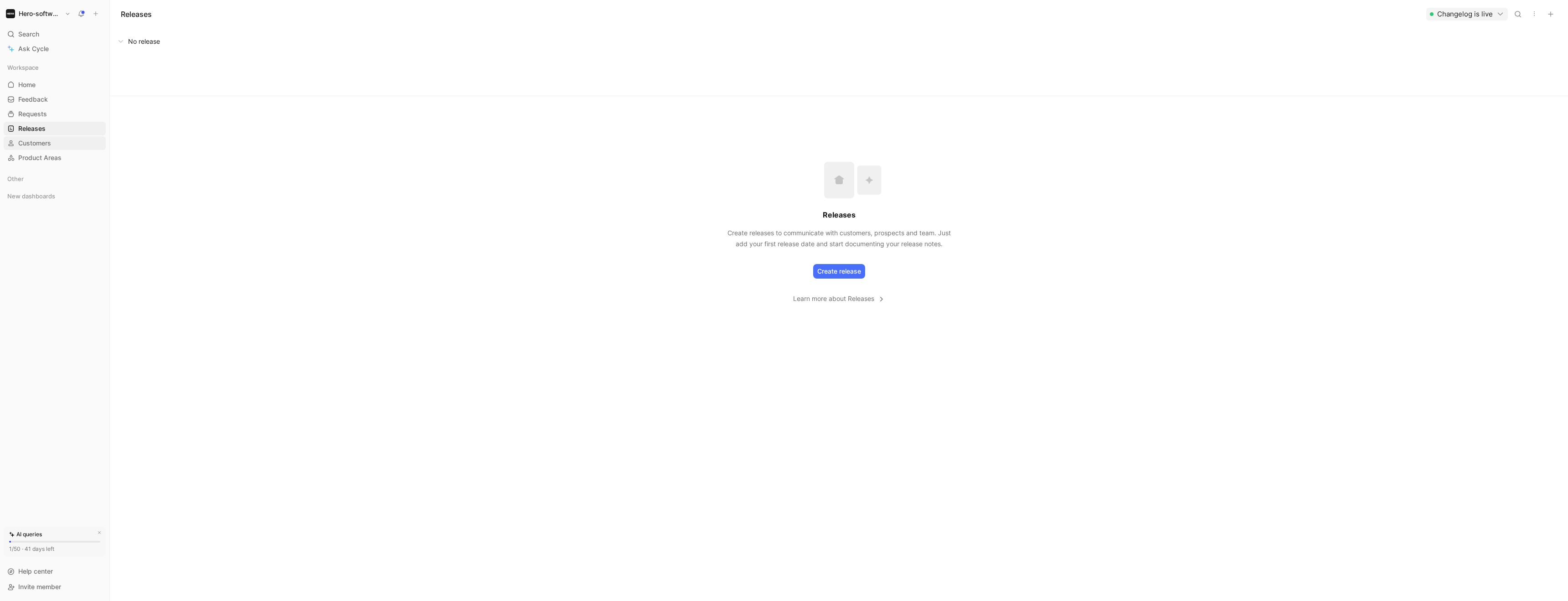
click at [48, 139] on span "Customers" at bounding box center [35, 143] width 33 height 9
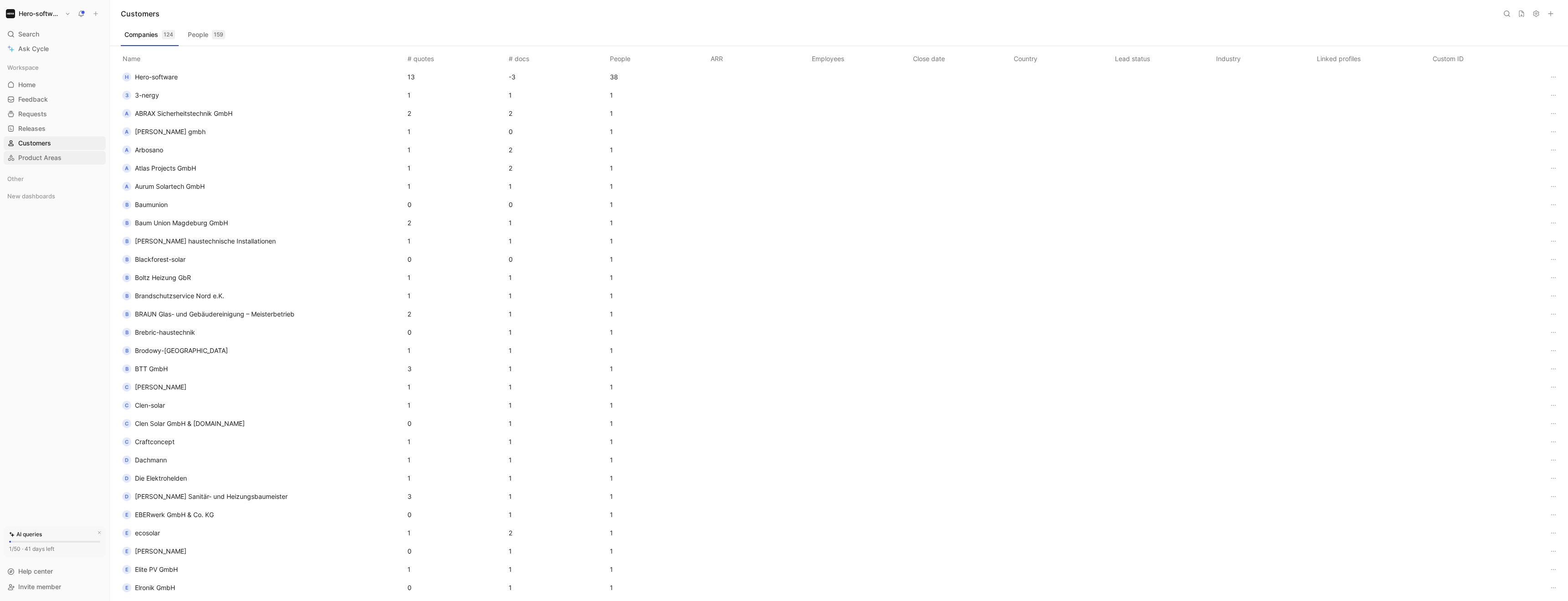
click at [41, 159] on span "Product Areas" at bounding box center [40, 158] width 43 height 9
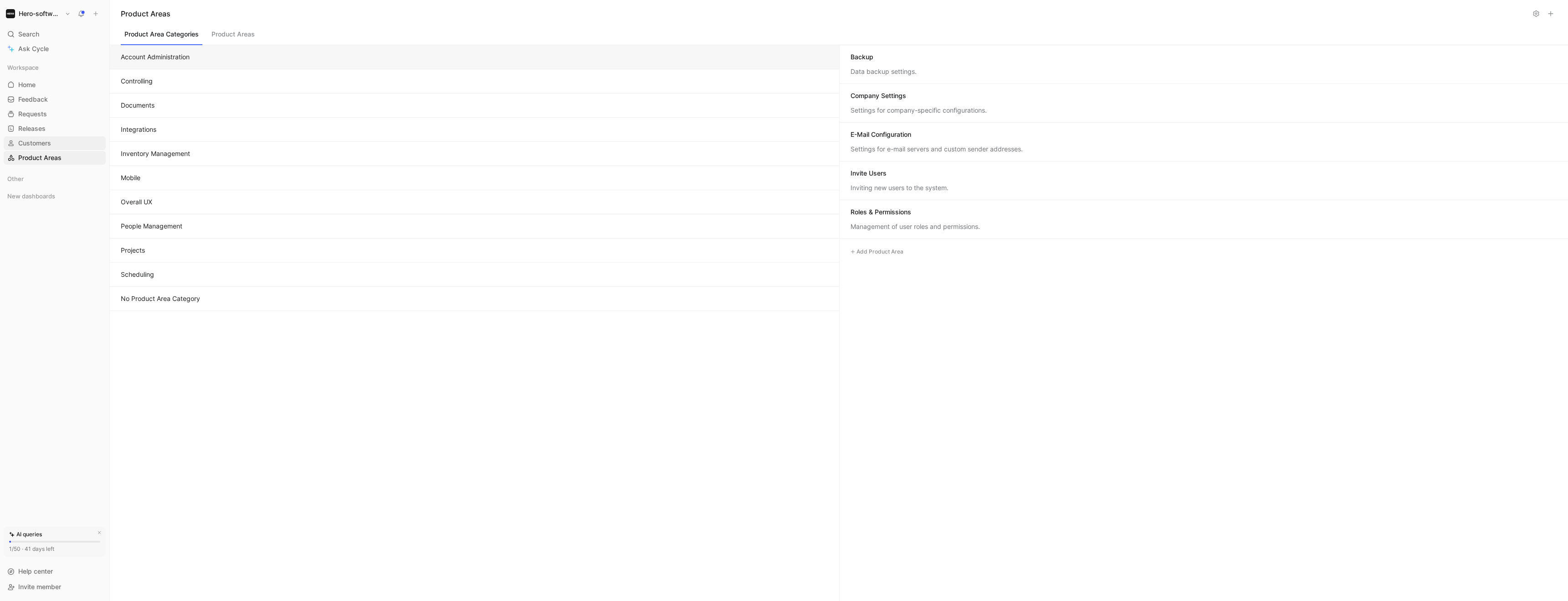
click at [43, 139] on span "Customers" at bounding box center [35, 143] width 33 height 9
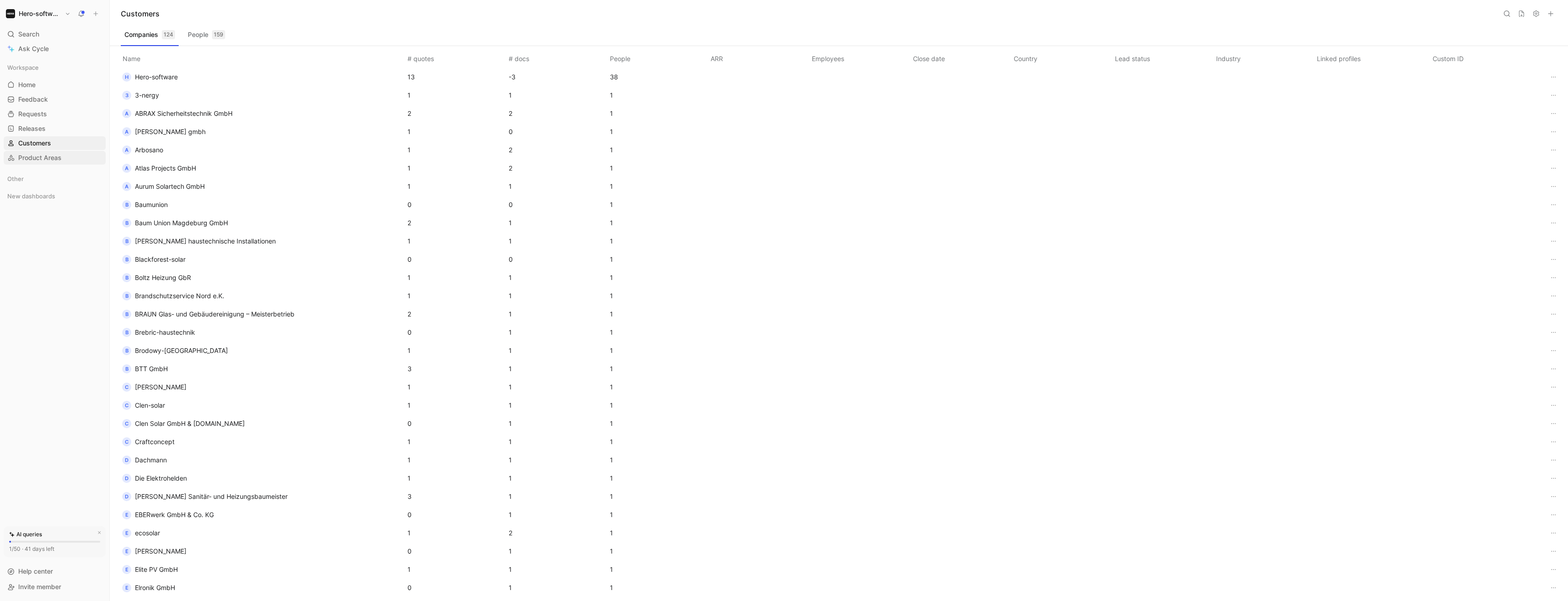
click at [37, 152] on link "Product Areas" at bounding box center [55, 158] width 102 height 13
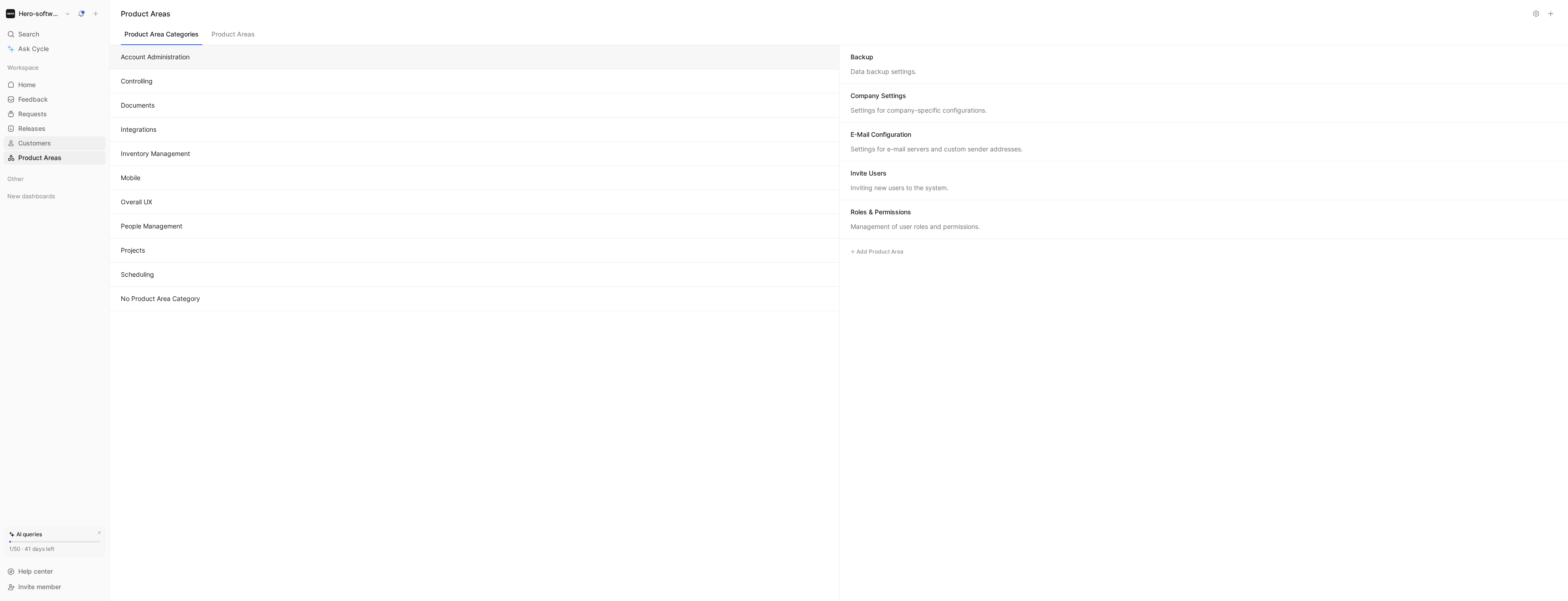
click at [37, 138] on link "Customers" at bounding box center [55, 143] width 102 height 13
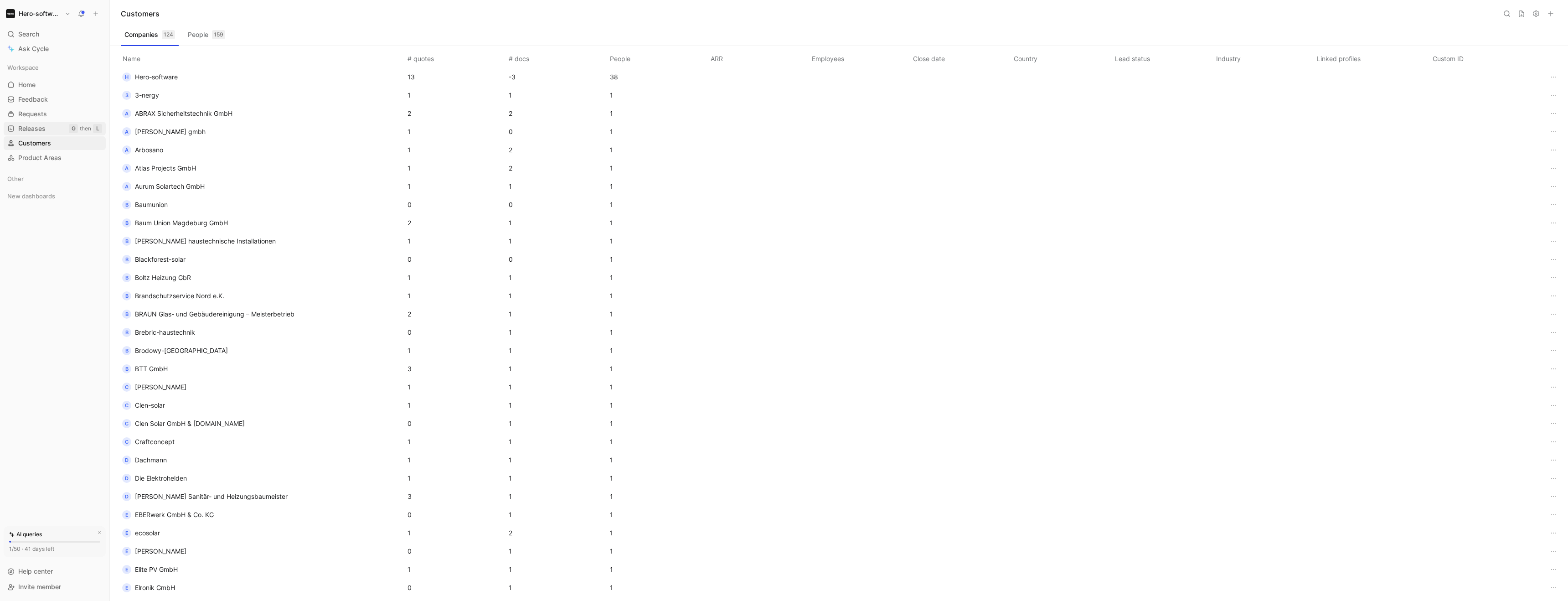
click at [32, 127] on span "Releases" at bounding box center [32, 128] width 27 height 9
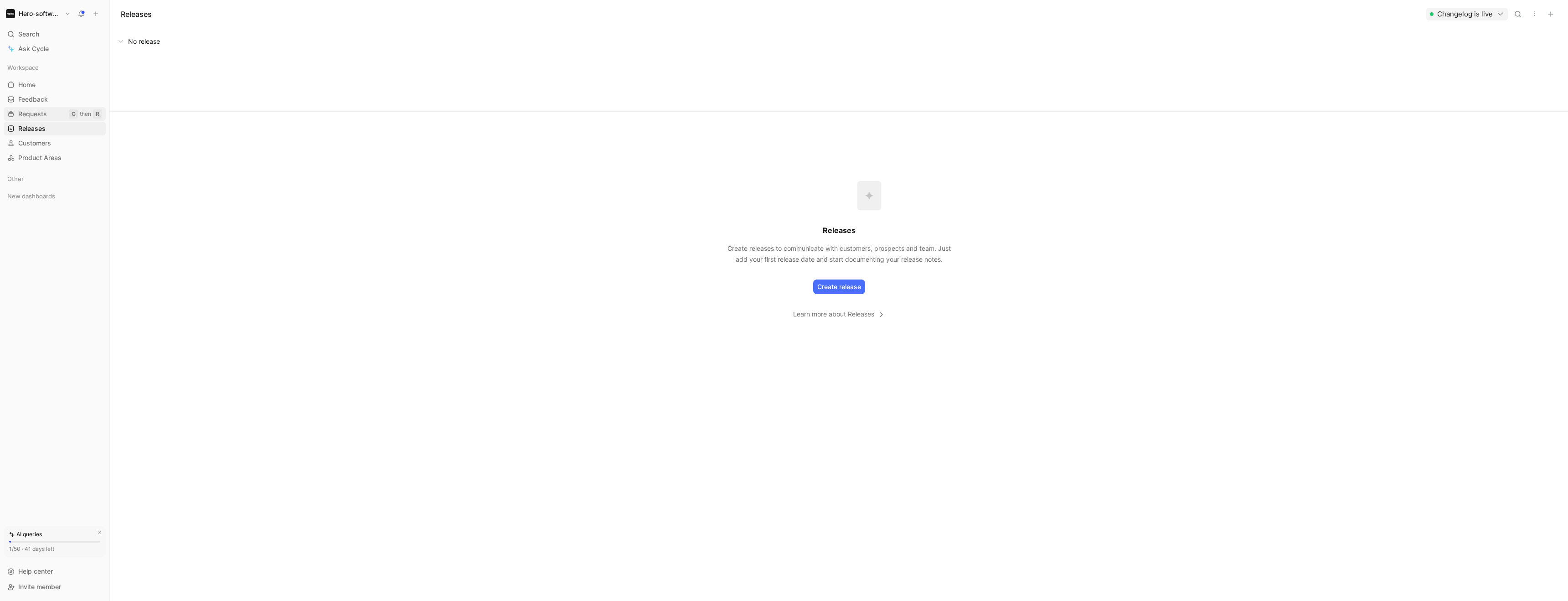
click at [31, 118] on span "Requests" at bounding box center [32, 114] width 29 height 9
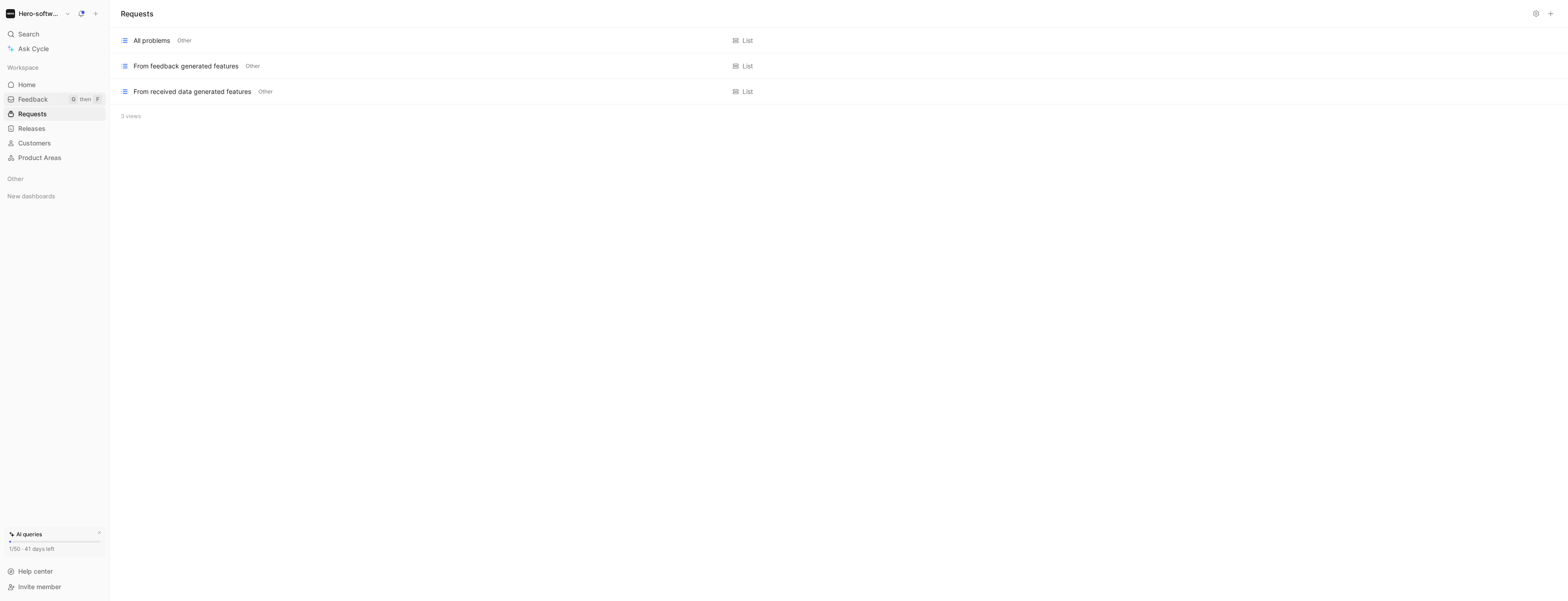
click at [30, 104] on span "Feedback" at bounding box center [33, 99] width 30 height 9
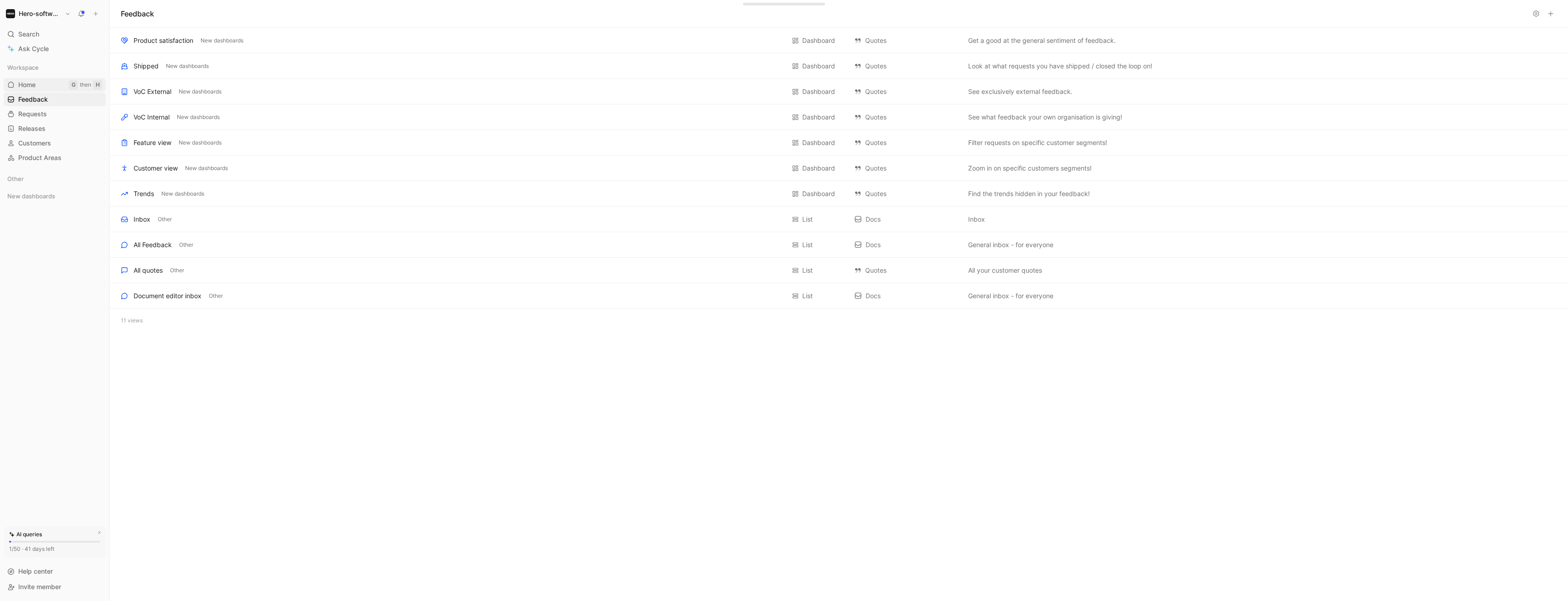
click at [33, 84] on span "Home" at bounding box center [27, 85] width 17 height 9
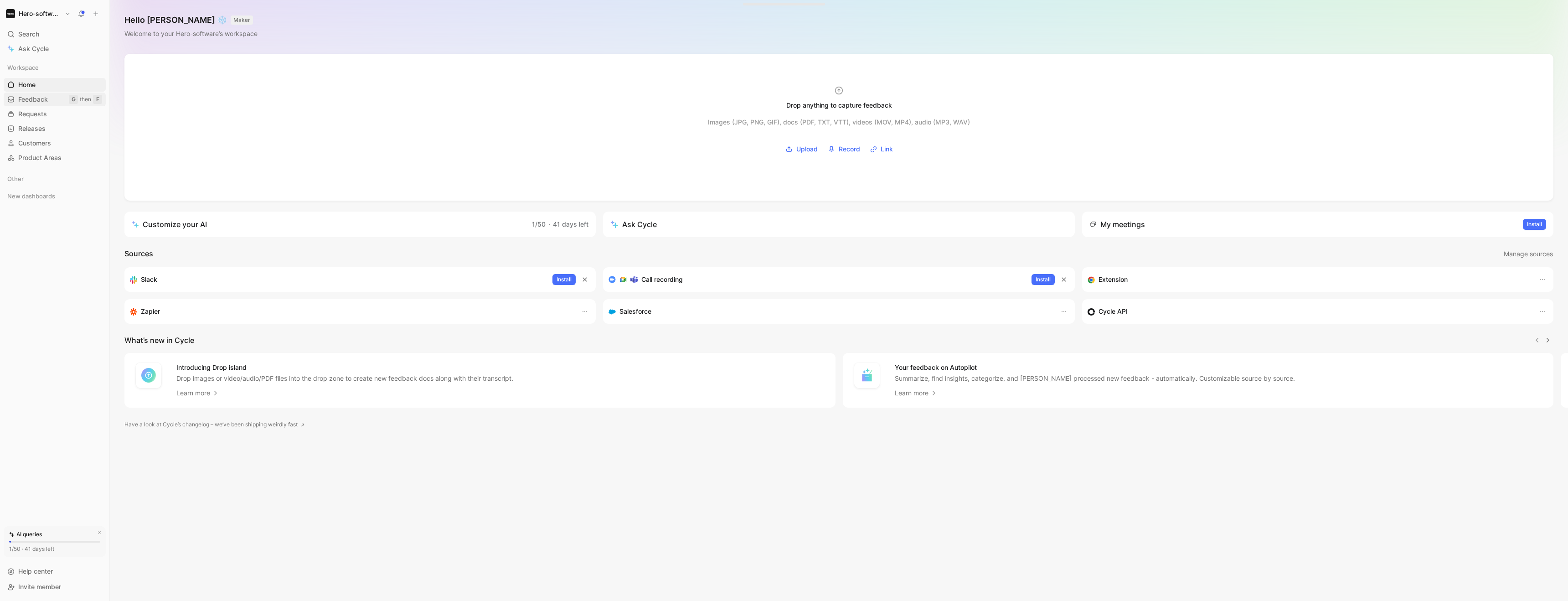
click at [35, 96] on span "Feedback" at bounding box center [33, 99] width 30 height 9
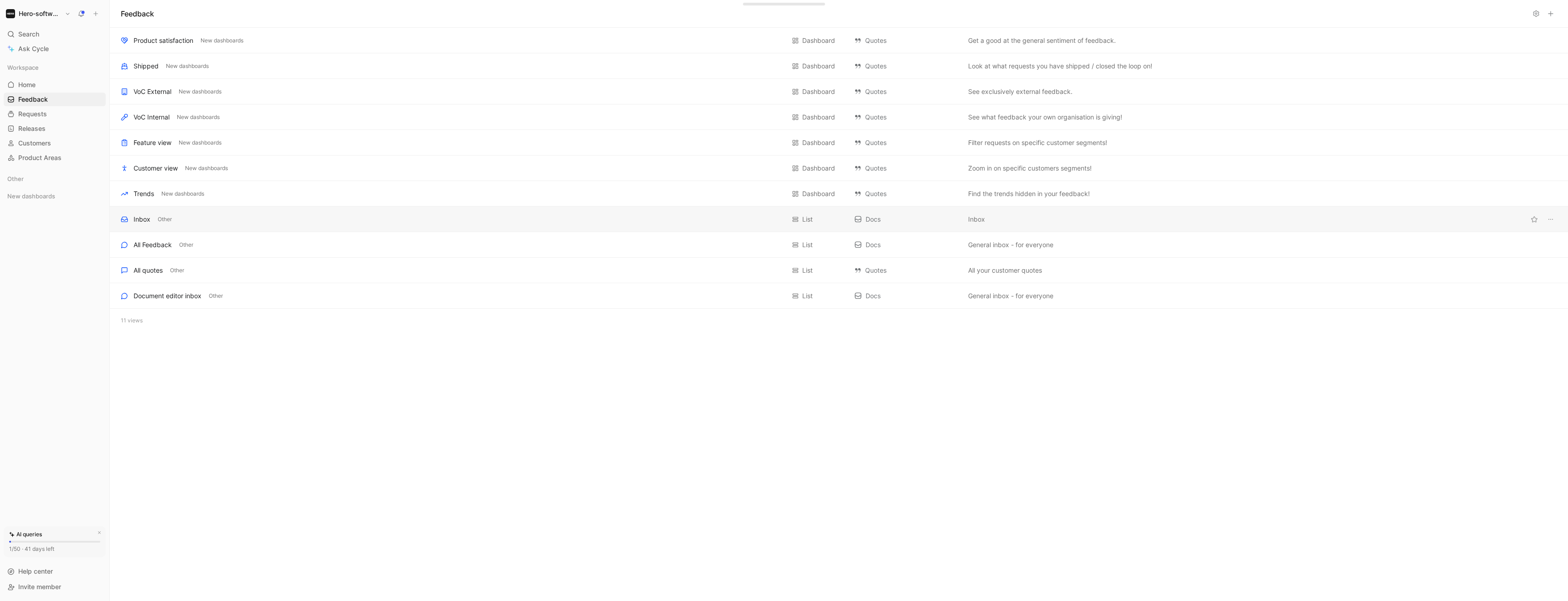
click at [147, 217] on div "Inbox" at bounding box center [142, 219] width 17 height 11
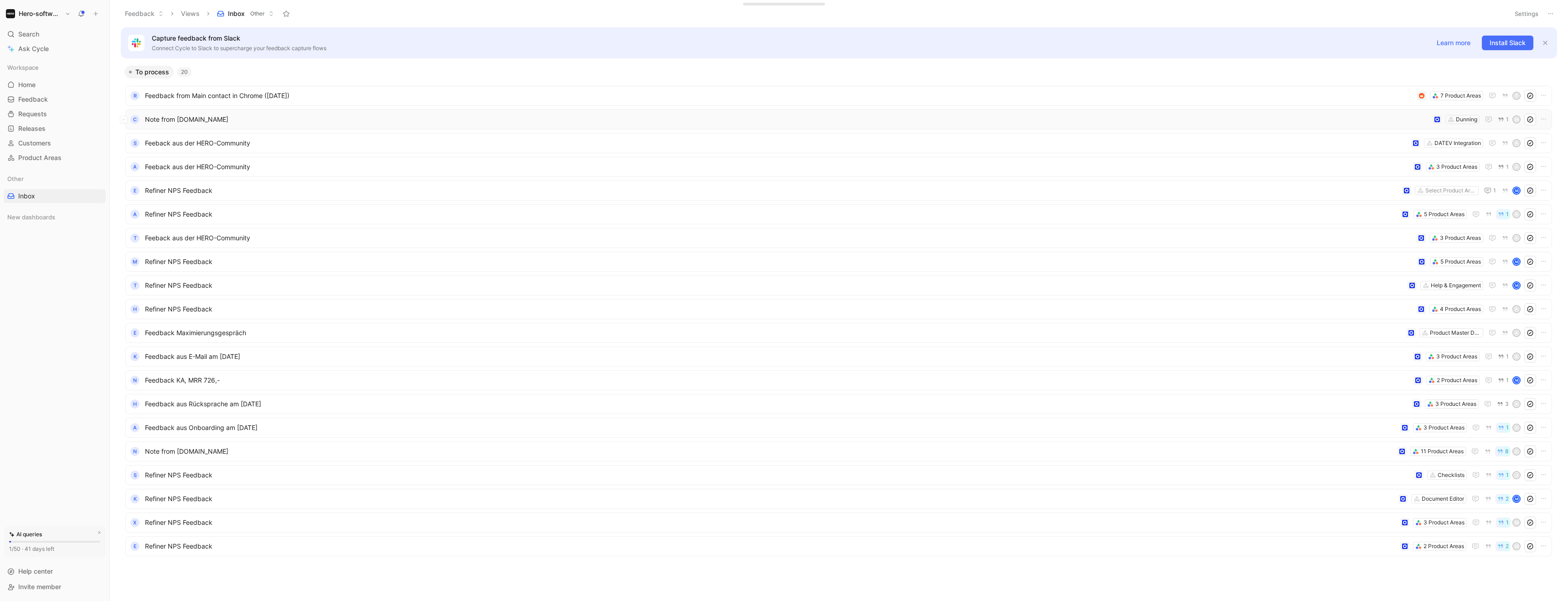
click at [196, 118] on span "Note from [DOMAIN_NAME]" at bounding box center [786, 119] width 1284 height 11
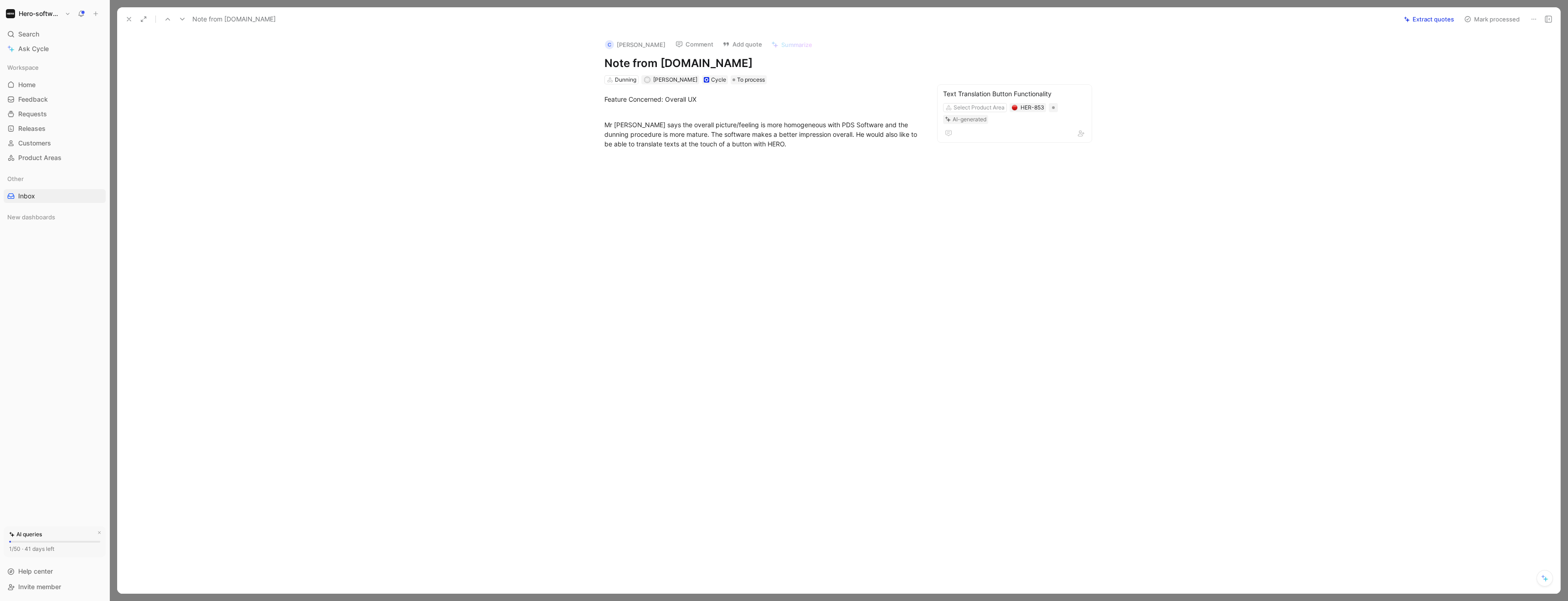
click at [24, 135] on div "Workspace Home G then H Feedback G then F Requests G then R Releases G then L C…" at bounding box center [55, 113] width 102 height 104
click at [32, 124] on span "Releases" at bounding box center [32, 128] width 27 height 9
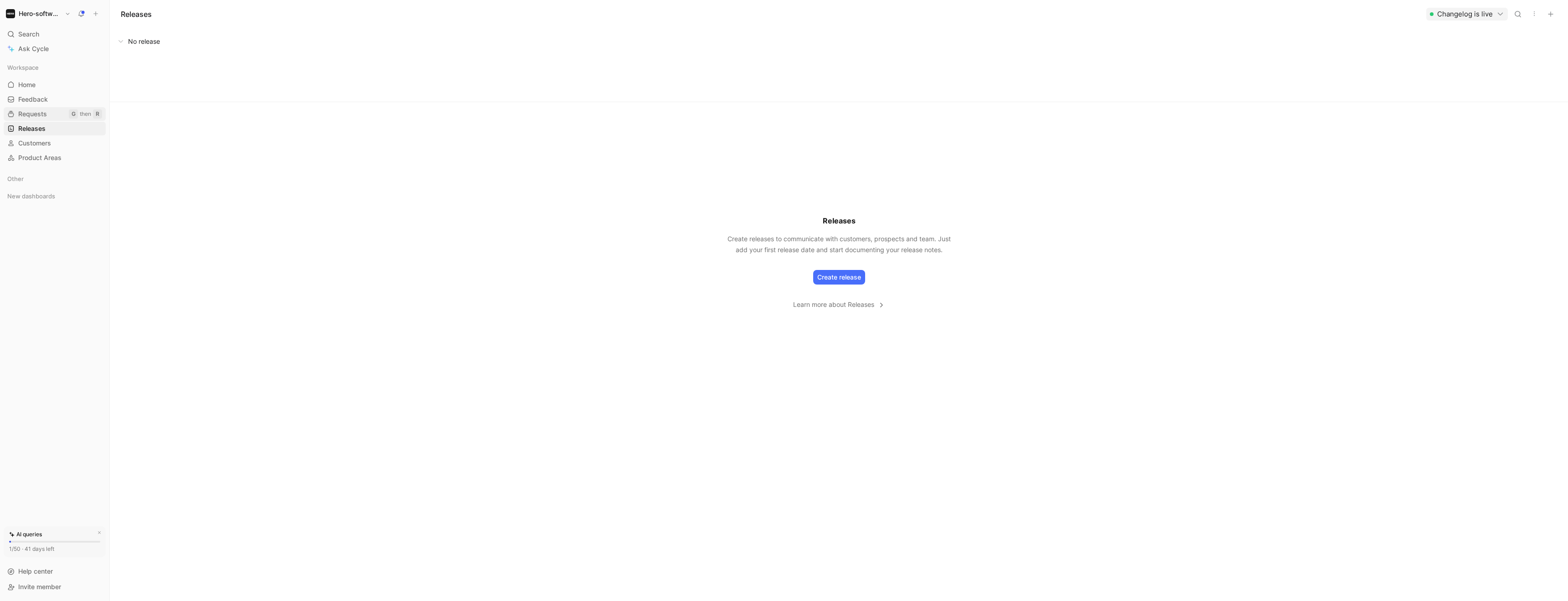
click at [33, 117] on span "Requests" at bounding box center [32, 114] width 29 height 9
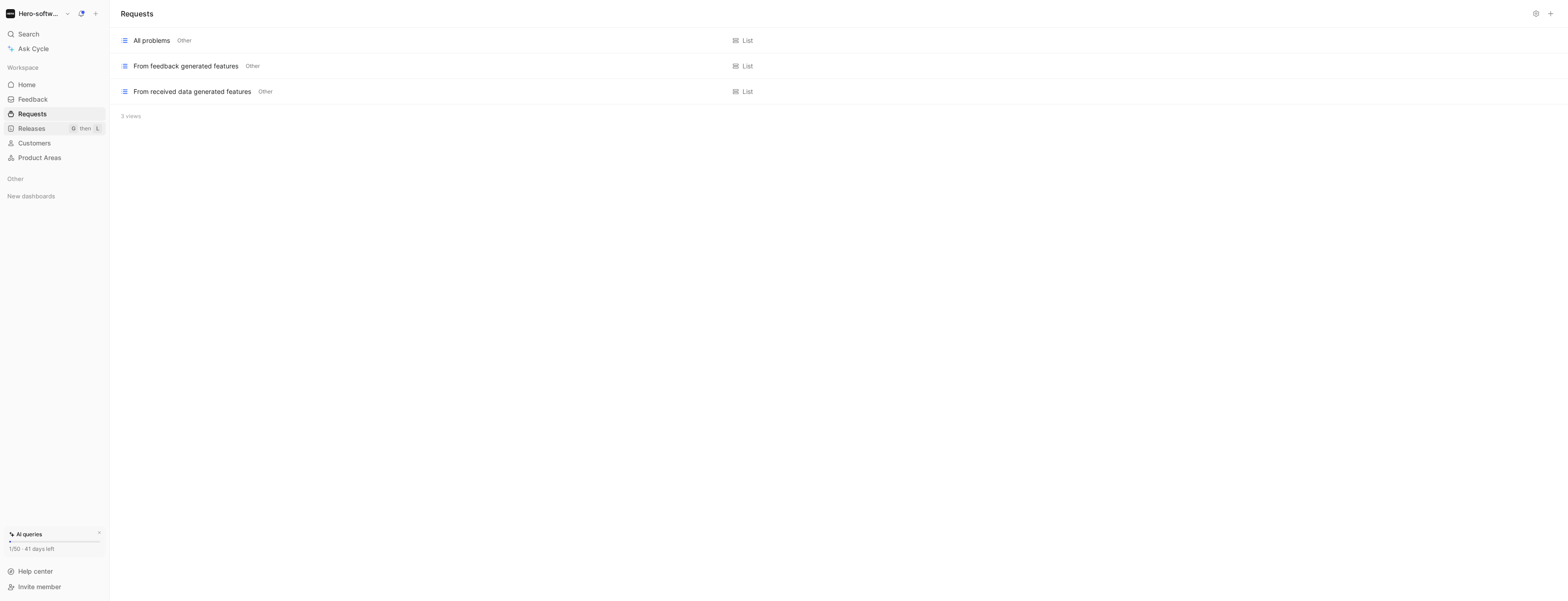
click at [40, 133] on link "Releases G then L" at bounding box center [55, 128] width 102 height 13
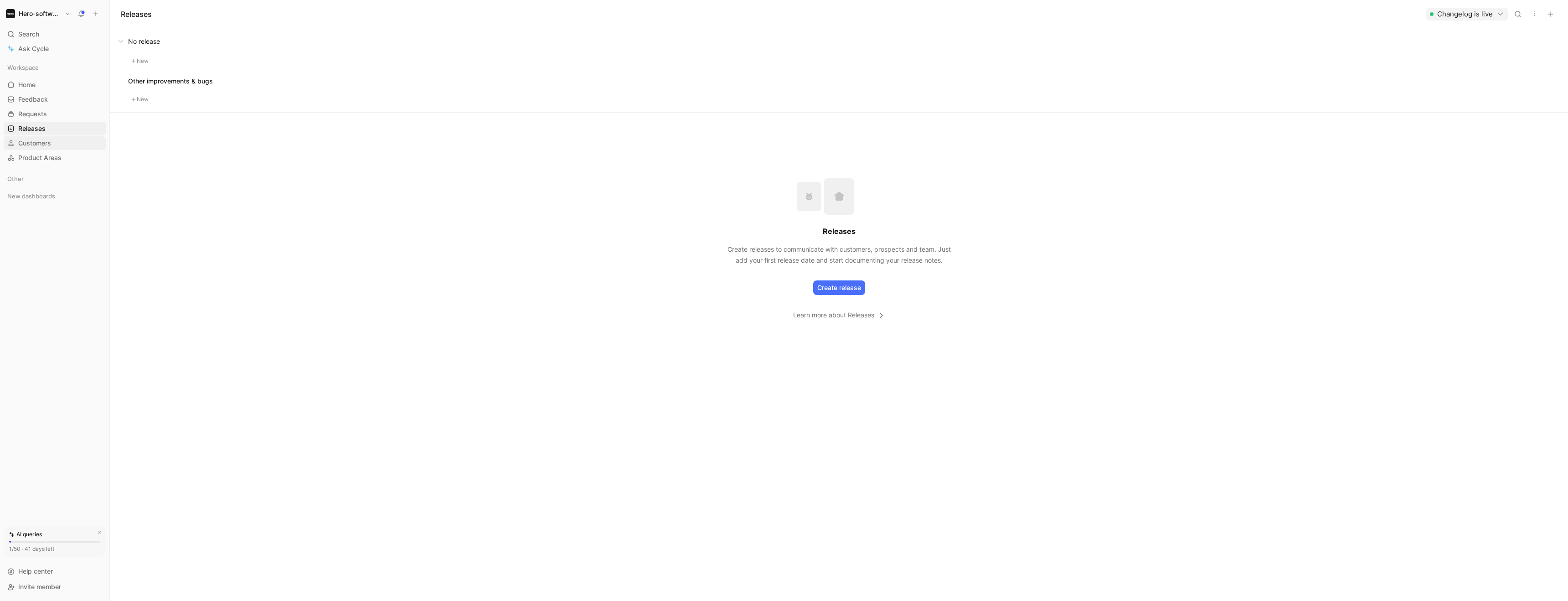
click at [39, 140] on span "Customers" at bounding box center [35, 143] width 33 height 9
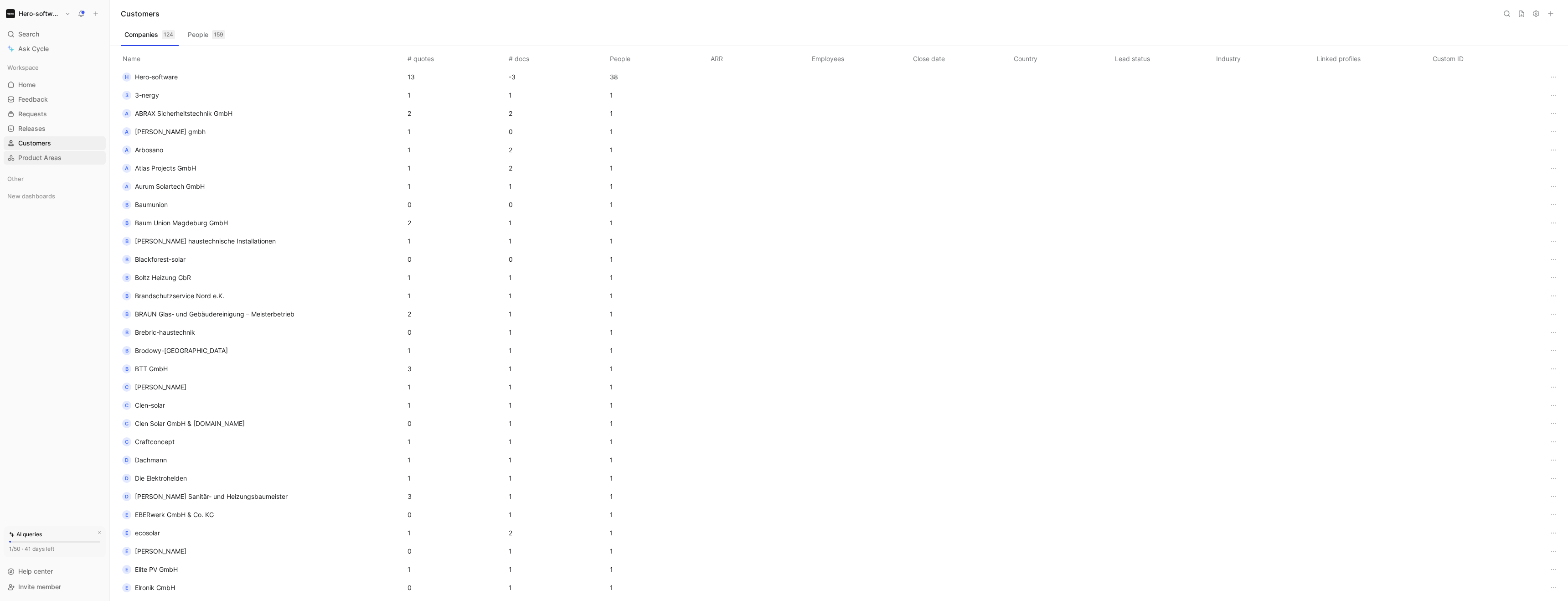
click at [39, 155] on span "Product Areas" at bounding box center [40, 158] width 43 height 9
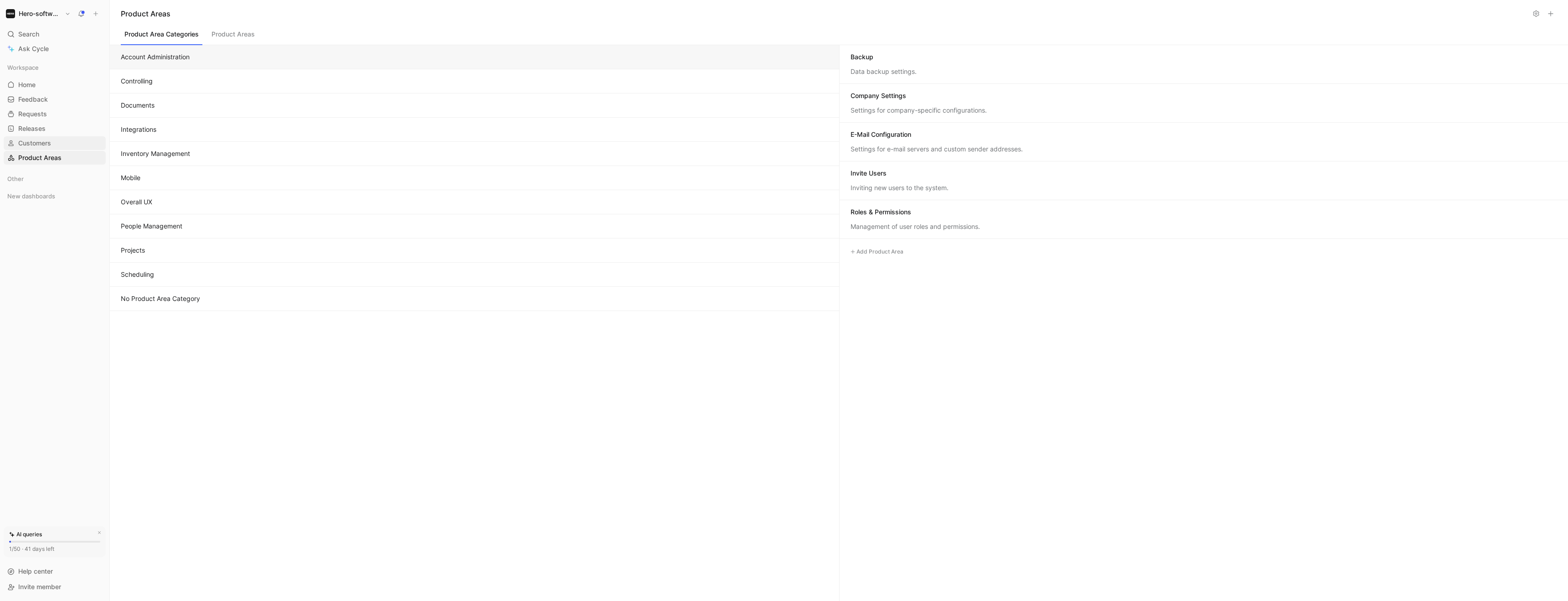
click at [37, 145] on span "Customers" at bounding box center [35, 143] width 33 height 9
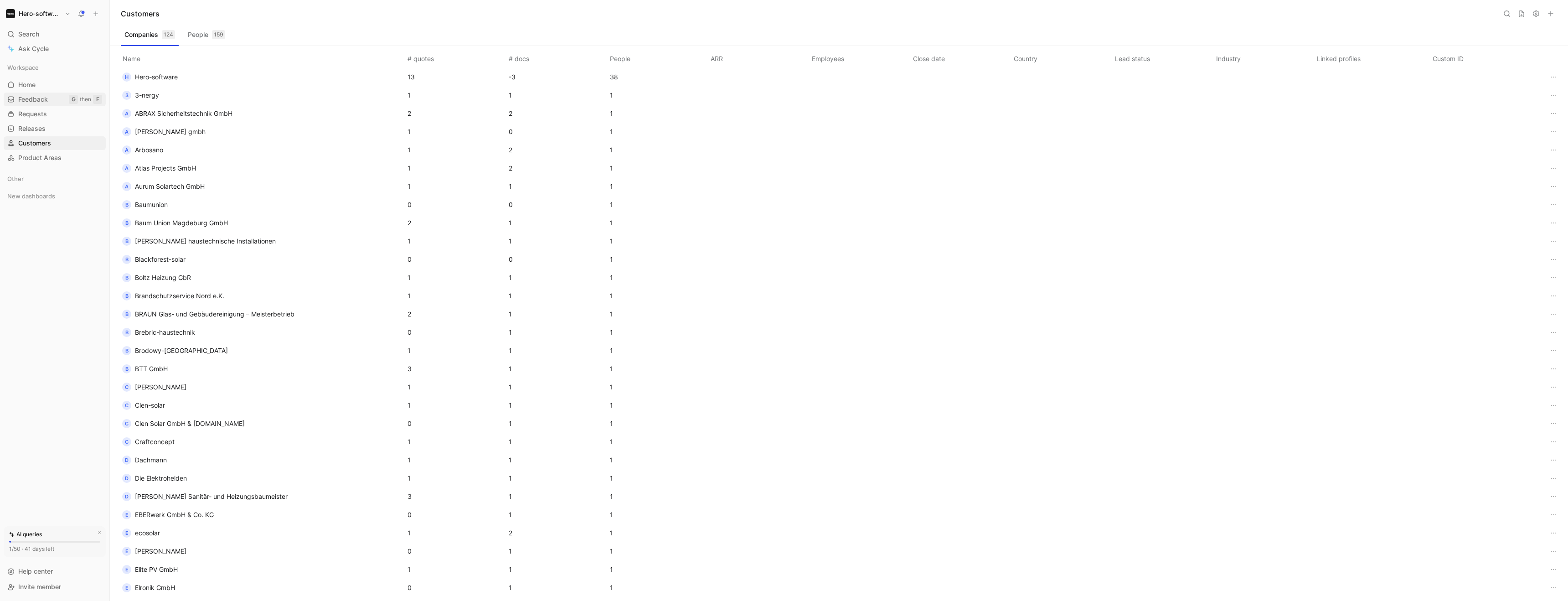
click at [40, 100] on span "Feedback" at bounding box center [33, 99] width 30 height 9
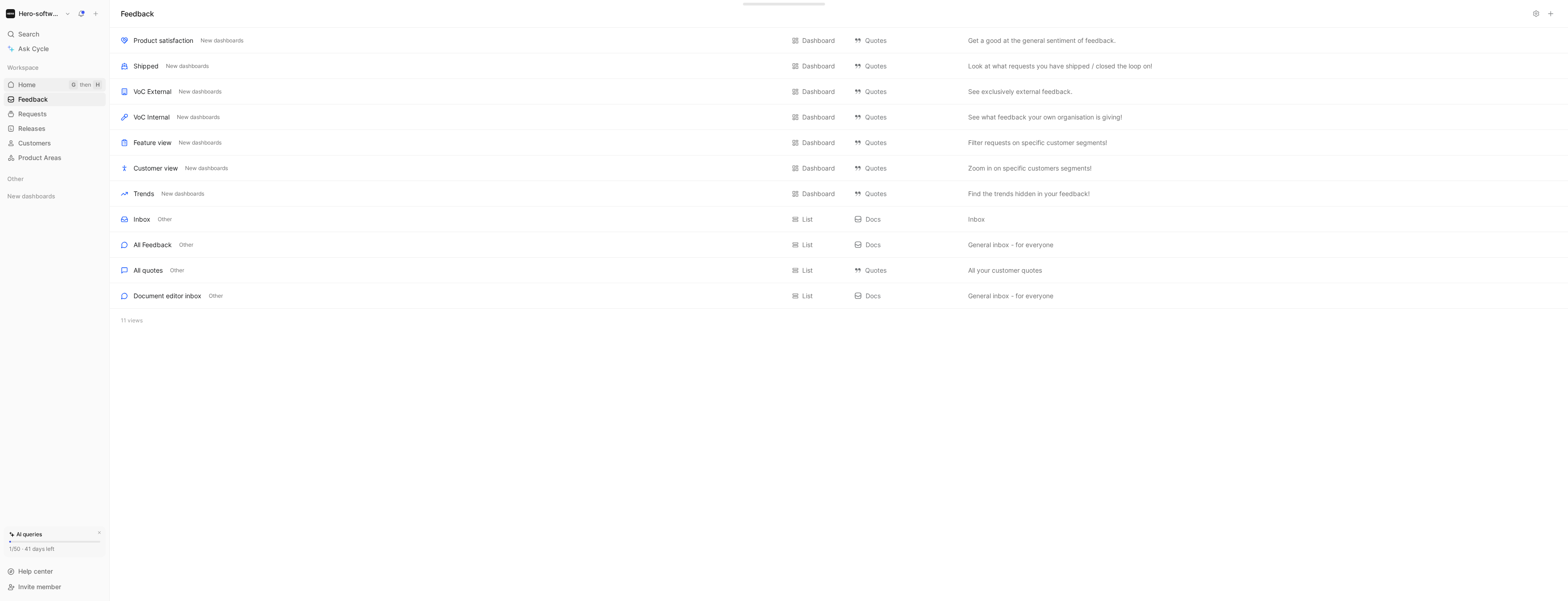
click at [38, 91] on div "Workspace Home G then H Feedback G then F Requests G then R Releases G then L C…" at bounding box center [55, 113] width 102 height 104
click at [36, 102] on span "Feedback" at bounding box center [33, 99] width 30 height 9
click at [33, 117] on span "Requests" at bounding box center [32, 114] width 29 height 9
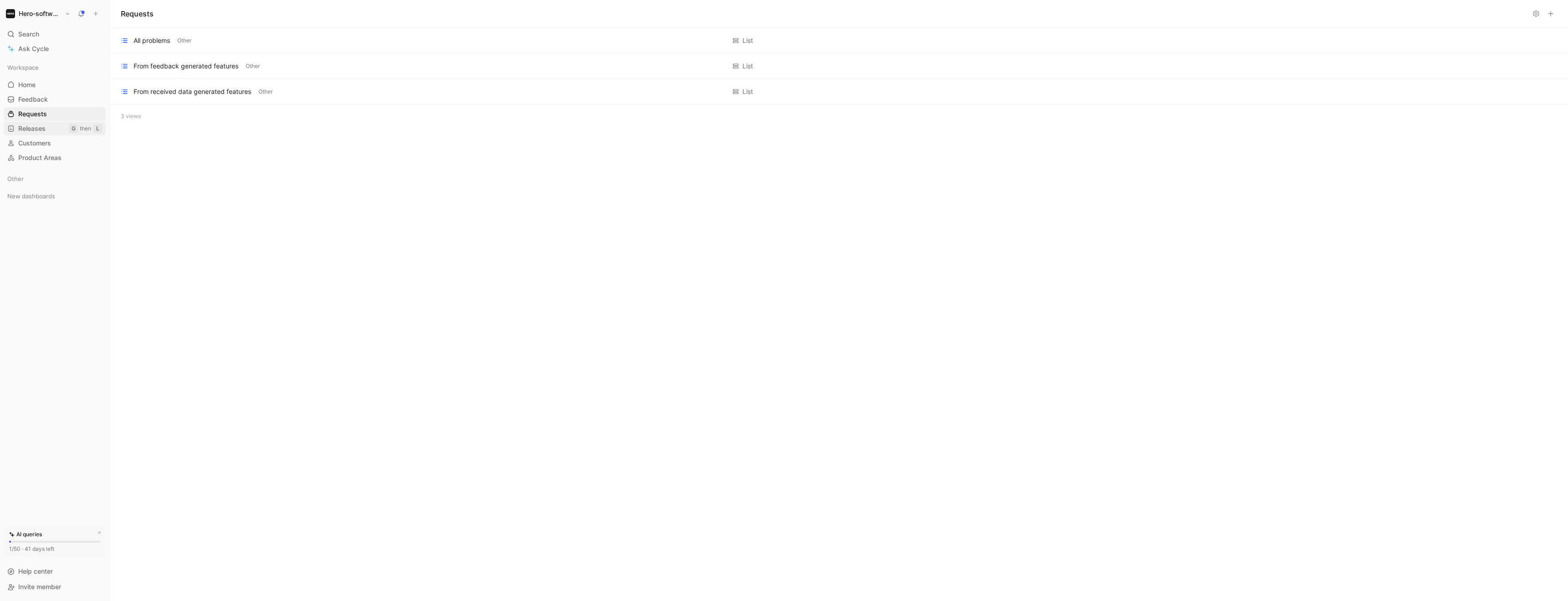
click at [33, 129] on span "Releases" at bounding box center [32, 128] width 27 height 9
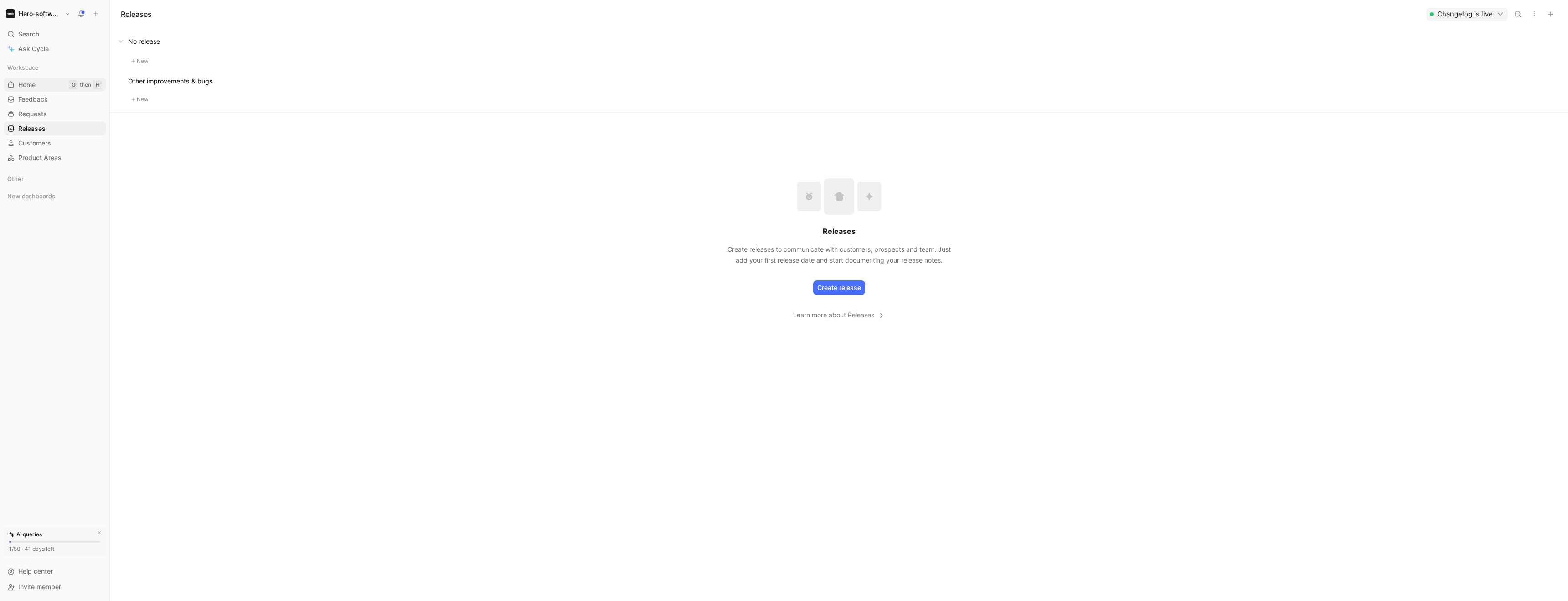
click at [34, 85] on span "Home" at bounding box center [27, 85] width 17 height 9
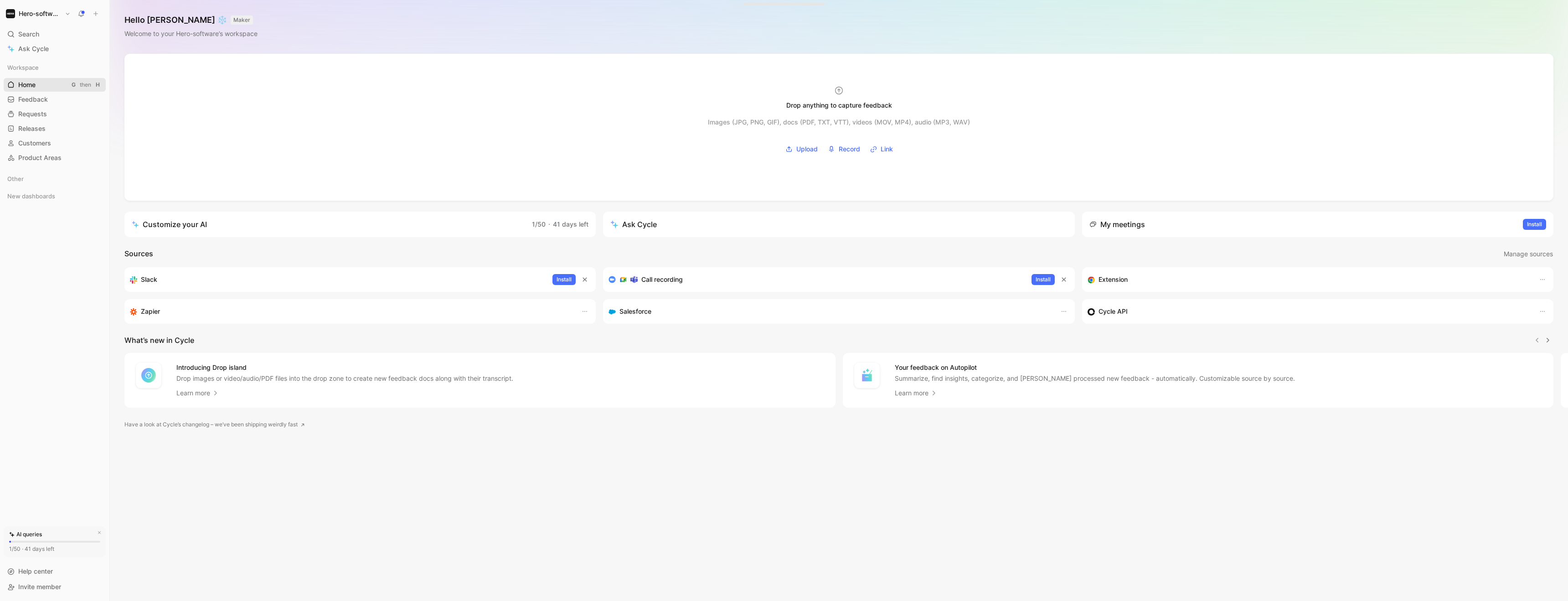
click at [22, 91] on link "Home G then H" at bounding box center [55, 85] width 102 height 13
click at [21, 100] on span "Feedback" at bounding box center [33, 99] width 30 height 9
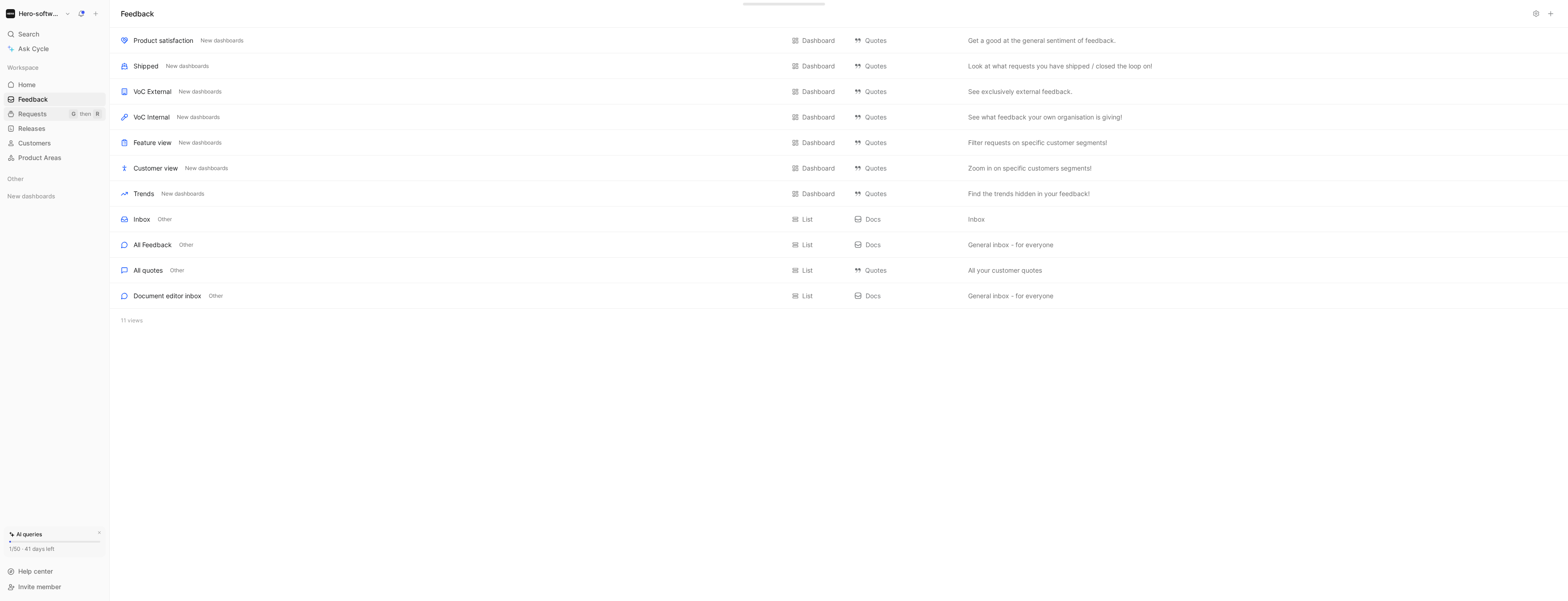
click at [49, 117] on link "Requests G then R" at bounding box center [55, 114] width 102 height 13
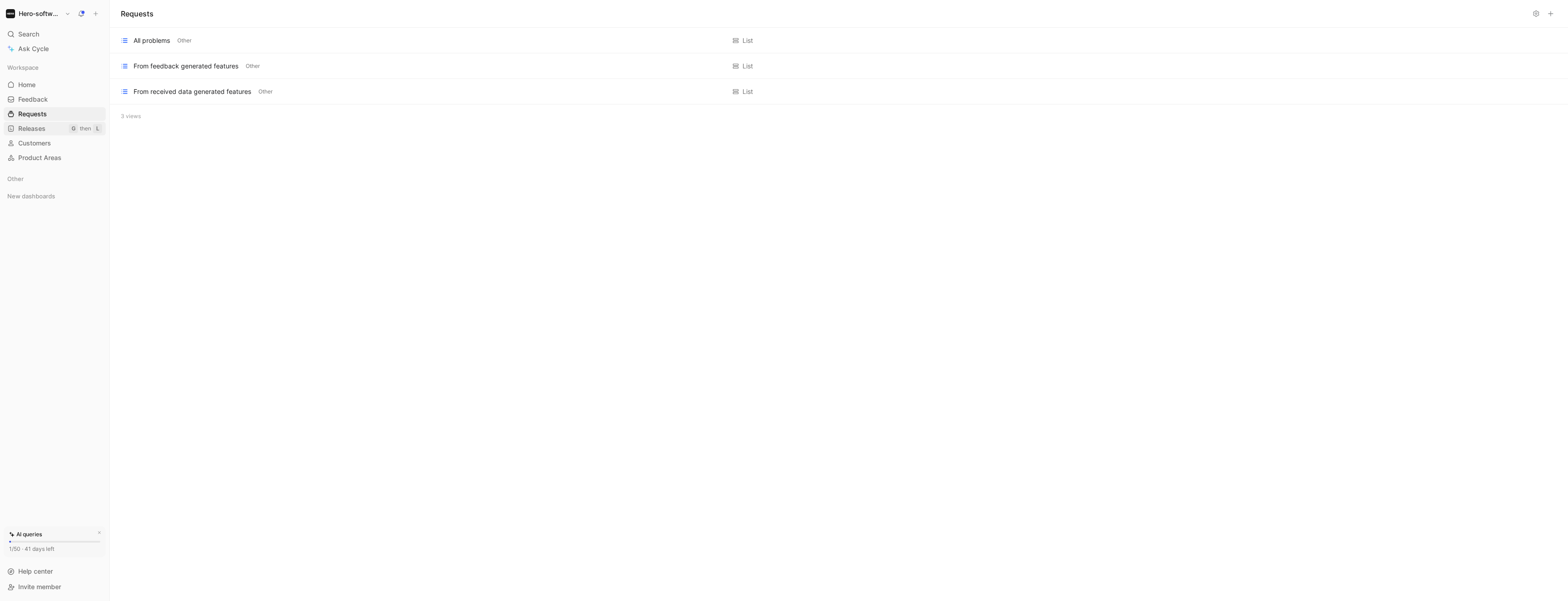
click at [43, 131] on span "Releases" at bounding box center [32, 128] width 27 height 9
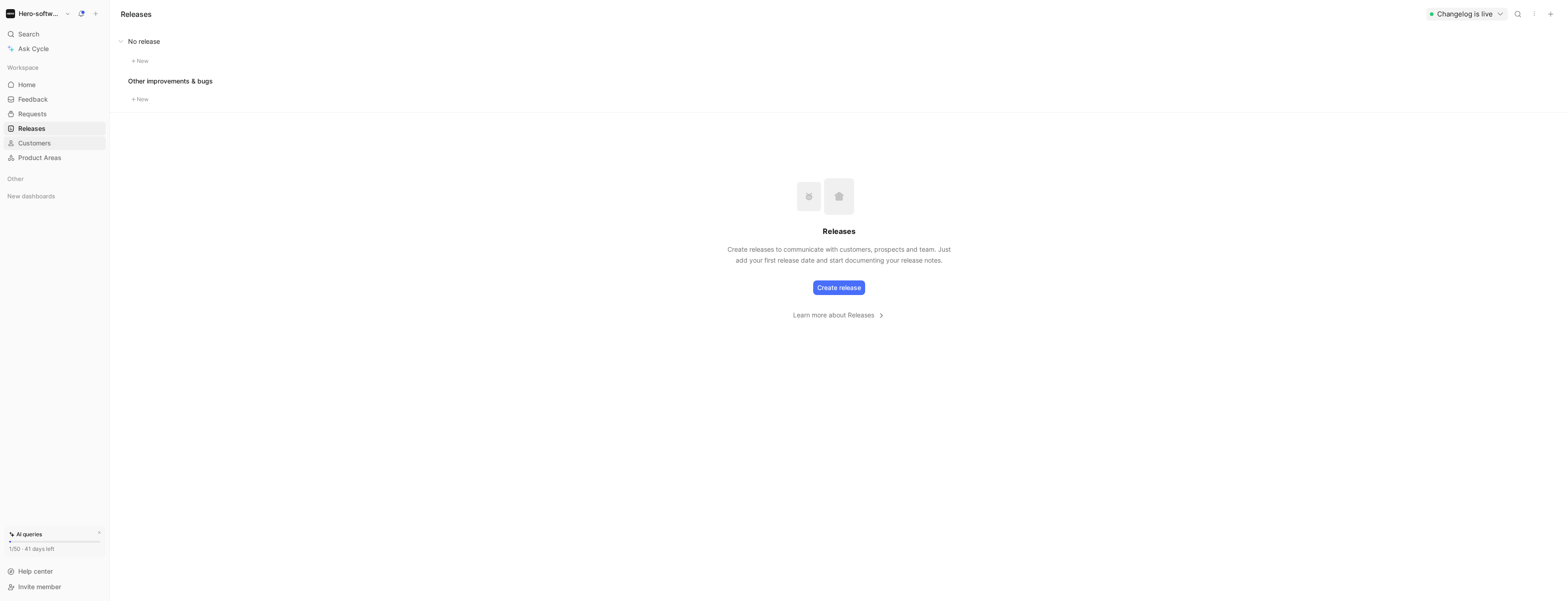
click at [41, 145] on span "Customers" at bounding box center [35, 143] width 33 height 9
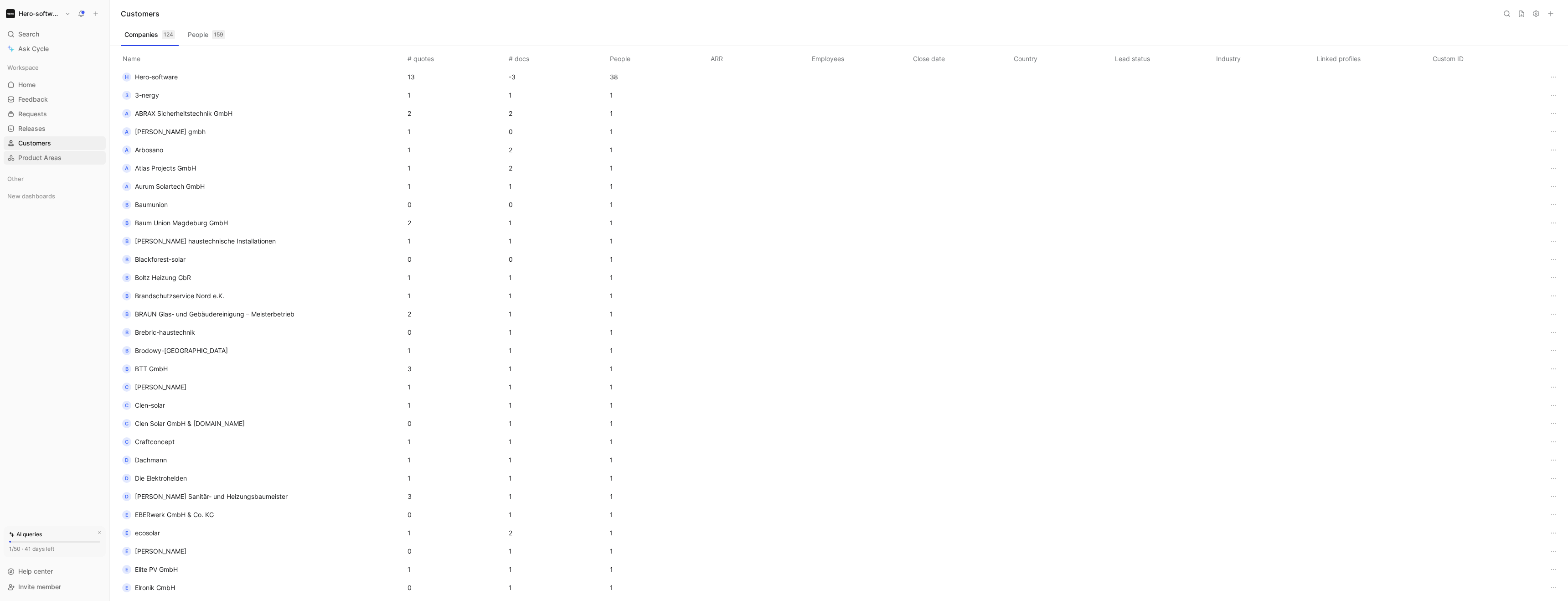
click at [45, 154] on span "Product Areas" at bounding box center [40, 158] width 43 height 9
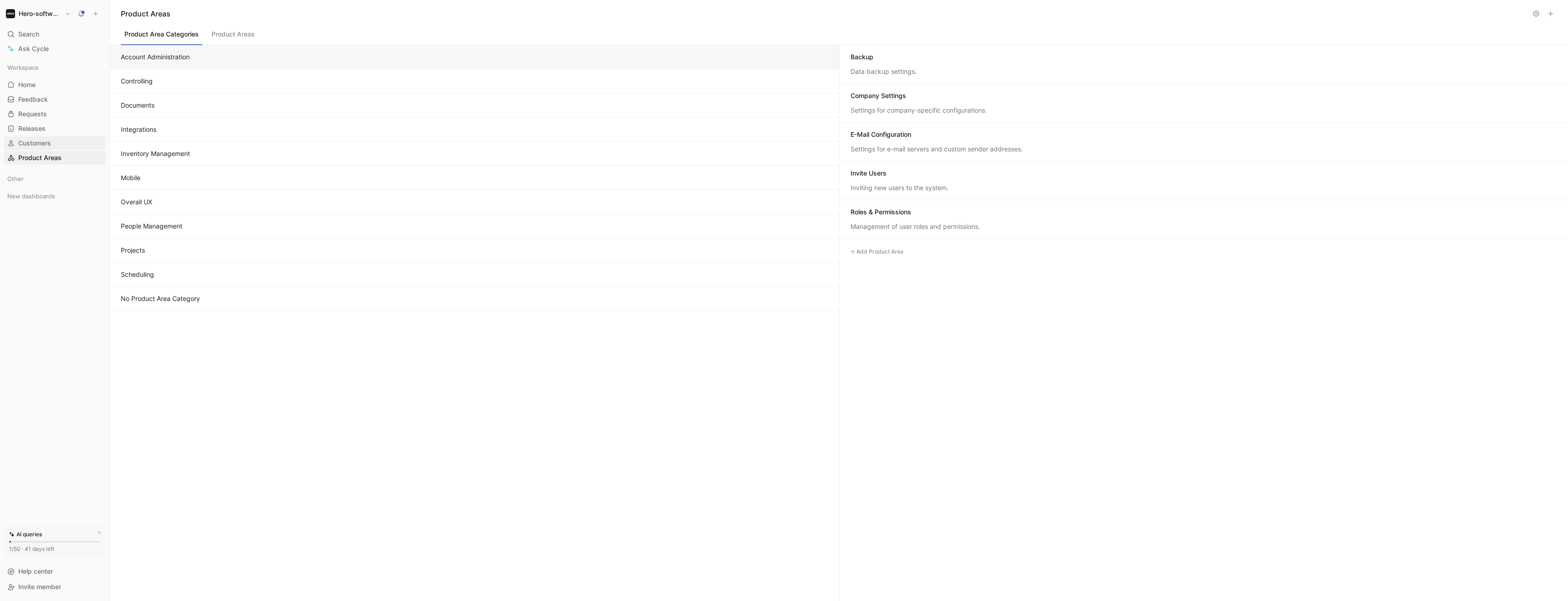
click at [43, 142] on span "Customers" at bounding box center [35, 143] width 33 height 9
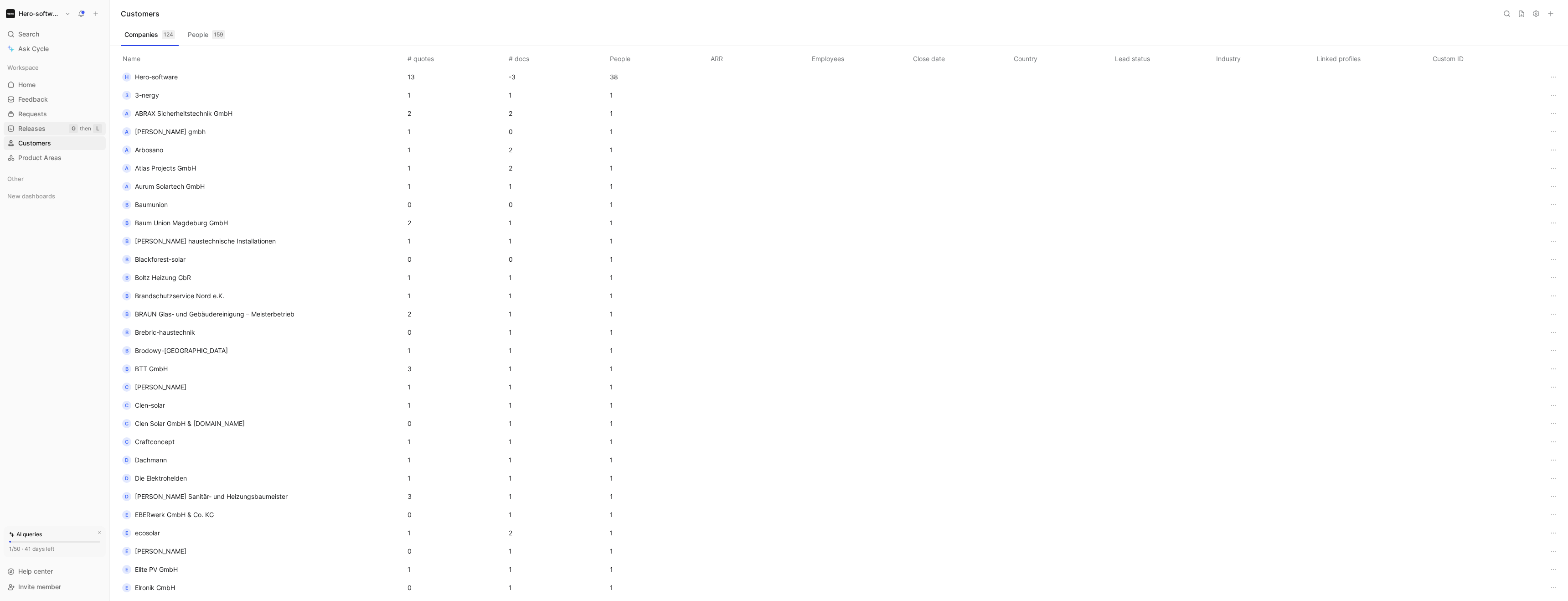
click at [41, 132] on span "Releases" at bounding box center [32, 128] width 27 height 9
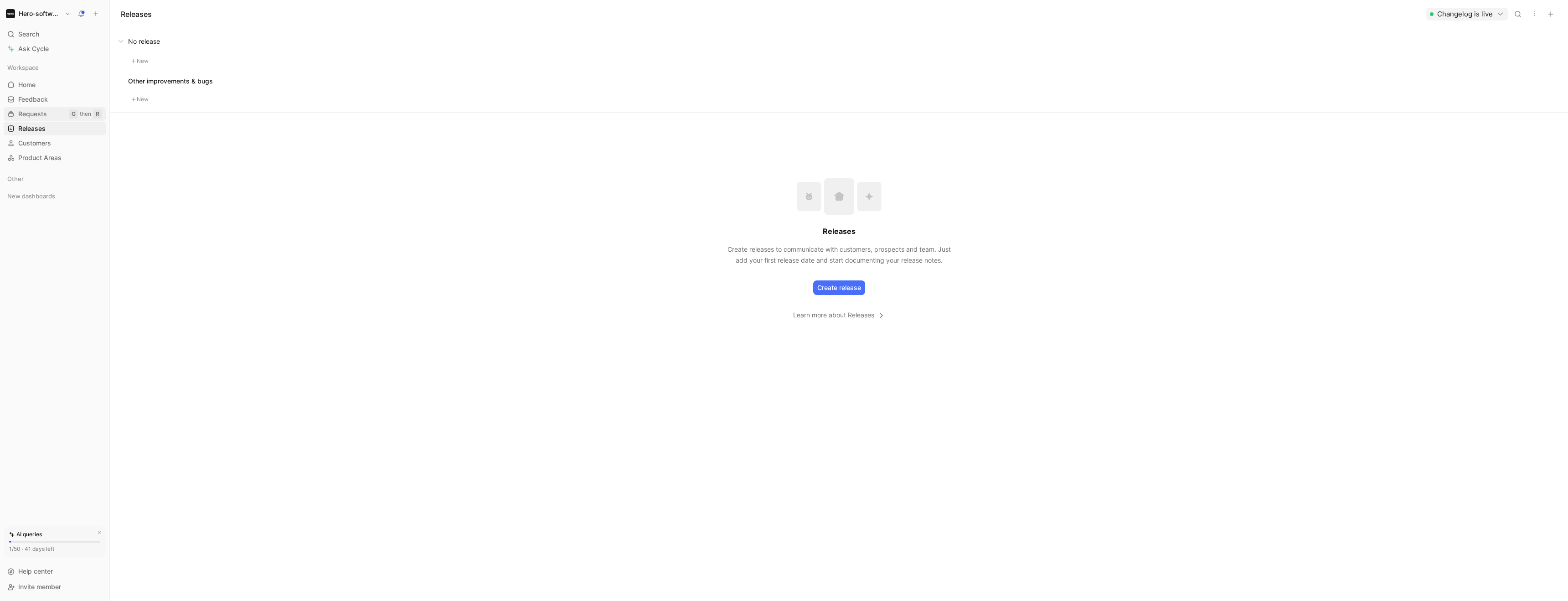
click at [37, 115] on span "Requests" at bounding box center [32, 114] width 29 height 9
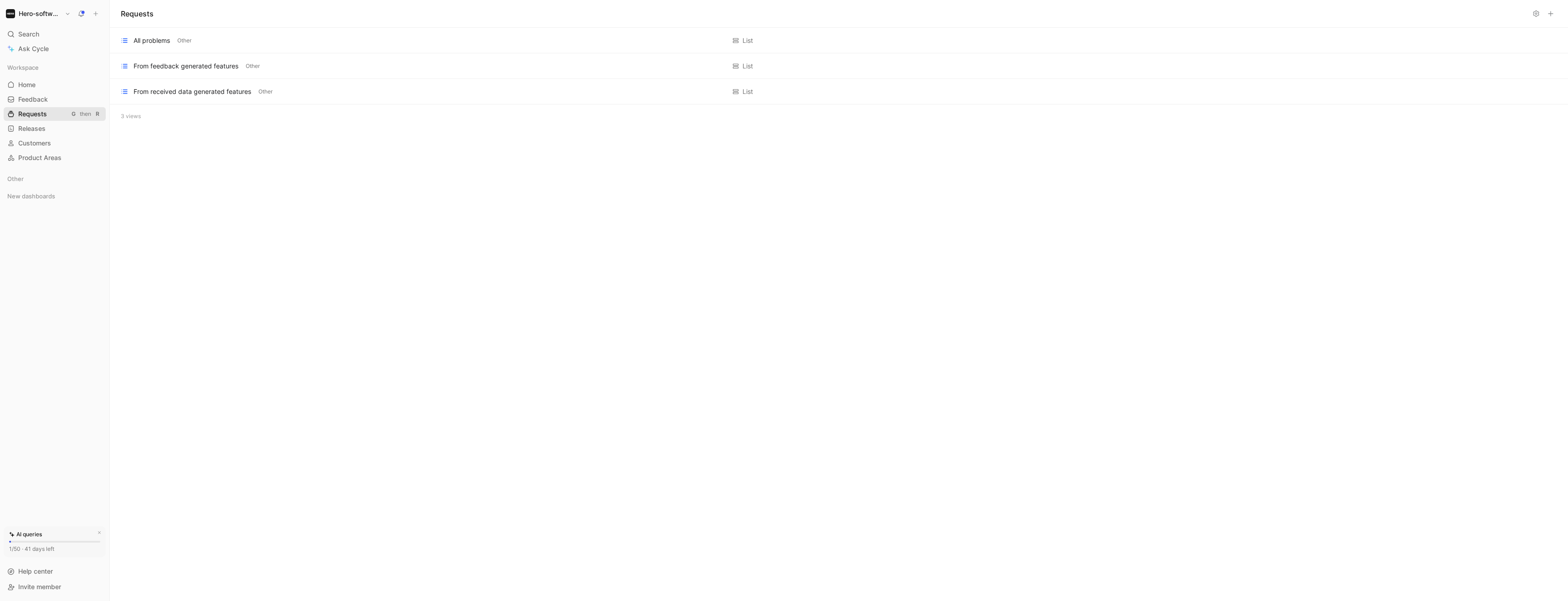
click at [36, 108] on link "Requests G then R" at bounding box center [55, 114] width 102 height 13
click at [35, 102] on span "Feedback" at bounding box center [33, 99] width 30 height 9
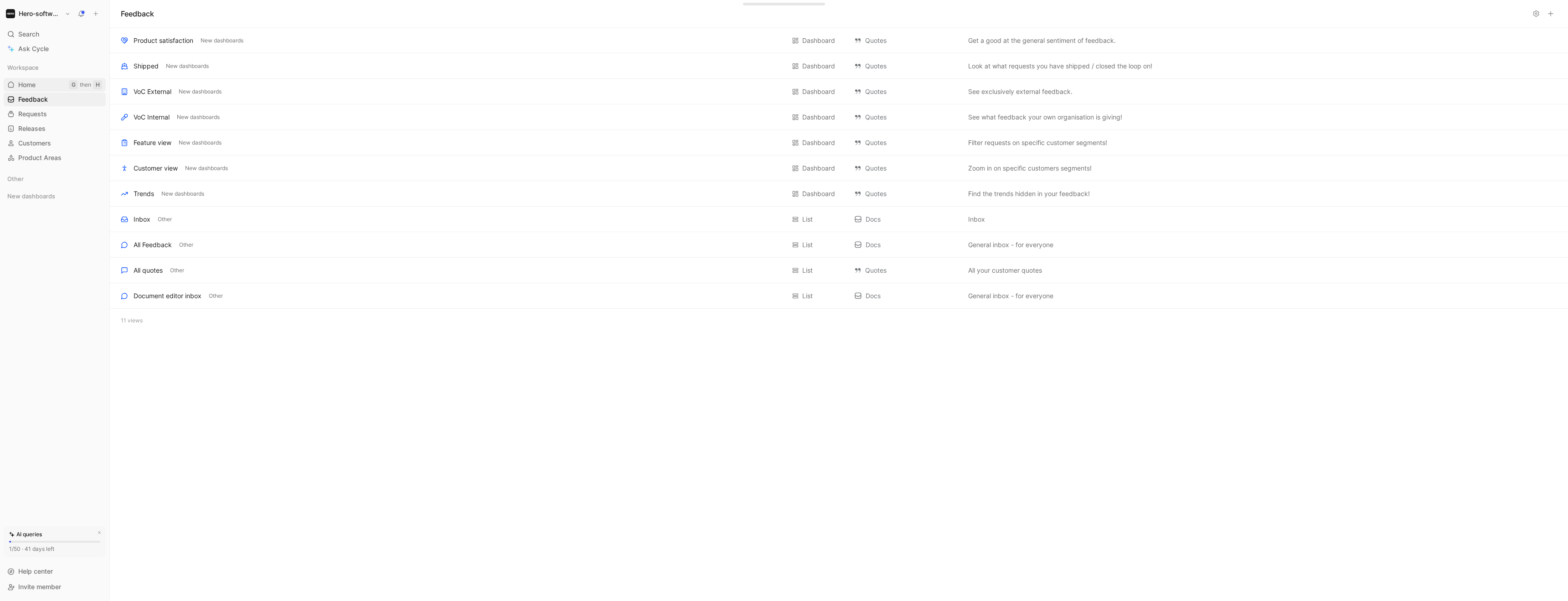
click at [30, 83] on span "Home" at bounding box center [27, 85] width 17 height 9
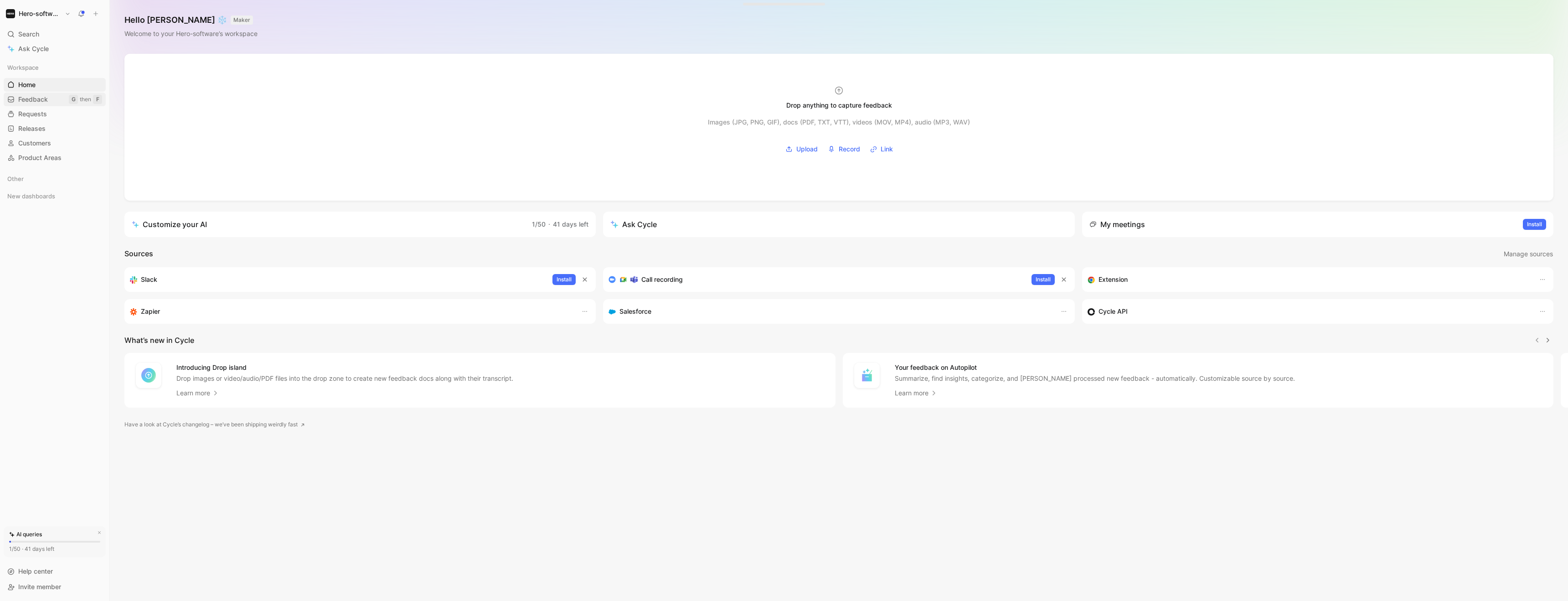
click at [36, 100] on span "Feedback" at bounding box center [33, 99] width 30 height 9
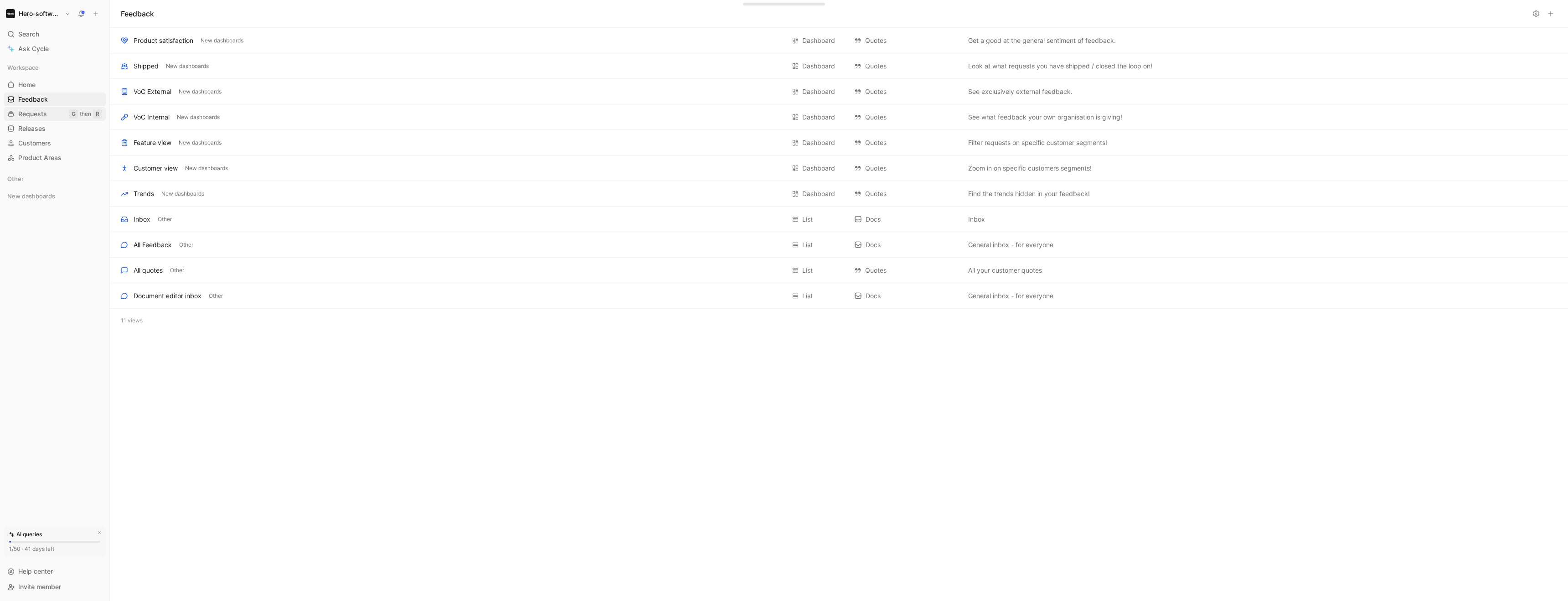
click at [37, 113] on span "Requests" at bounding box center [32, 114] width 29 height 9
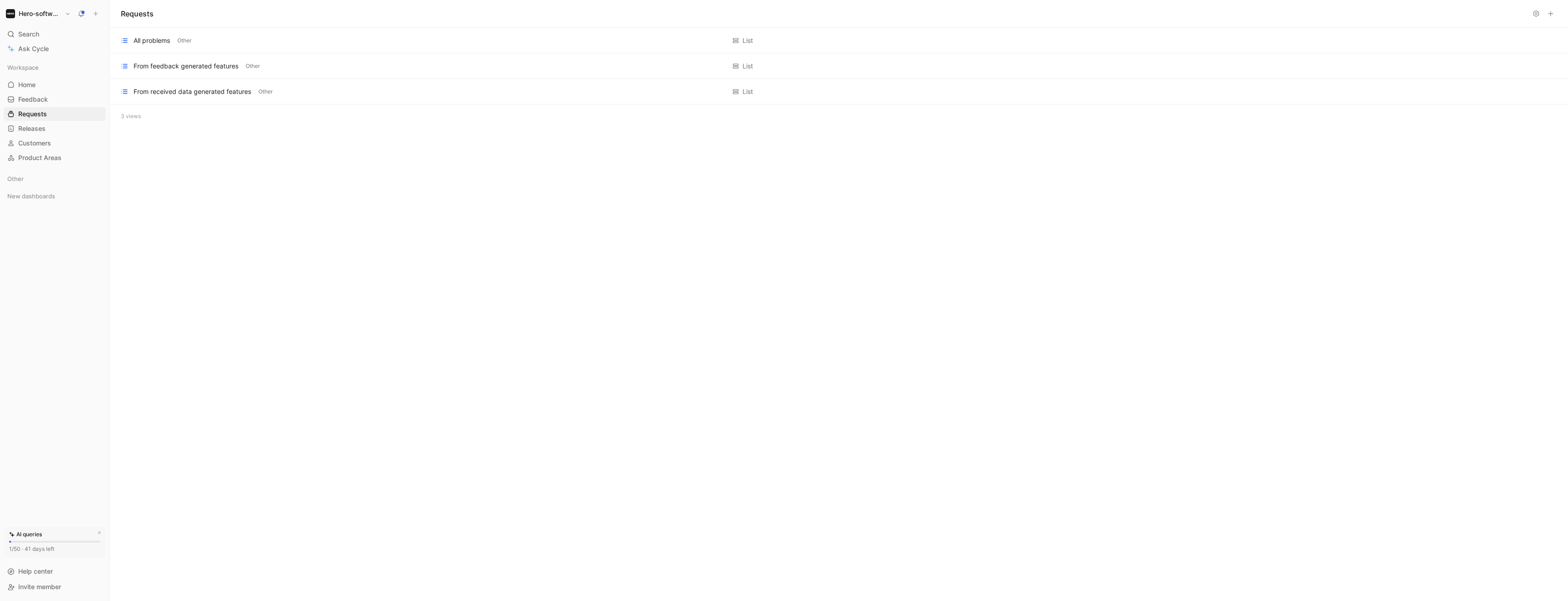
click at [39, 135] on div "Workspace Home G then H Feedback G then F Requests G then R Releases G then L C…" at bounding box center [55, 113] width 102 height 104
click at [38, 130] on span "Releases" at bounding box center [32, 128] width 27 height 9
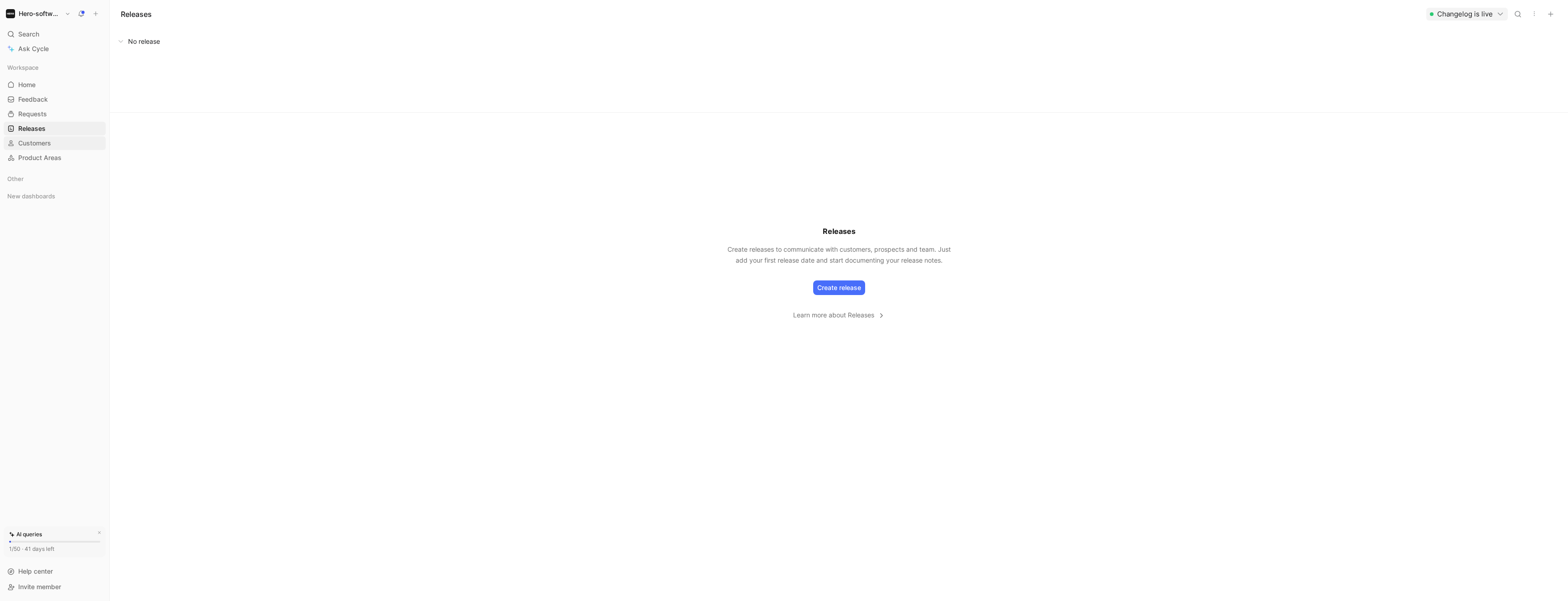
click at [37, 146] on span "Customers" at bounding box center [35, 143] width 33 height 9
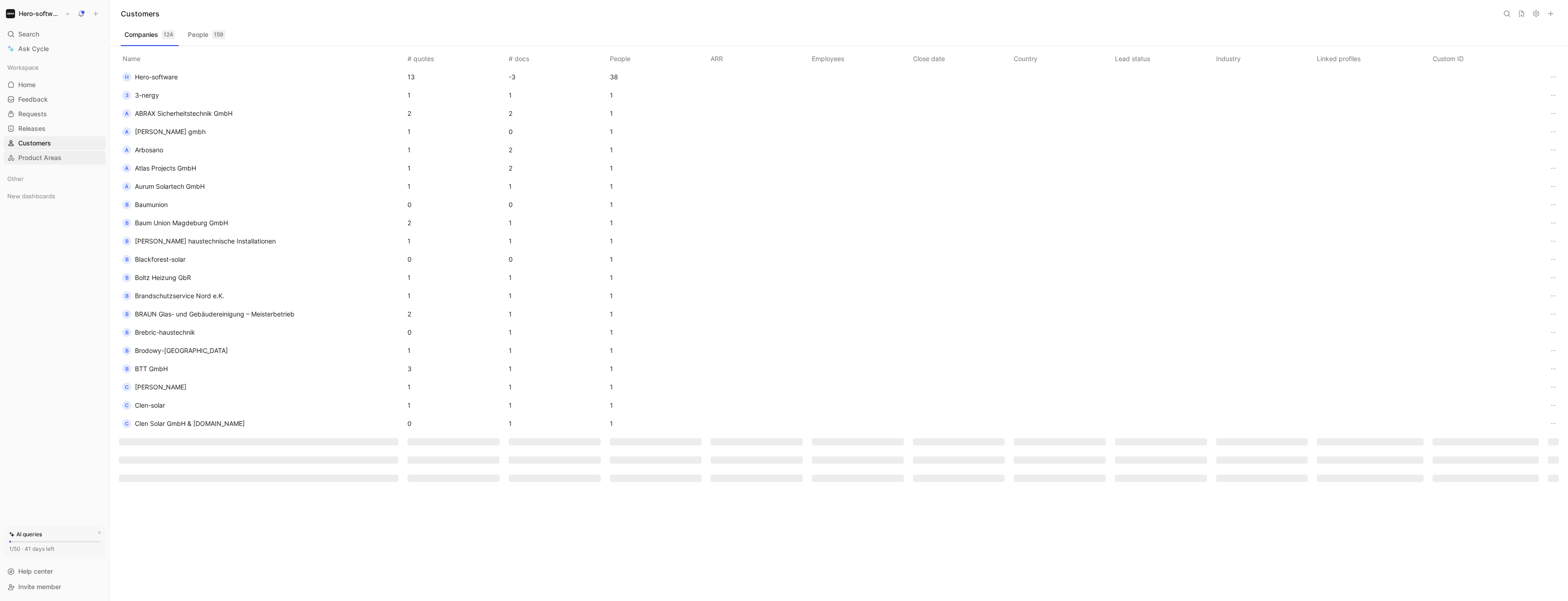
click at [40, 160] on span "Product Areas" at bounding box center [40, 158] width 43 height 9
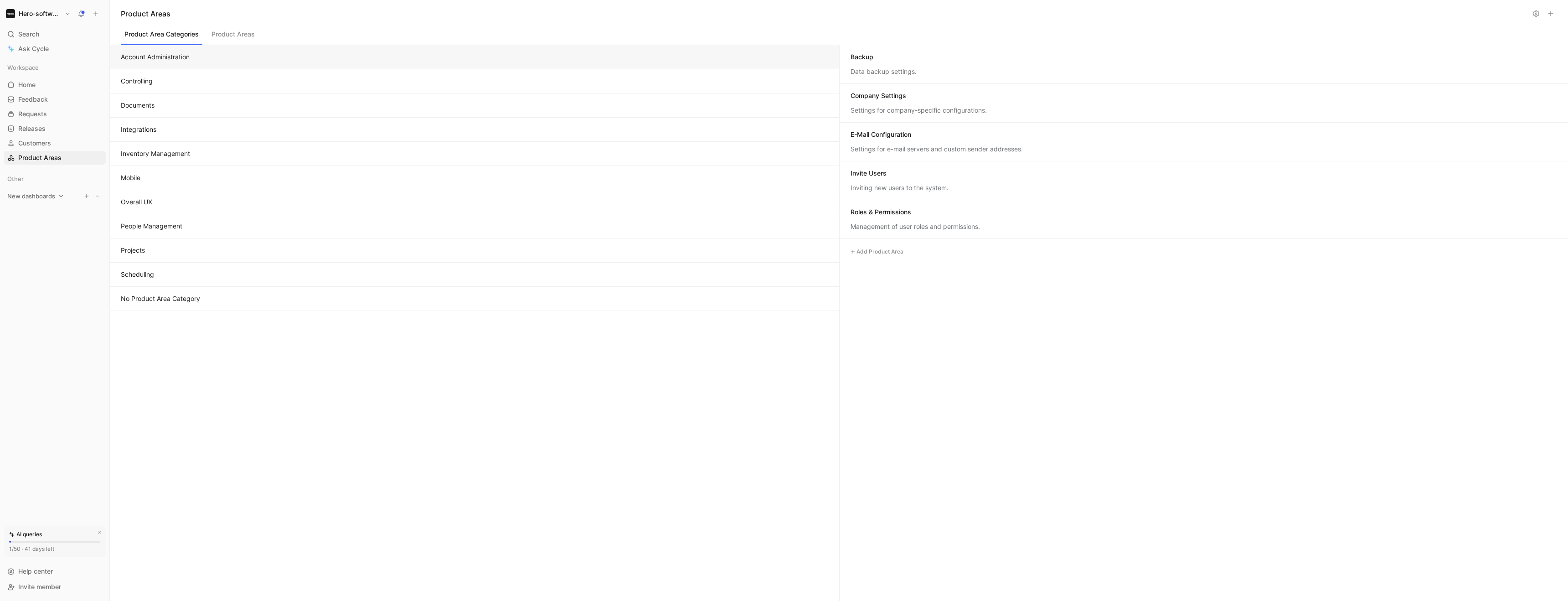
click at [85, 195] on icon "button" at bounding box center [86, 196] width 5 height 5
click at [58, 237] on div at bounding box center [784, 300] width 1568 height 601
click at [7, 121] on div "Workspace Home G then H Feedback G then F Requests G then R Releases G then L C…" at bounding box center [55, 113] width 102 height 104
click at [28, 49] on span "Ask Cycle" at bounding box center [33, 49] width 30 height 11
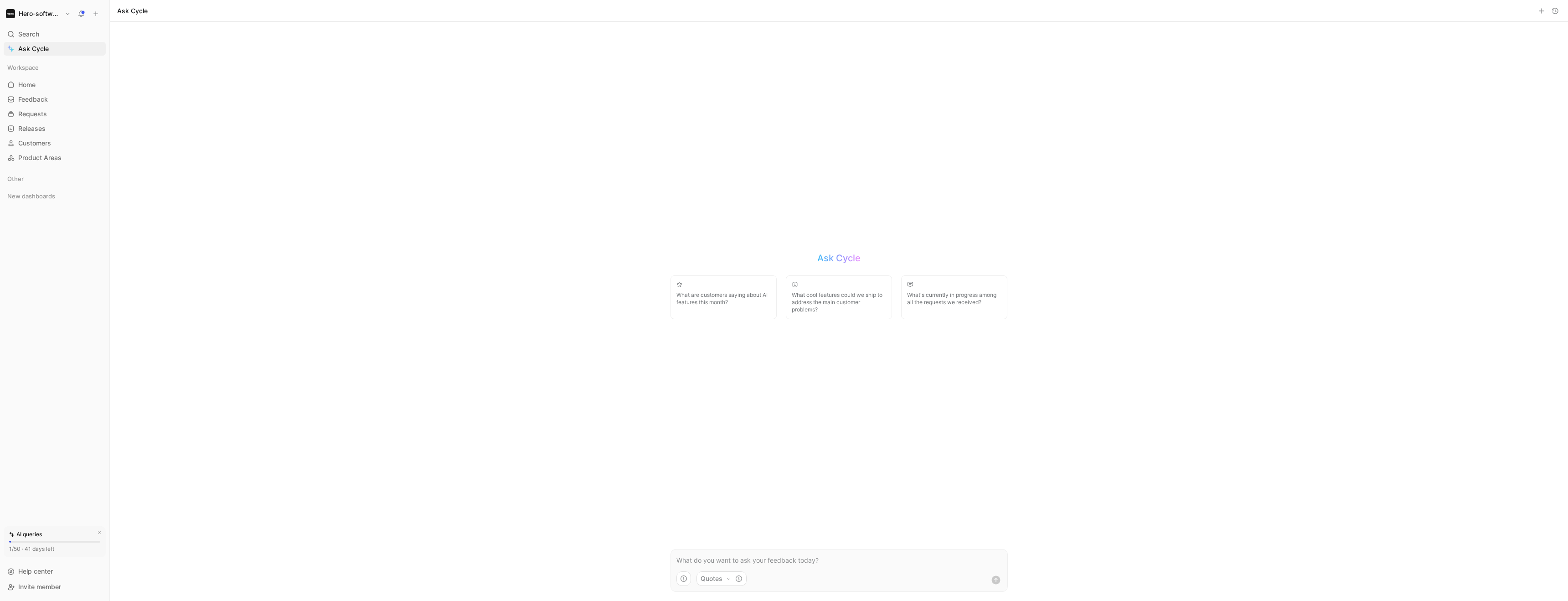
click at [741, 554] on form "Quotes" at bounding box center [839, 571] width 337 height 43
drag, startPoint x: 828, startPoint y: 452, endPoint x: 805, endPoint y: 480, distance: 36.2
click at [828, 452] on div "Ask Cycle What are customers saying about AI features this month? What cool fea…" at bounding box center [839, 311] width 355 height 579
click at [732, 563] on p at bounding box center [839, 560] width 326 height 11
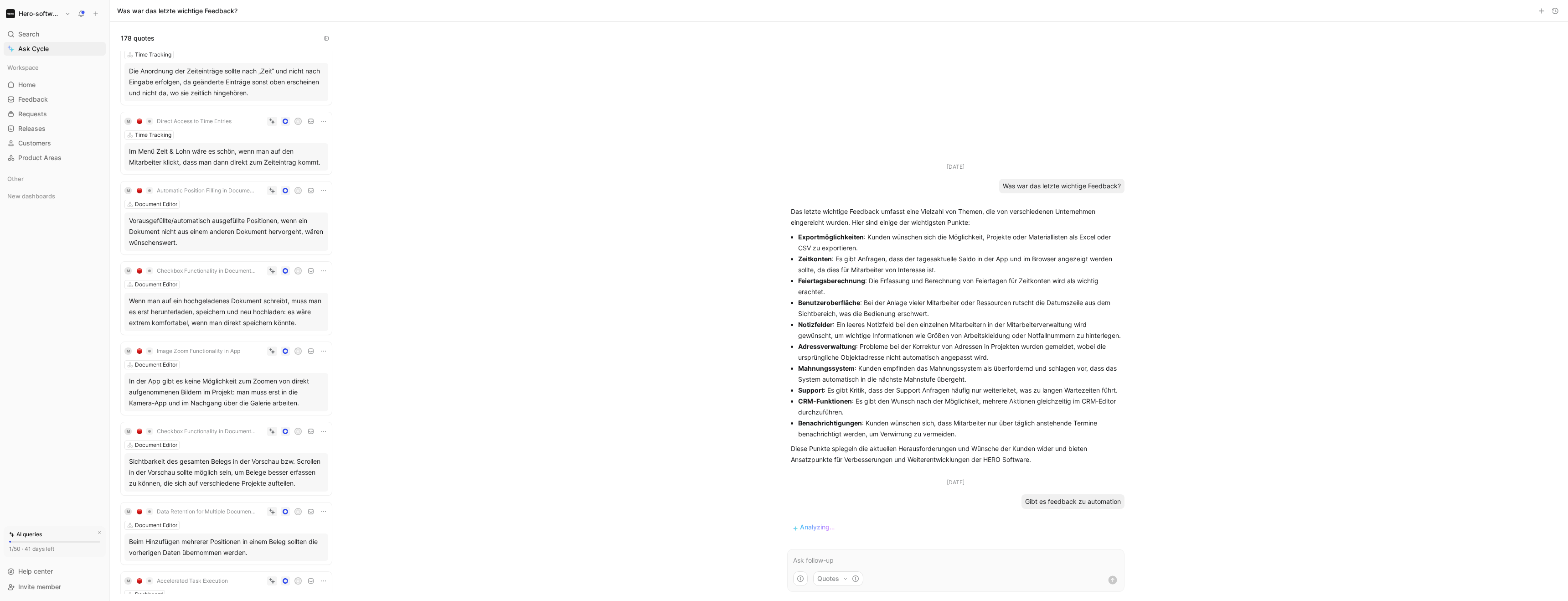
scroll to position [3270, 0]
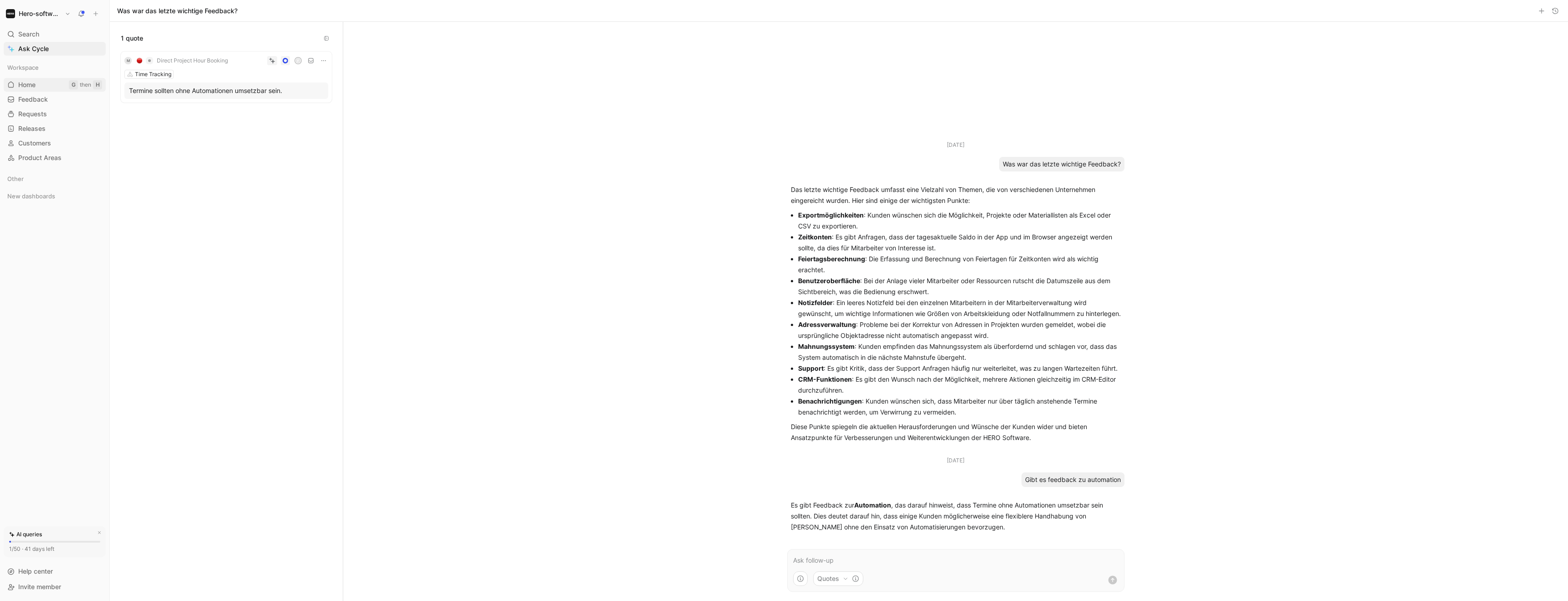
click at [41, 82] on link "Home G then H" at bounding box center [55, 85] width 102 height 13
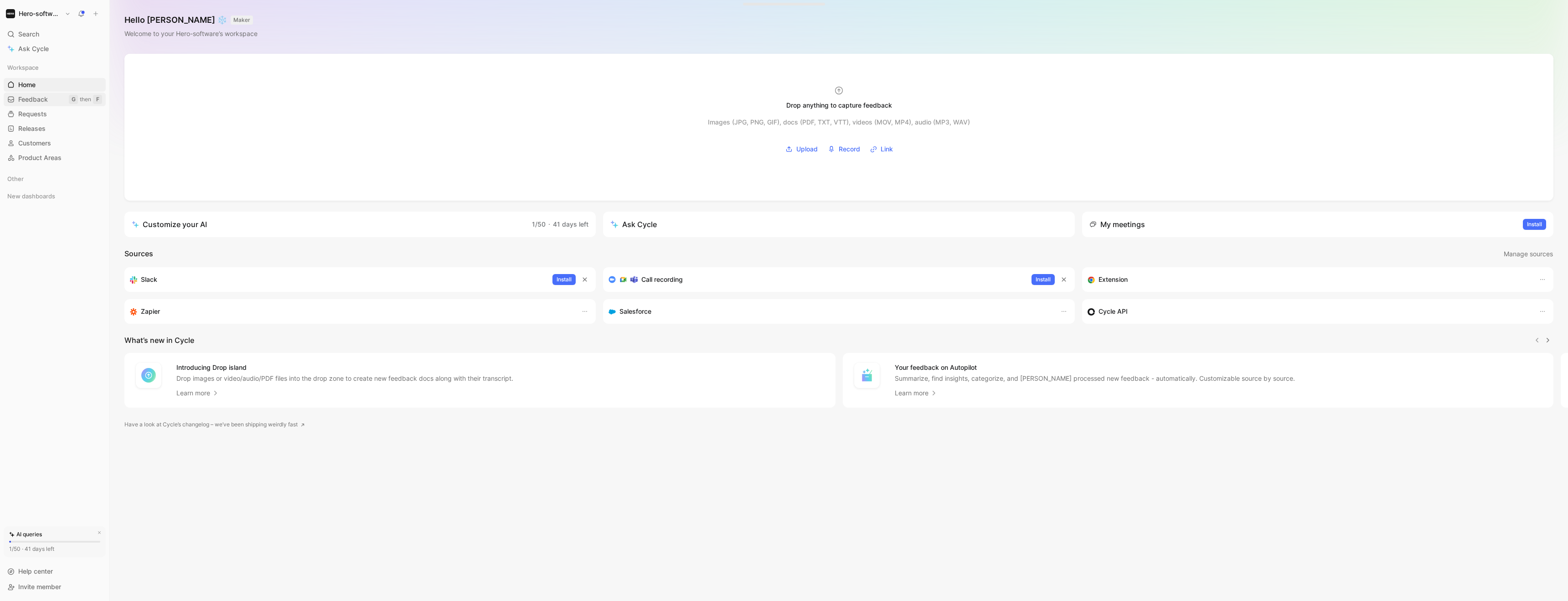
click at [20, 105] on link "Feedback G then F" at bounding box center [55, 99] width 102 height 13
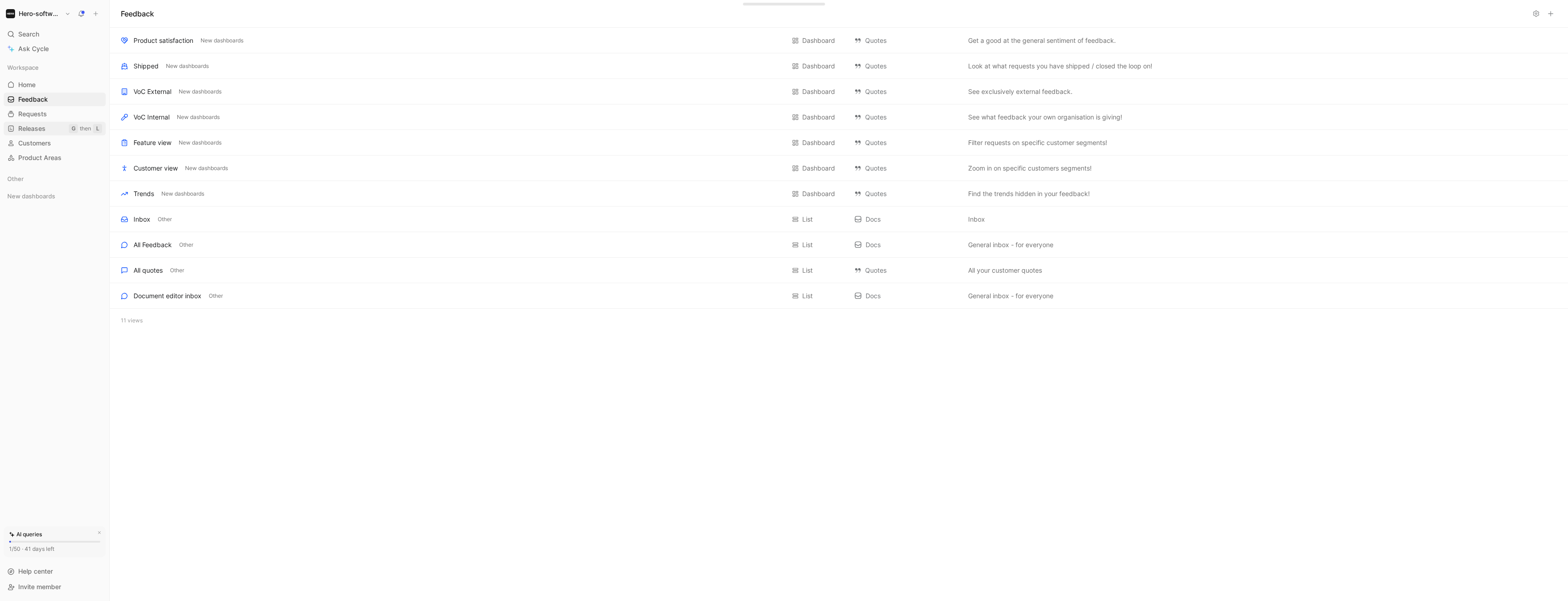
click at [20, 122] on link "Releases G then L" at bounding box center [55, 128] width 102 height 13
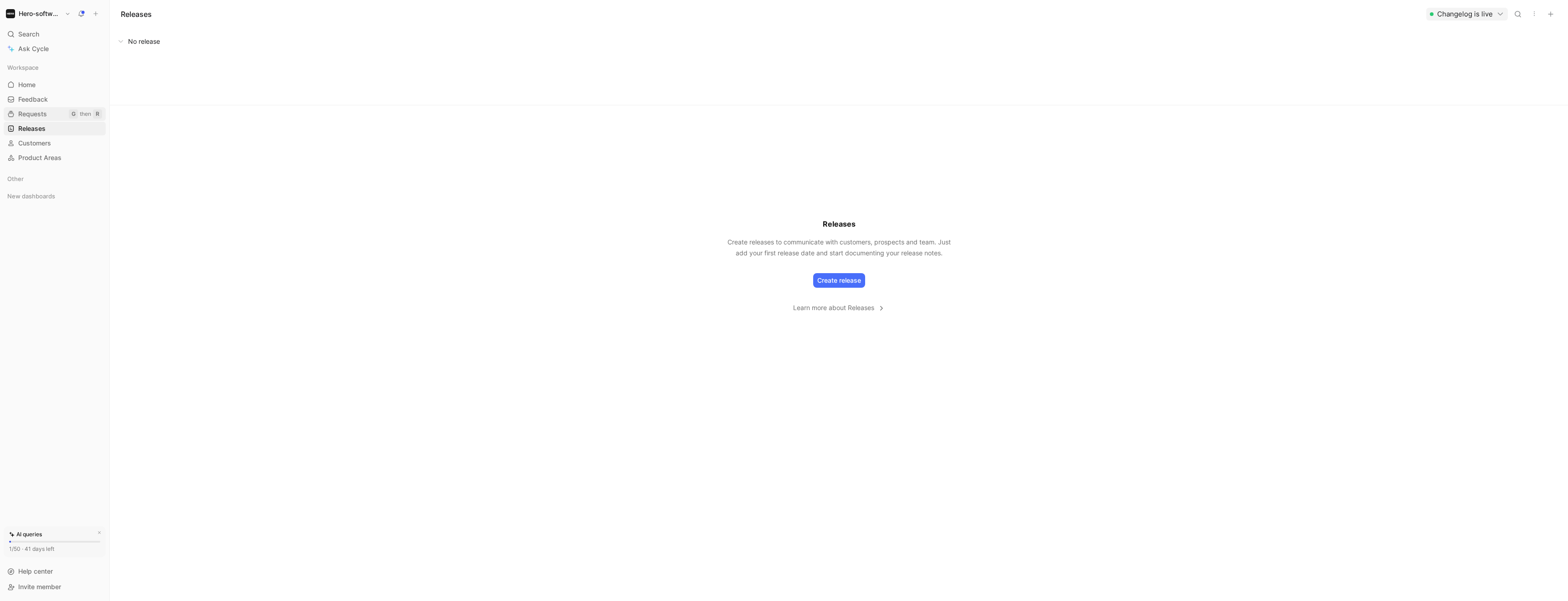
click at [21, 115] on span "Requests" at bounding box center [32, 114] width 29 height 9
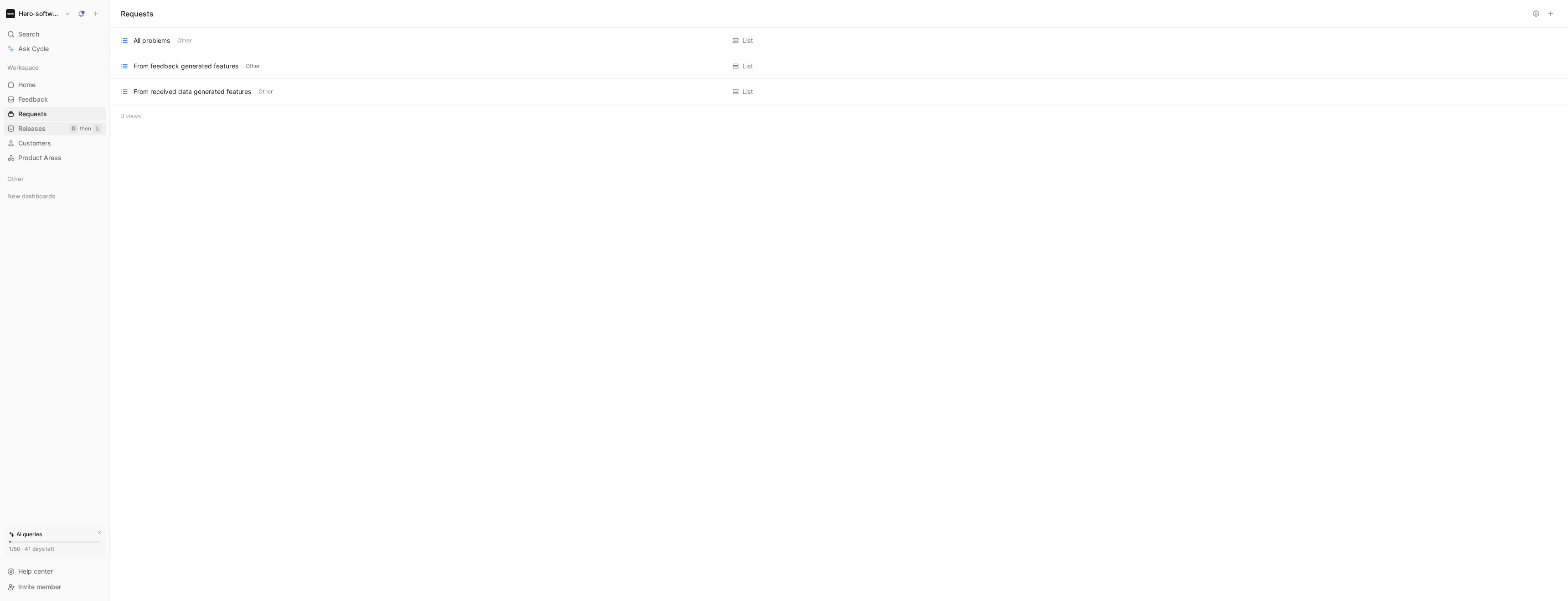
click at [24, 133] on link "Releases G then L" at bounding box center [55, 128] width 102 height 13
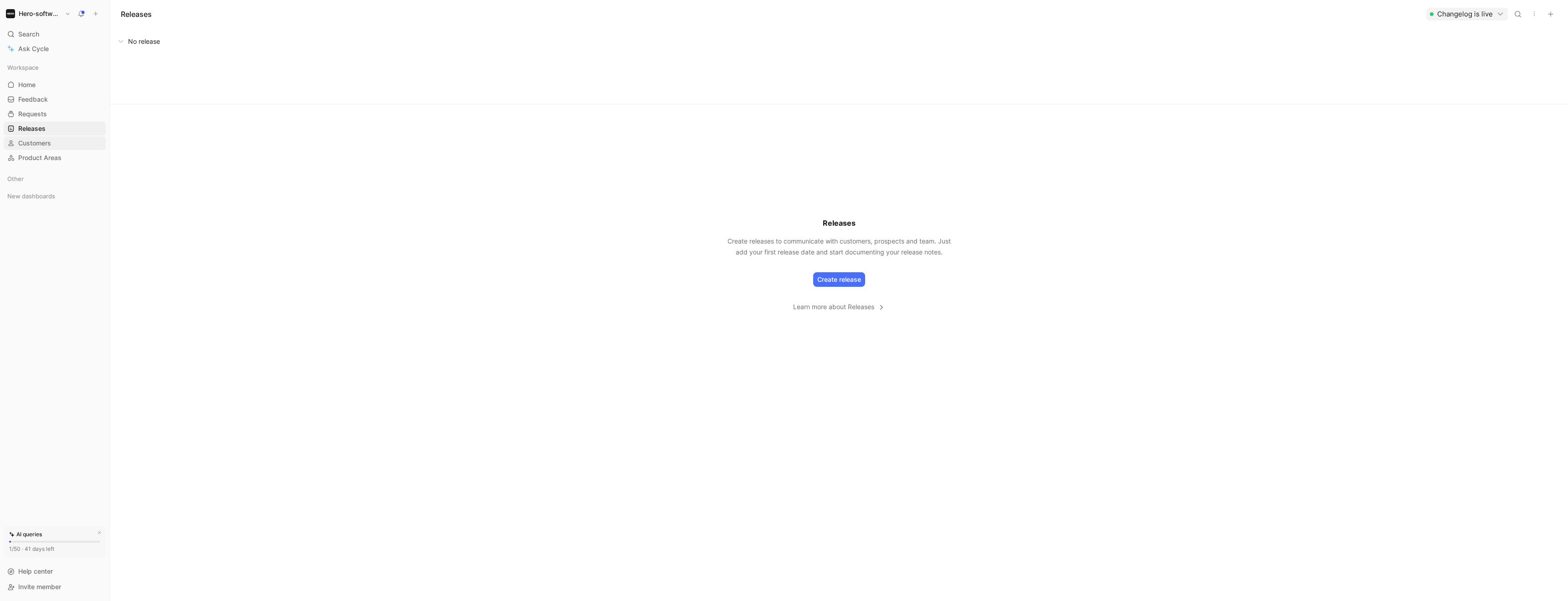
click at [28, 146] on span "Customers" at bounding box center [35, 143] width 33 height 9
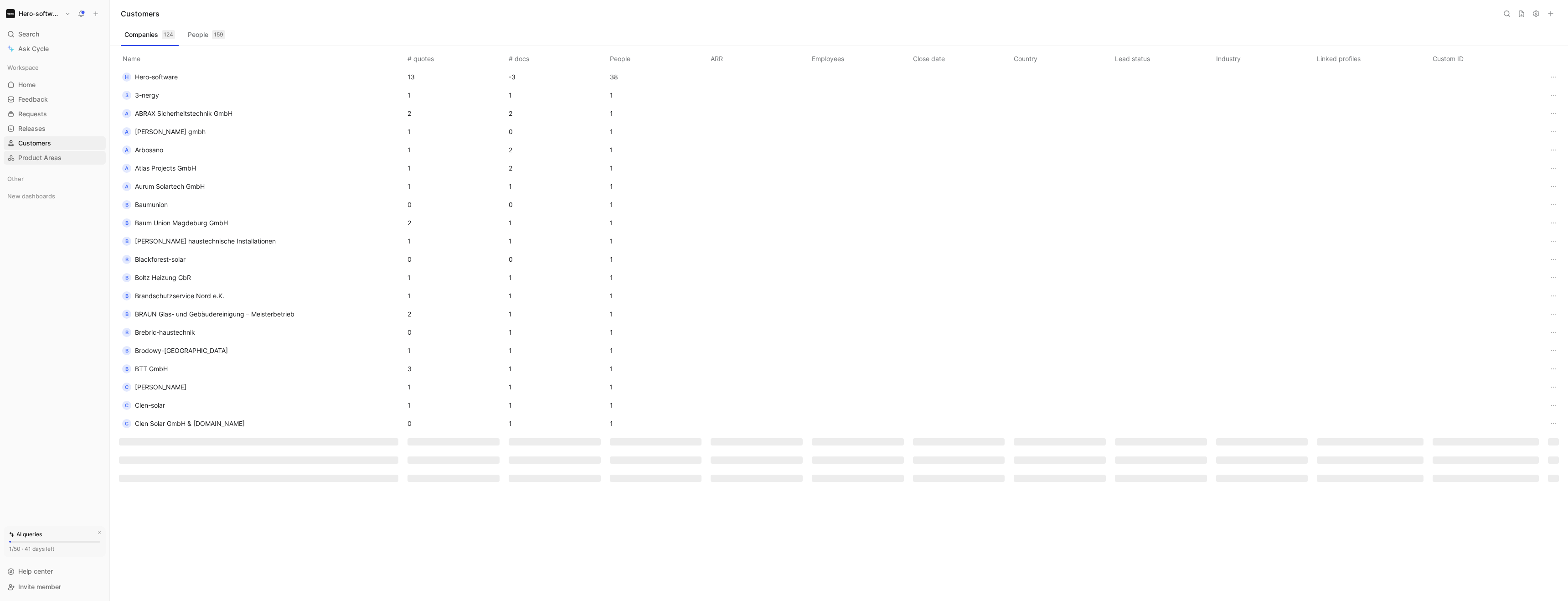
click at [30, 151] on link "Product Areas" at bounding box center [55, 158] width 102 height 13
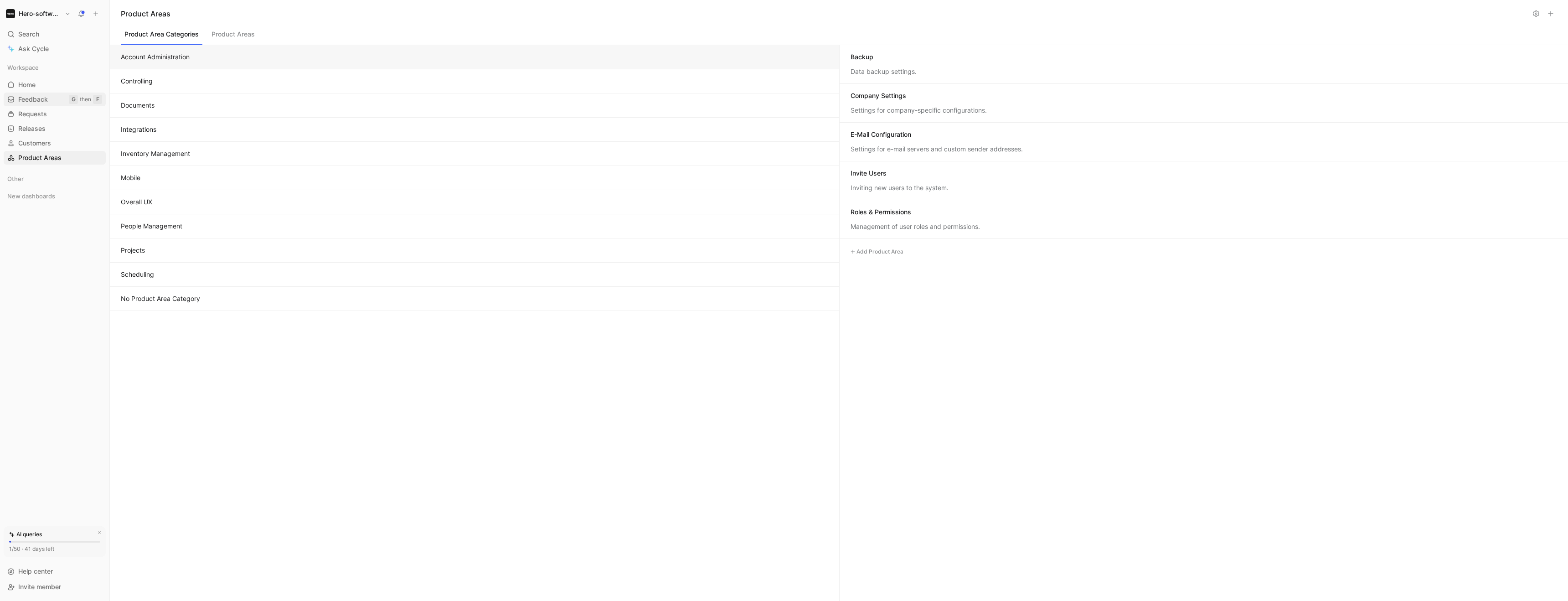
click at [37, 93] on link "Feedback G then F" at bounding box center [55, 99] width 102 height 13
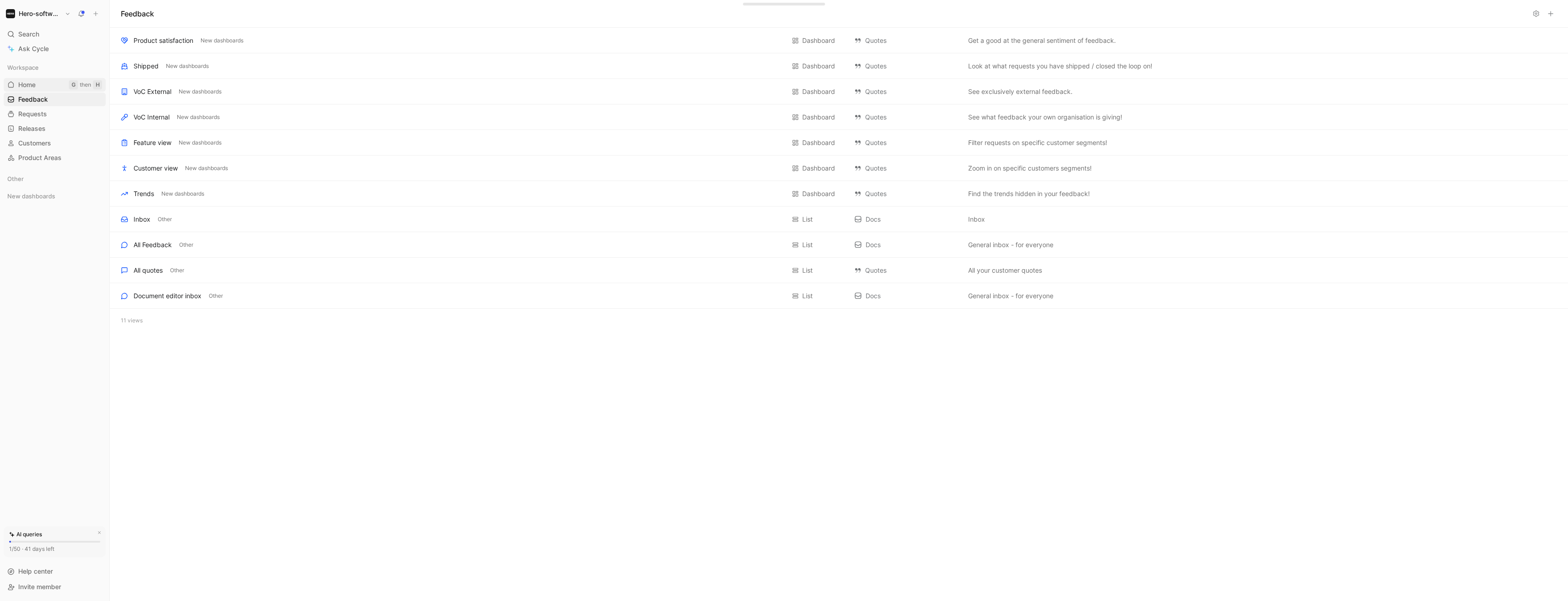
click at [34, 84] on span "Home" at bounding box center [27, 85] width 17 height 9
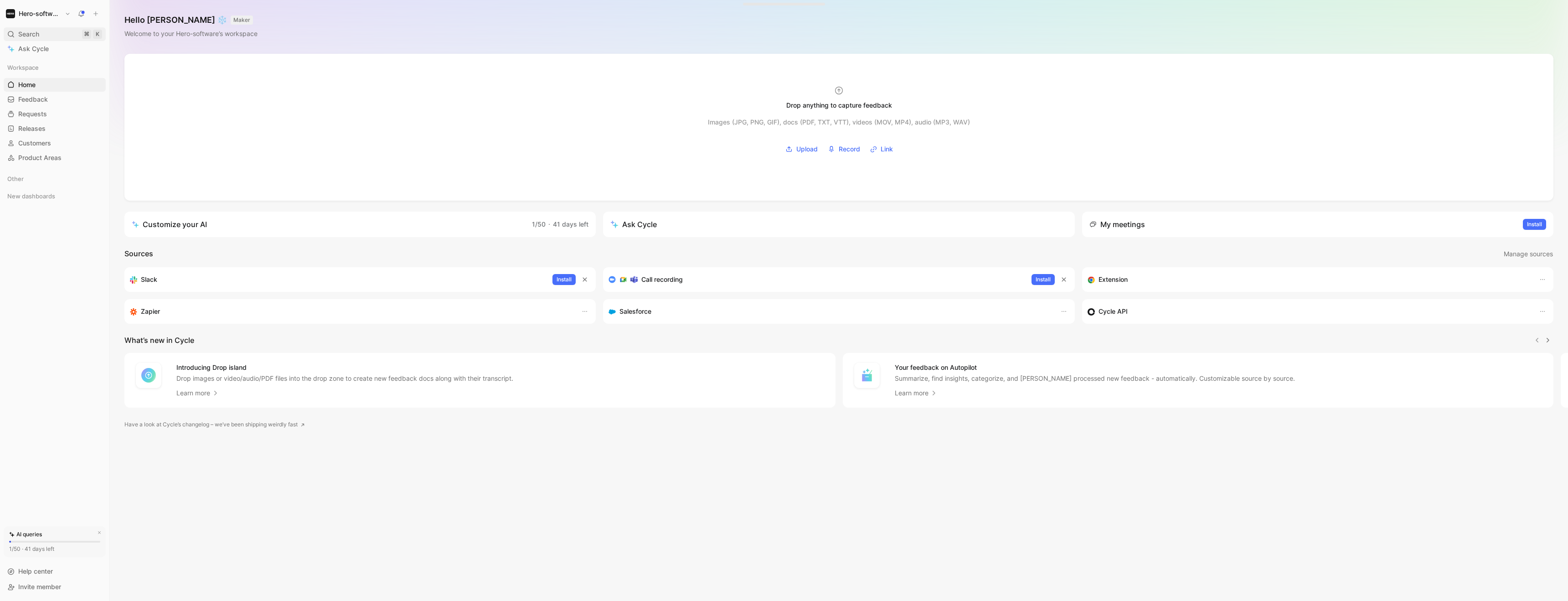
click at [43, 35] on div "Search ⌘ K" at bounding box center [55, 34] width 102 height 13
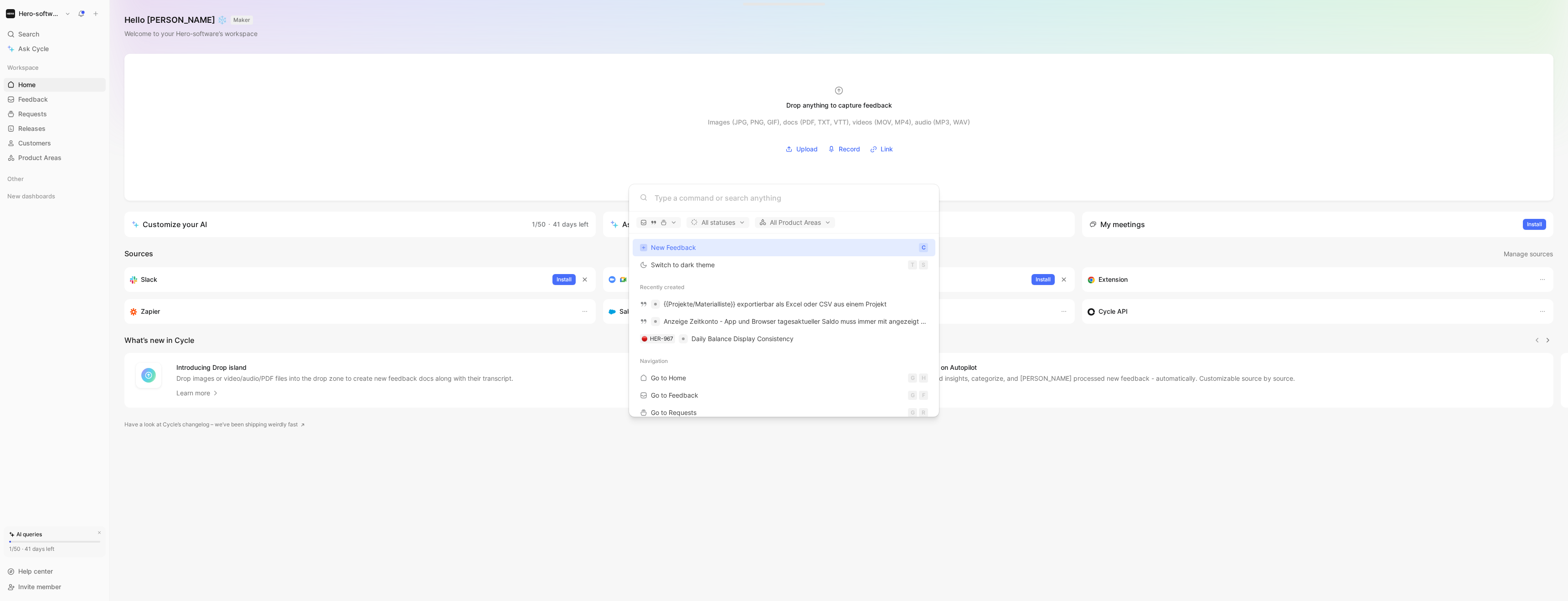
click at [340, 513] on body "Hero-software Search ⌘ K Ask Cycle Workspace Home G then H Feedback G then F Re…" at bounding box center [784, 300] width 1568 height 601
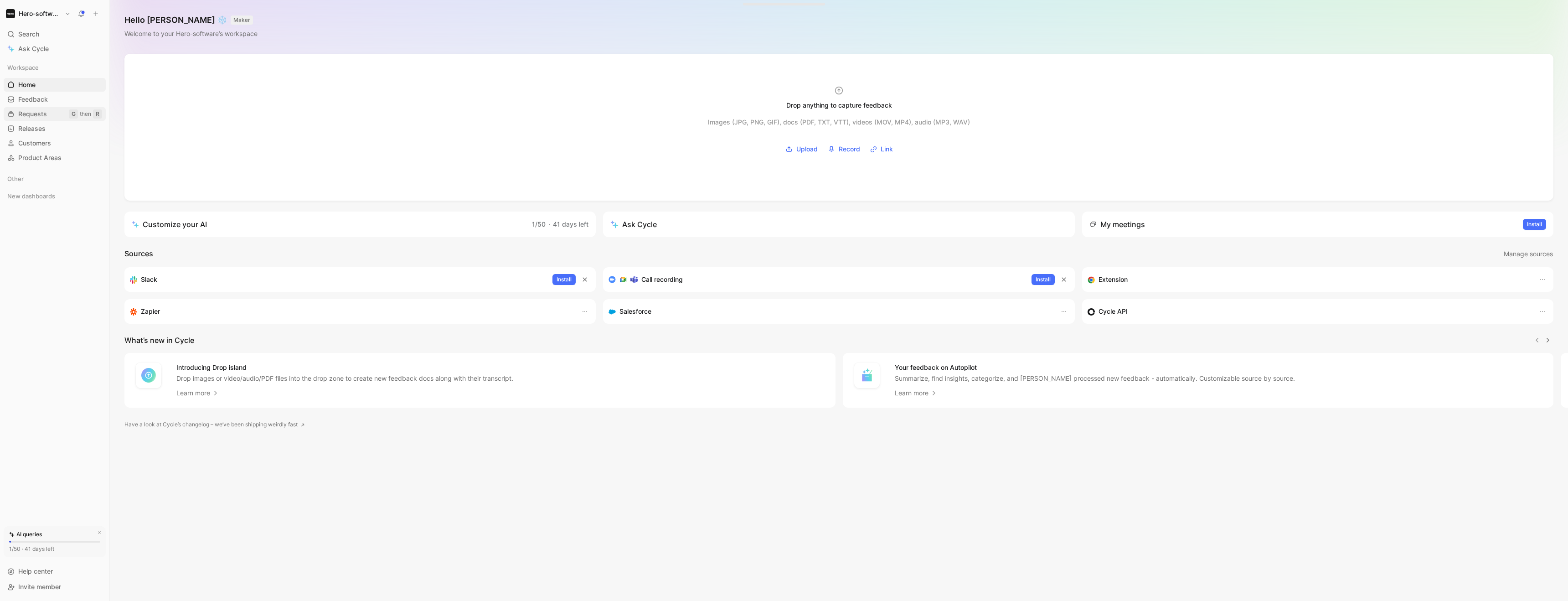
click at [41, 108] on link "Requests G then R" at bounding box center [55, 114] width 102 height 13
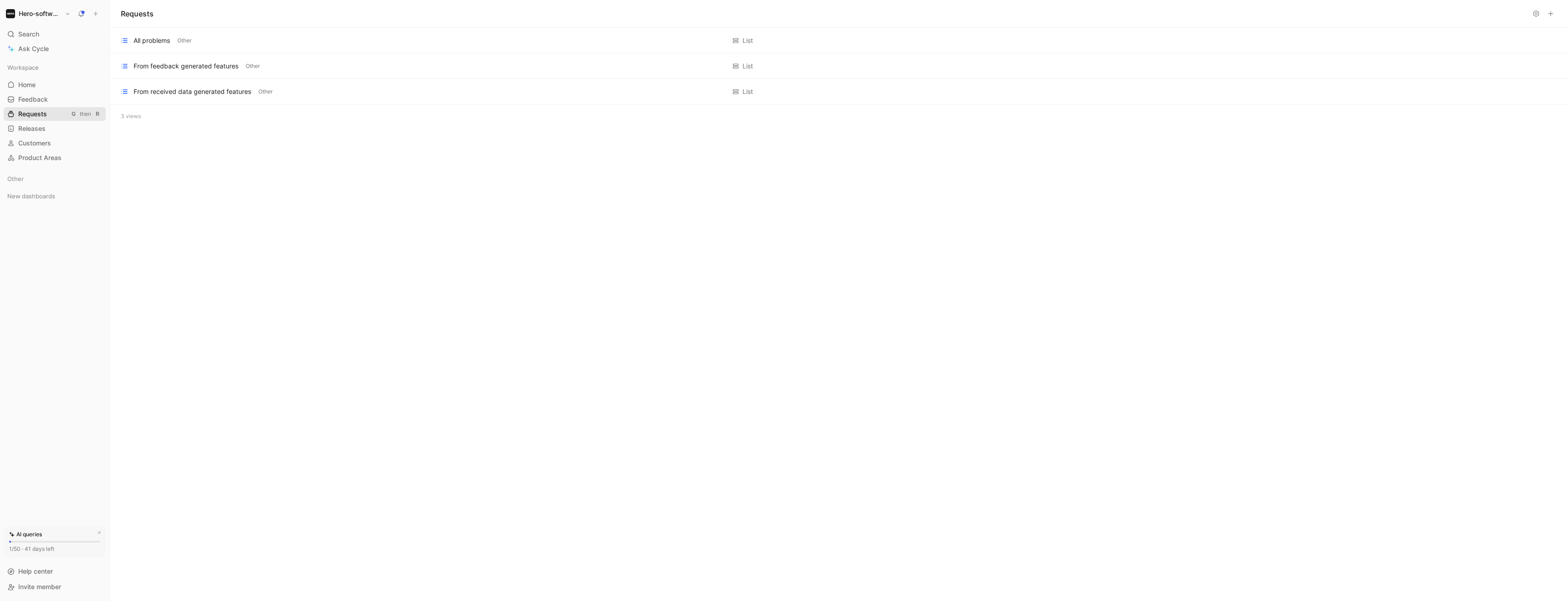
click at [40, 116] on span "Requests" at bounding box center [32, 114] width 29 height 9
click at [41, 130] on span "Releases" at bounding box center [32, 128] width 27 height 9
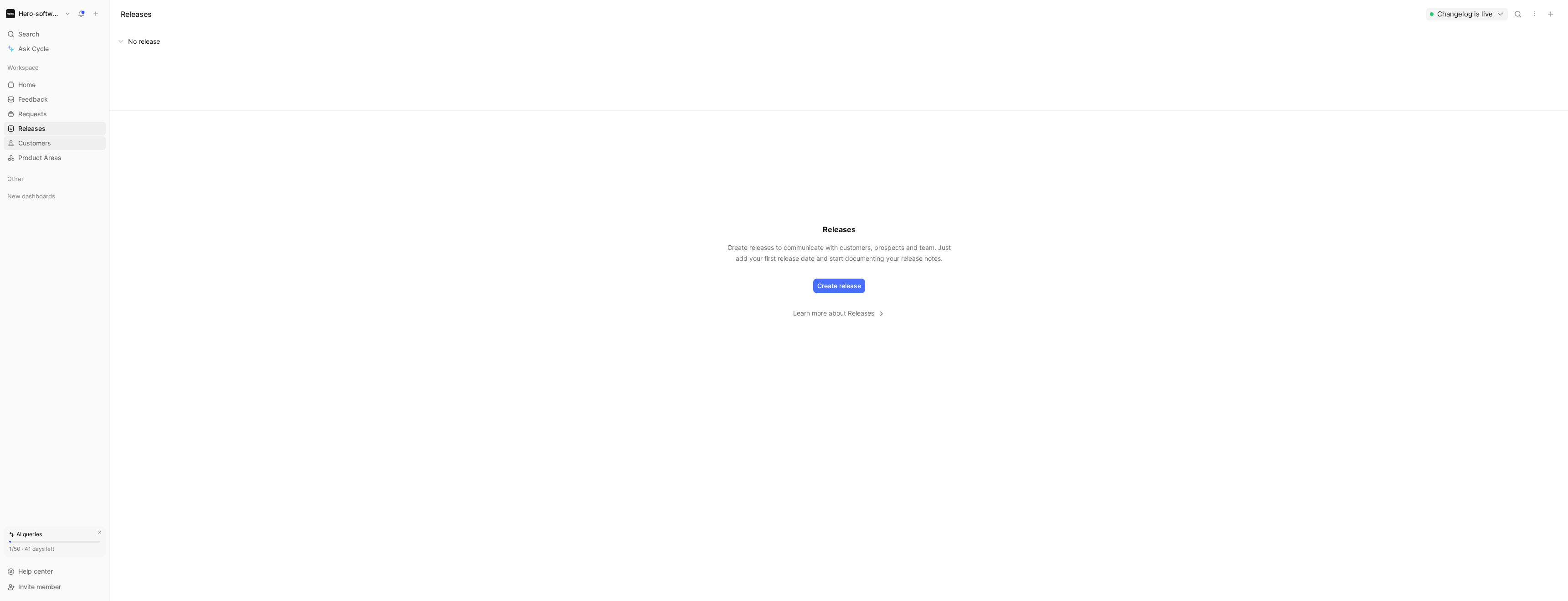
click at [42, 139] on span "Customers" at bounding box center [35, 143] width 33 height 9
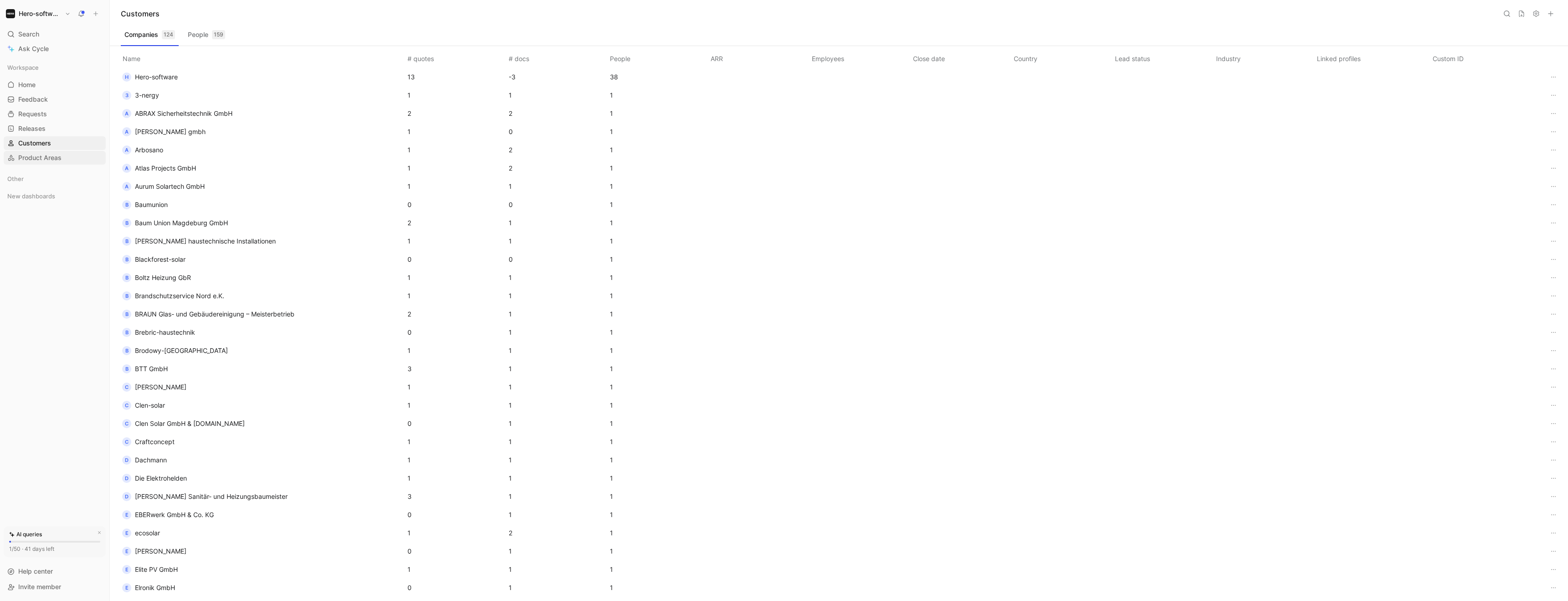
click at [40, 158] on span "Product Areas" at bounding box center [40, 158] width 43 height 9
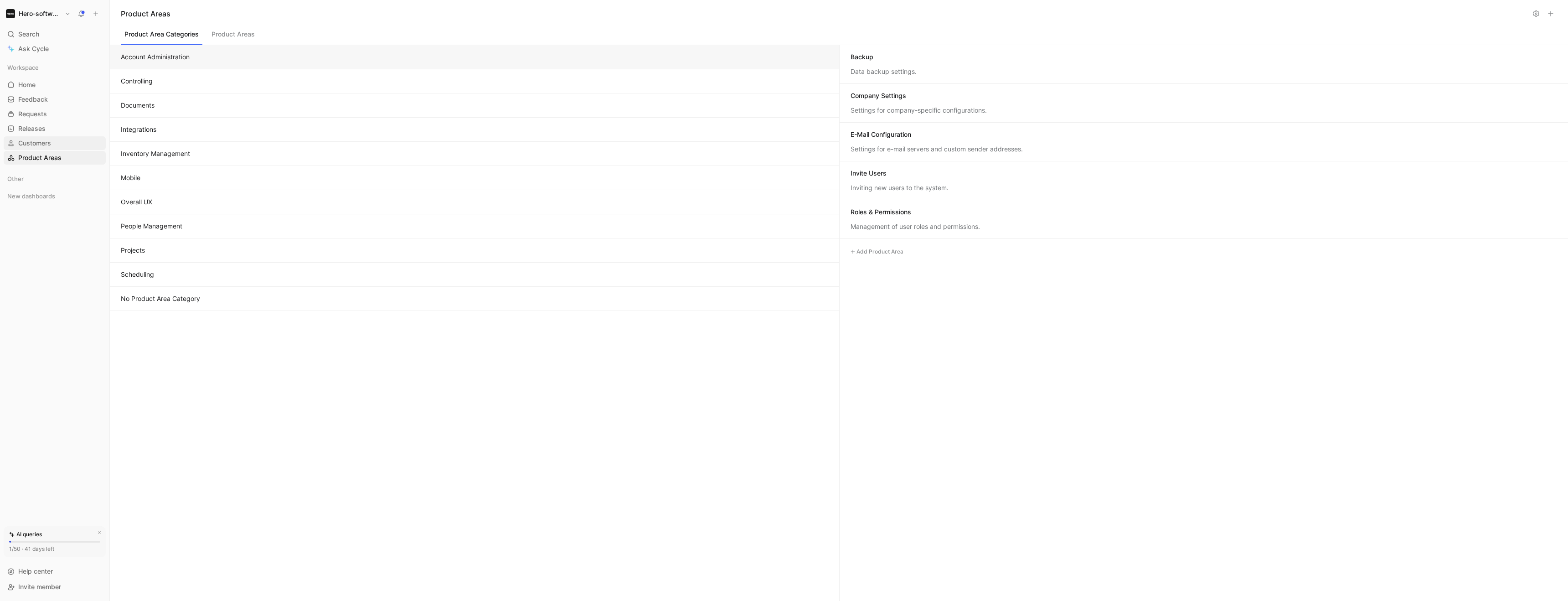
click at [50, 147] on span "Customers" at bounding box center [35, 143] width 33 height 9
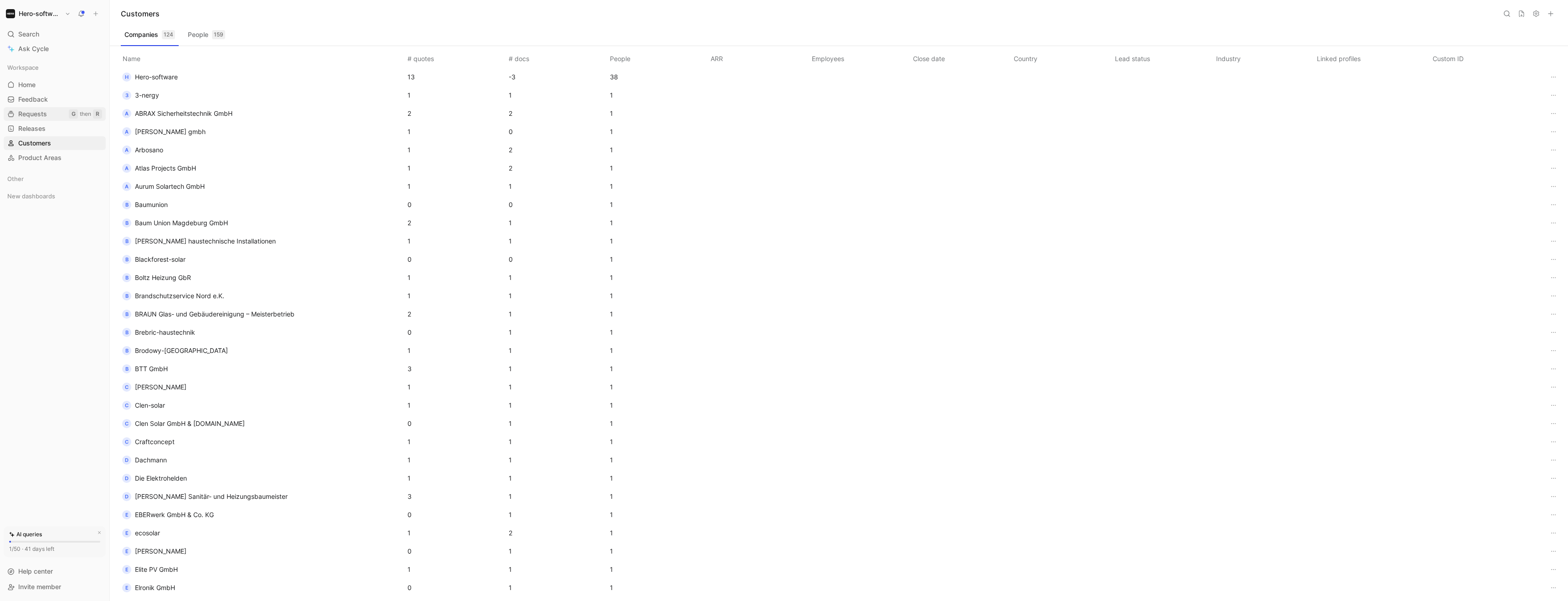
click at [48, 118] on link "Requests G then R" at bounding box center [55, 114] width 102 height 13
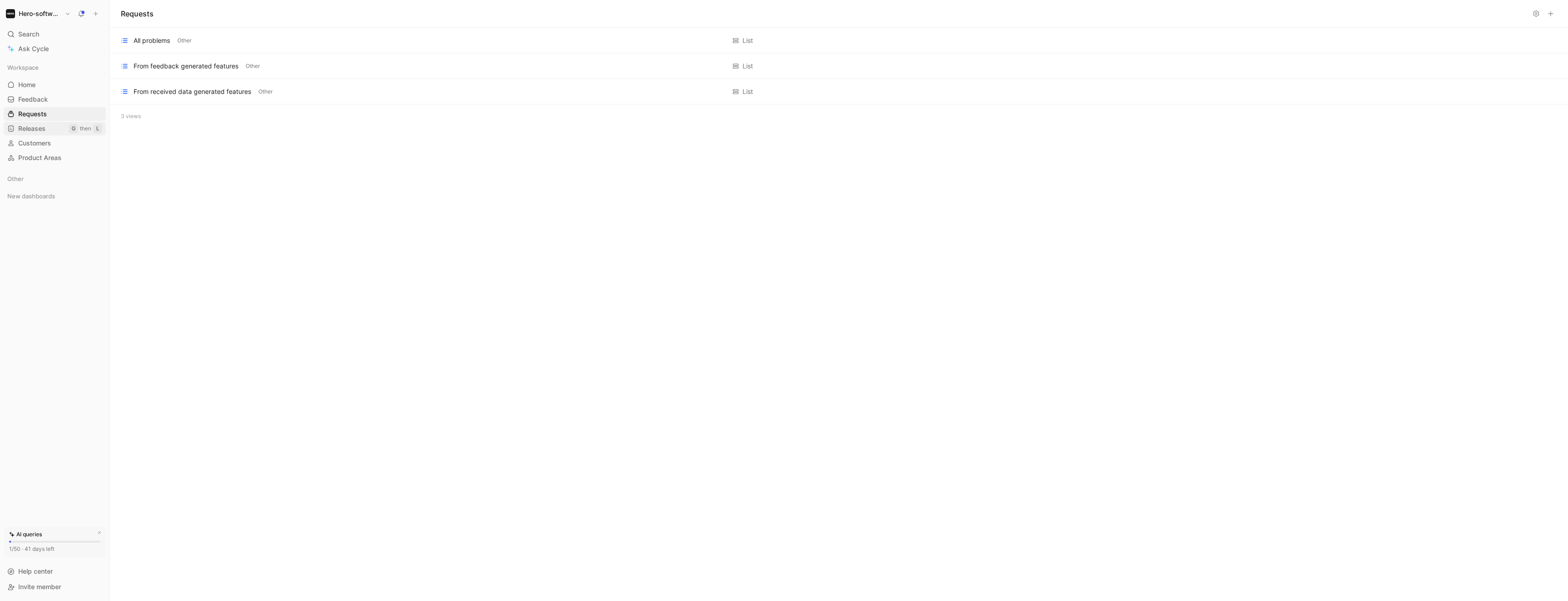
click at [46, 126] on link "Releases G then L" at bounding box center [55, 128] width 102 height 13
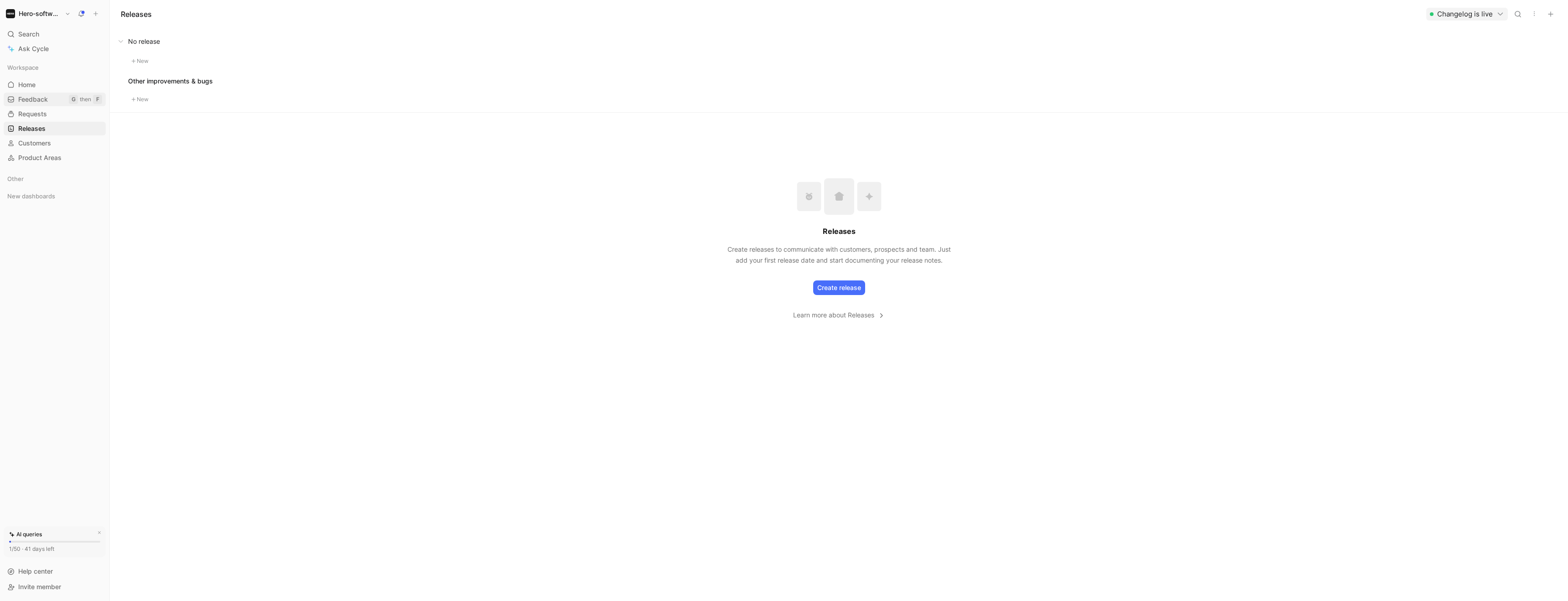
click at [47, 101] on span "Feedback" at bounding box center [33, 99] width 30 height 9
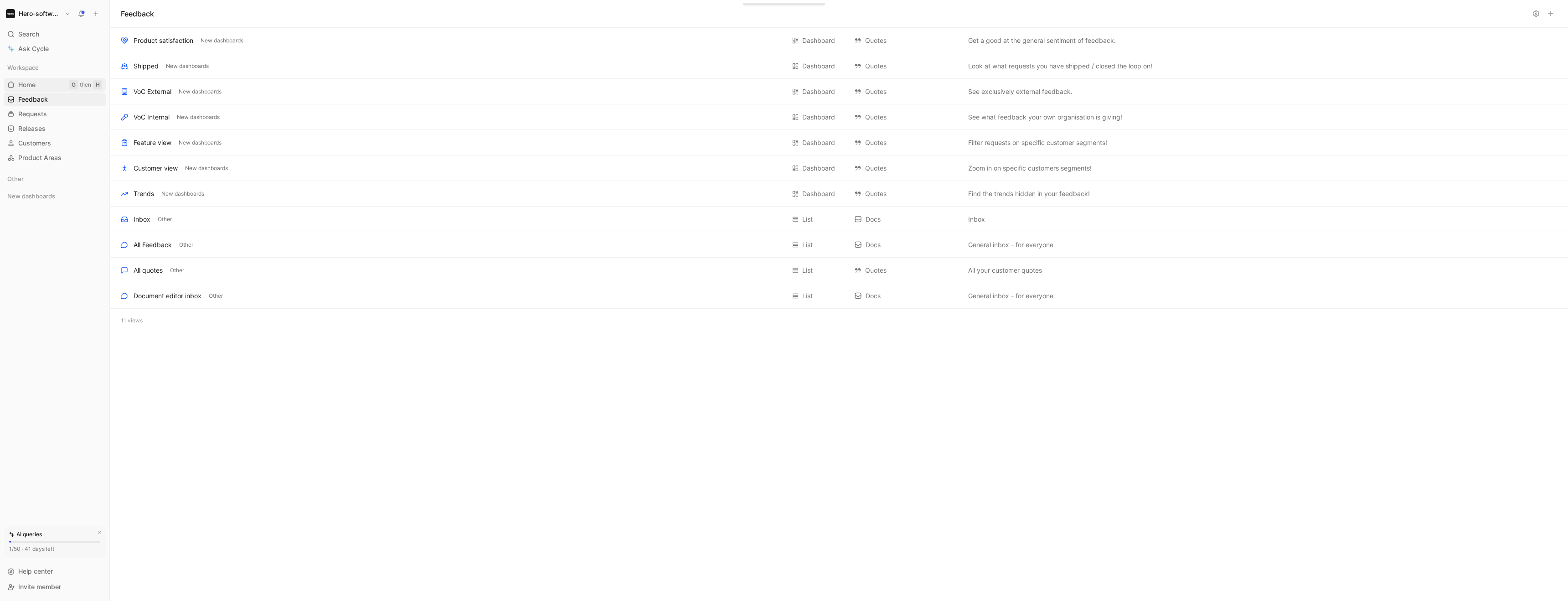
click at [50, 91] on div "Workspace Home G then H Feedback G then F Requests G then R Releases G then L C…" at bounding box center [55, 113] width 102 height 104
click at [55, 90] on link "Home G then H" at bounding box center [55, 85] width 102 height 13
